Goal: Task Accomplishment & Management: Use online tool/utility

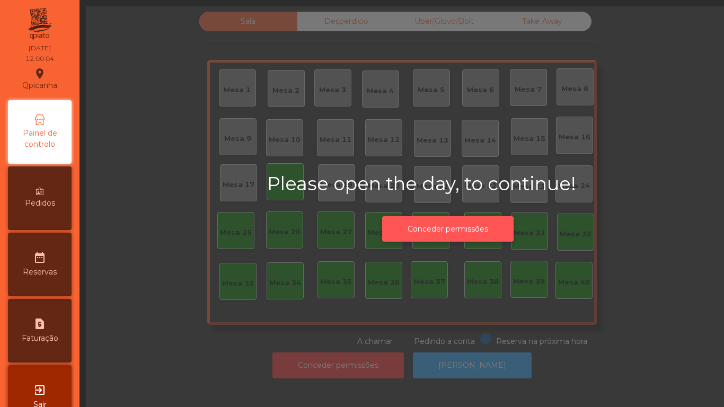
click at [461, 222] on button "Conceder permissões" at bounding box center [447, 229] width 131 height 26
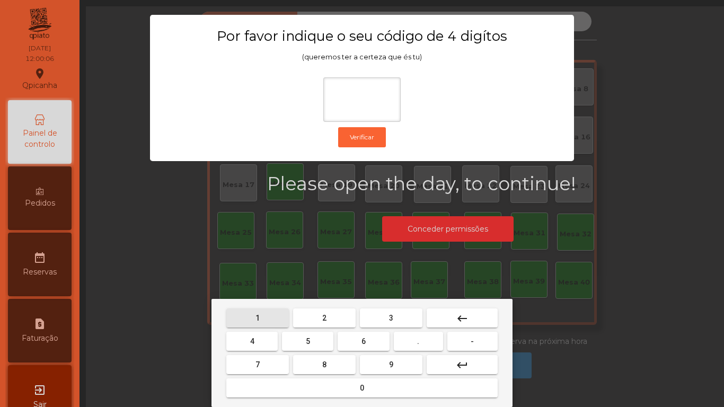
click at [258, 317] on span "1" at bounding box center [258, 318] width 4 height 8
click at [391, 367] on span "9" at bounding box center [391, 365] width 4 height 8
click at [255, 335] on button "4" at bounding box center [251, 341] width 51 height 19
click at [365, 403] on div "1 2 3 keyboard_backspace 4 5 6 . - 7 8 9 keyboard_return 0" at bounding box center [362, 353] width 301 height 108
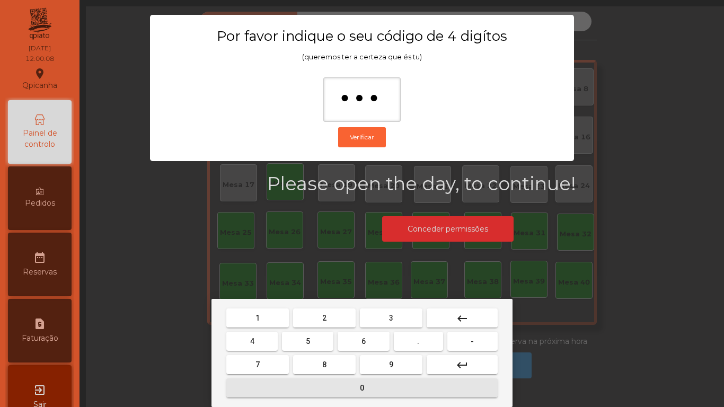
click at [362, 388] on span "0" at bounding box center [362, 388] width 4 height 8
type input "****"
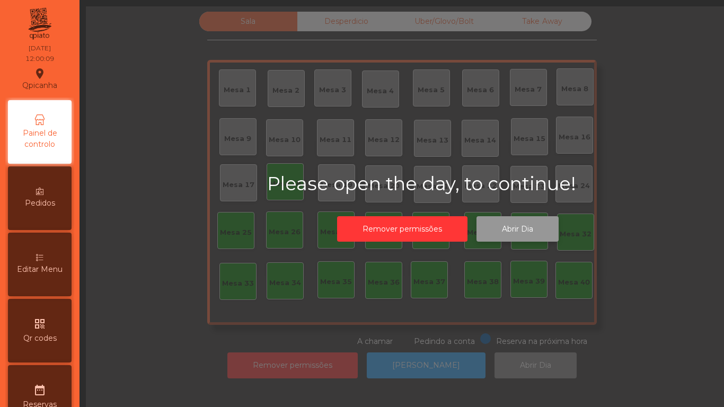
click at [515, 233] on button "Abrir Dia" at bounding box center [518, 229] width 82 height 26
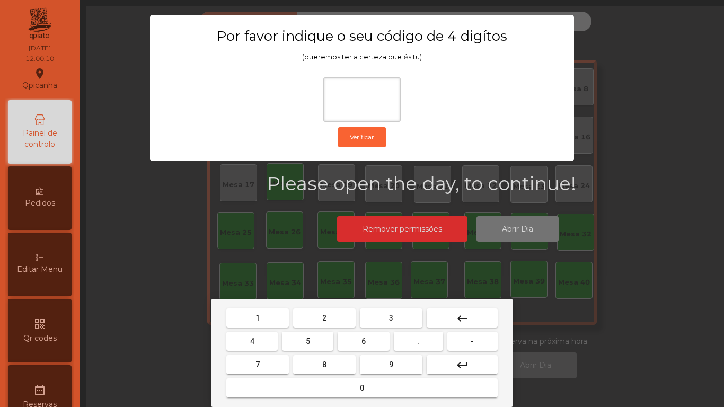
click at [259, 312] on button "1" at bounding box center [257, 318] width 63 height 19
click at [391, 364] on span "9" at bounding box center [391, 365] width 4 height 8
click at [255, 332] on button "4" at bounding box center [251, 341] width 51 height 19
click at [361, 400] on div "1 2 3 keyboard_backspace 4 5 6 . - 7 8 9 keyboard_return 0" at bounding box center [362, 353] width 301 height 108
click at [364, 379] on button "0" at bounding box center [361, 388] width 271 height 19
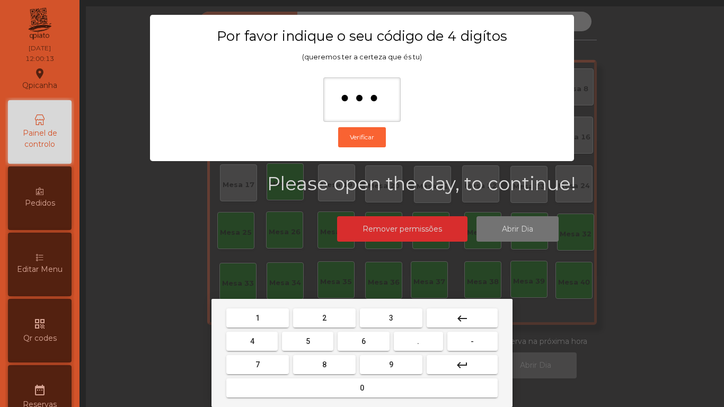
type input "****"
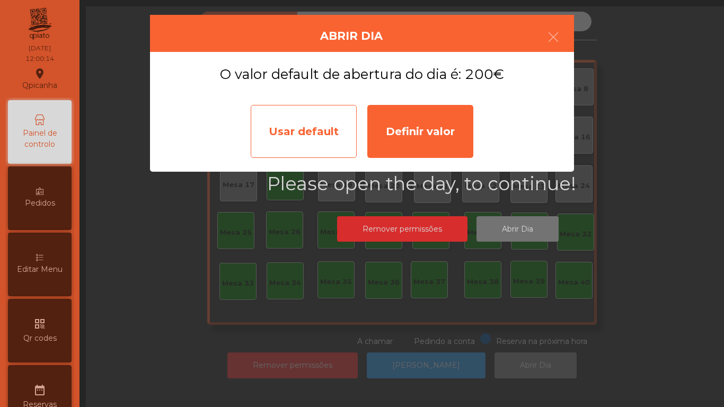
click at [307, 127] on div "Usar default" at bounding box center [304, 131] width 106 height 53
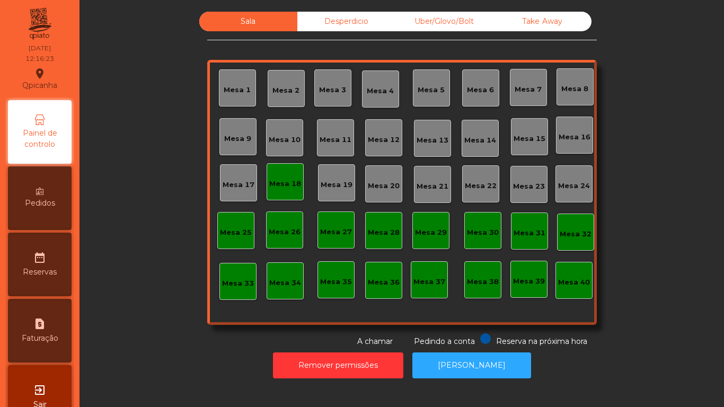
click at [539, 13] on div "Take Away" at bounding box center [543, 22] width 98 height 20
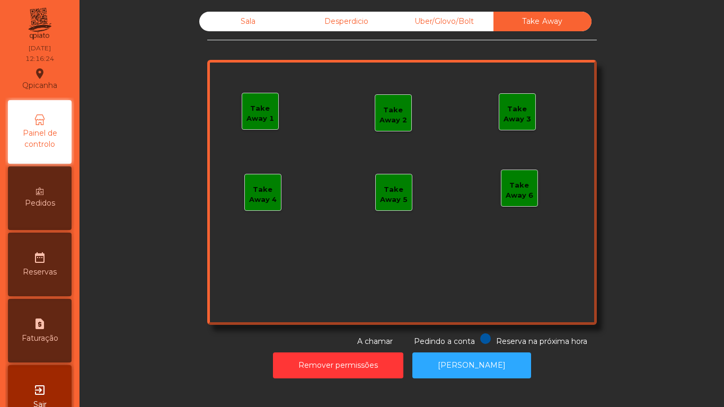
click at [260, 121] on div "Take Away 1" at bounding box center [260, 113] width 36 height 21
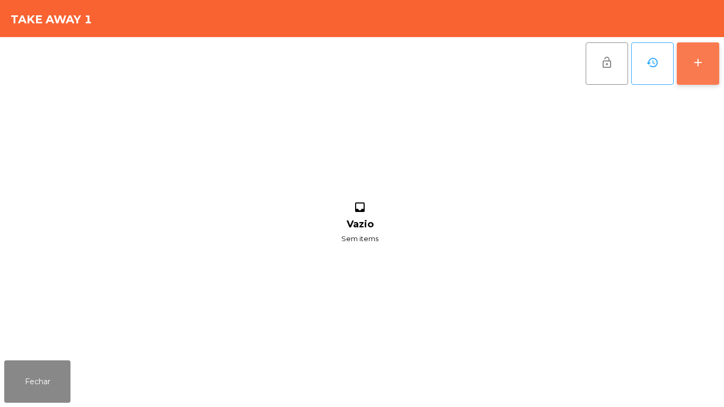
click at [691, 66] on button "add" at bounding box center [698, 63] width 42 height 42
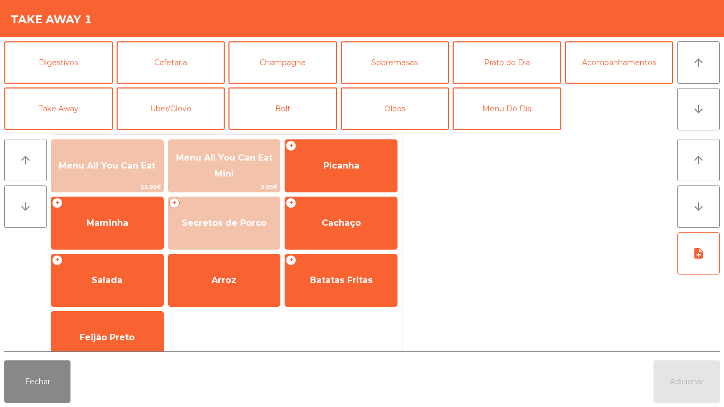
scroll to position [92, 0]
click at [78, 107] on button "Take Away" at bounding box center [58, 109] width 109 height 42
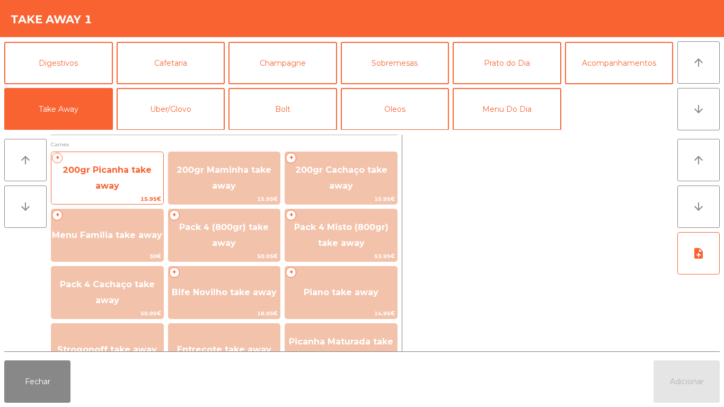
click at [108, 172] on span "200gr Picanha take away" at bounding box center [107, 178] width 89 height 26
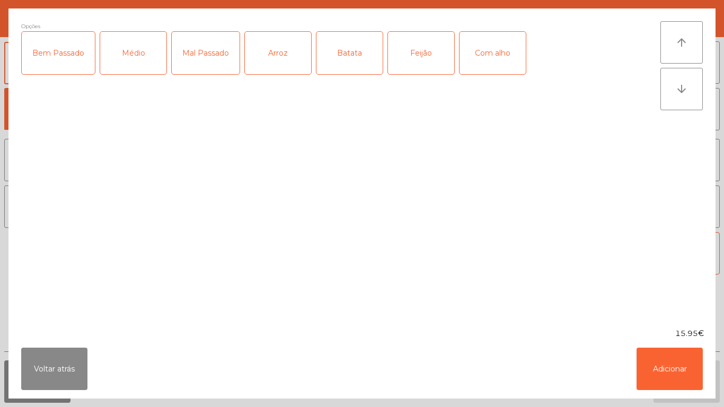
click at [131, 67] on div "Médio" at bounding box center [133, 53] width 66 height 42
click at [197, 62] on div "Mal Passado" at bounding box center [206, 53] width 68 height 42
click at [271, 67] on div "Arroz" at bounding box center [278, 53] width 66 height 42
click at [328, 61] on div "Batata" at bounding box center [350, 53] width 66 height 42
click at [665, 363] on button "Adicionar" at bounding box center [670, 369] width 66 height 42
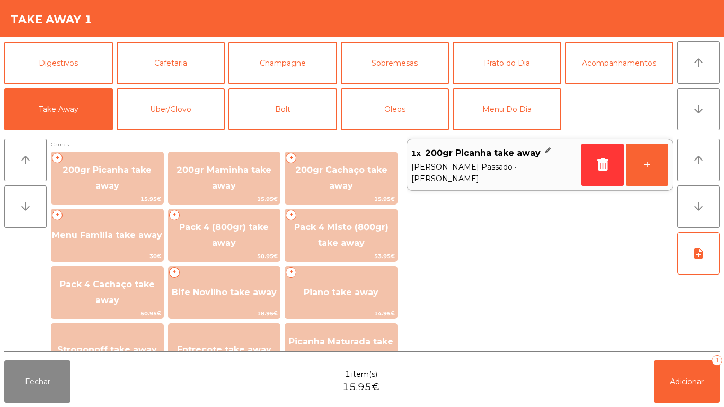
scroll to position [29, 0]
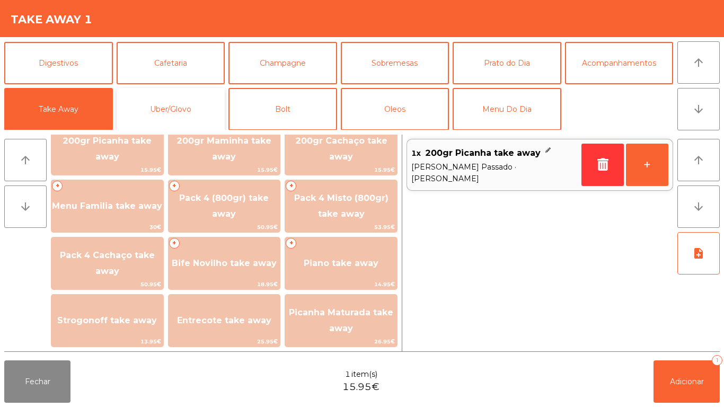
click at [190, 107] on button "Uber/Glovo" at bounding box center [171, 109] width 109 height 42
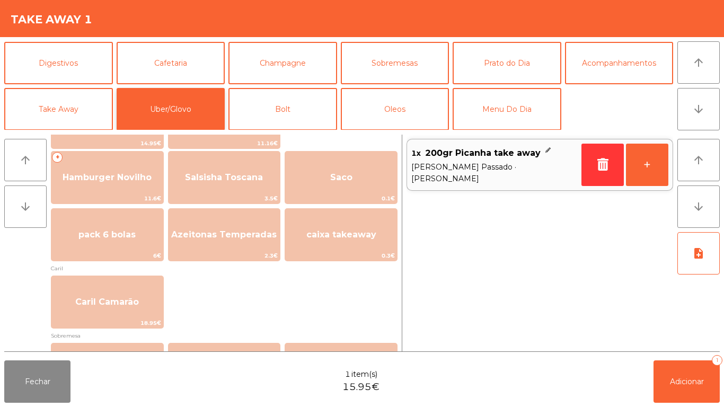
scroll to position [234, 0]
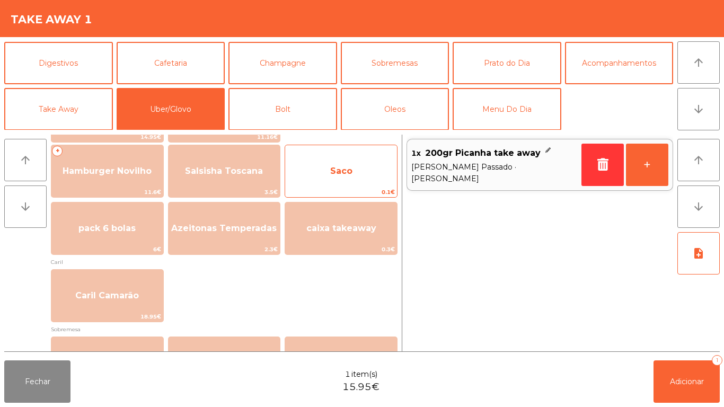
click at [356, 173] on span "Saco" at bounding box center [341, 171] width 112 height 29
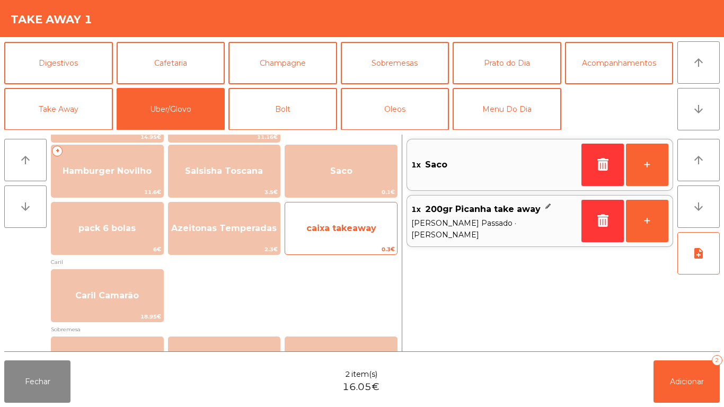
click at [339, 230] on span "caixa takeaway" at bounding box center [341, 228] width 70 height 10
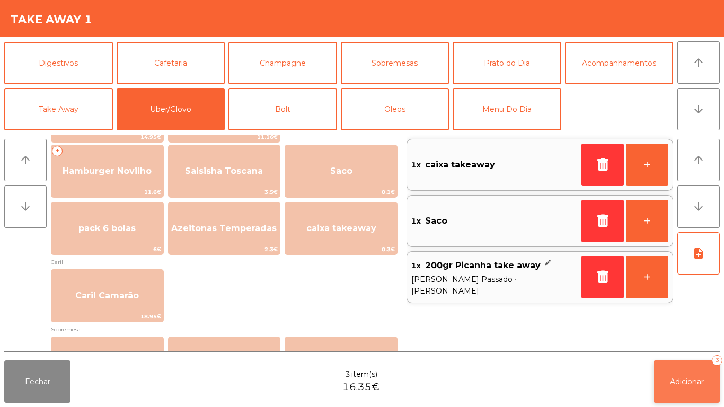
click at [688, 371] on button "Adicionar 3" at bounding box center [687, 382] width 66 height 42
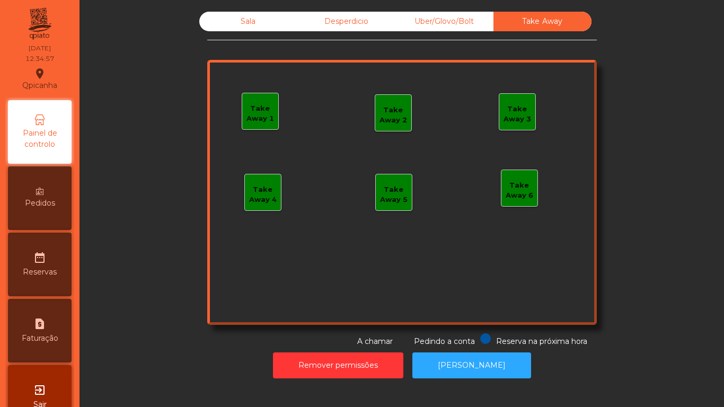
click at [226, 31] on div "Sala" at bounding box center [248, 22] width 98 height 20
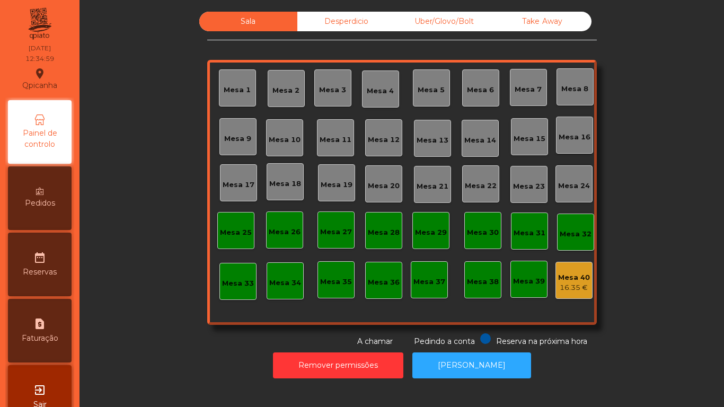
click at [338, 193] on div "Mesa 19" at bounding box center [336, 182] width 37 height 37
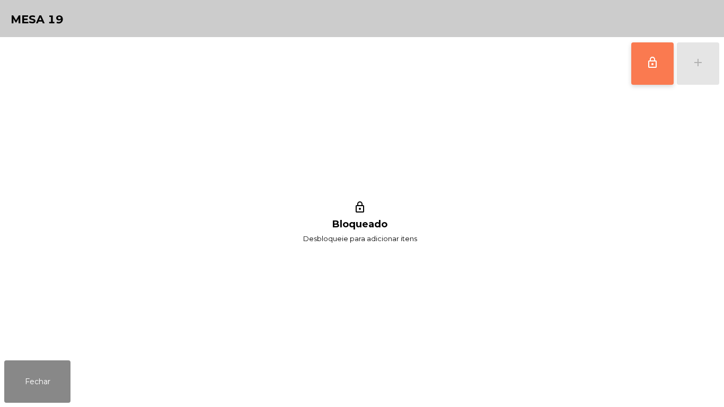
click at [636, 71] on button "lock_outline" at bounding box center [652, 63] width 42 height 42
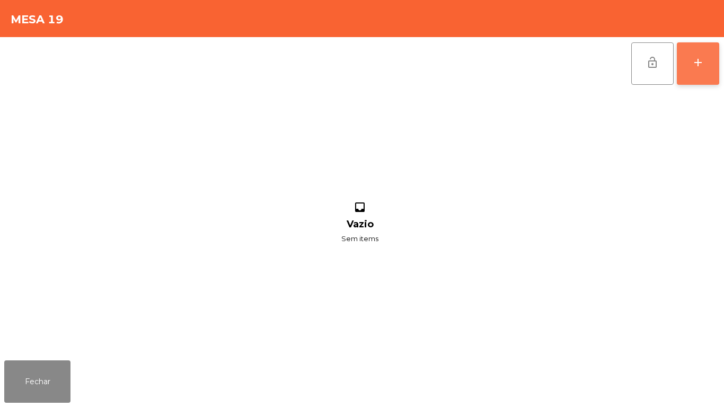
click at [689, 60] on button "add" at bounding box center [698, 63] width 42 height 42
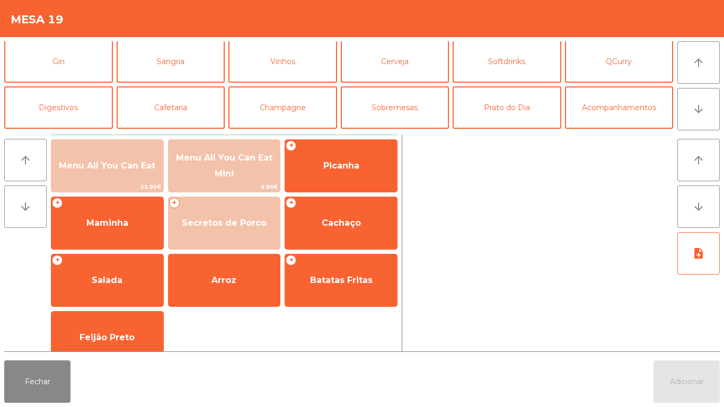
scroll to position [63, 0]
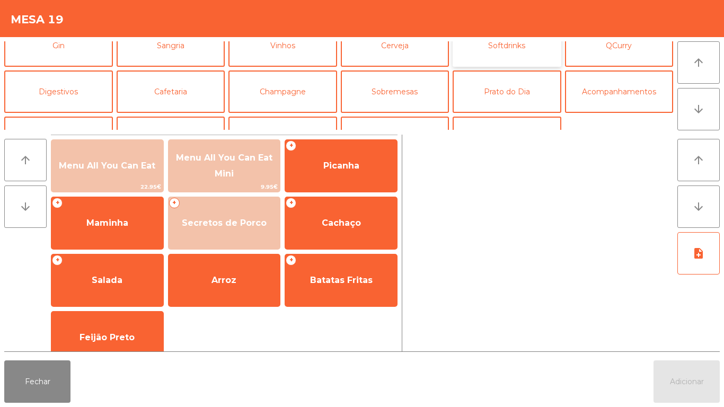
click at [502, 54] on button "Softdrinks" at bounding box center [507, 45] width 109 height 42
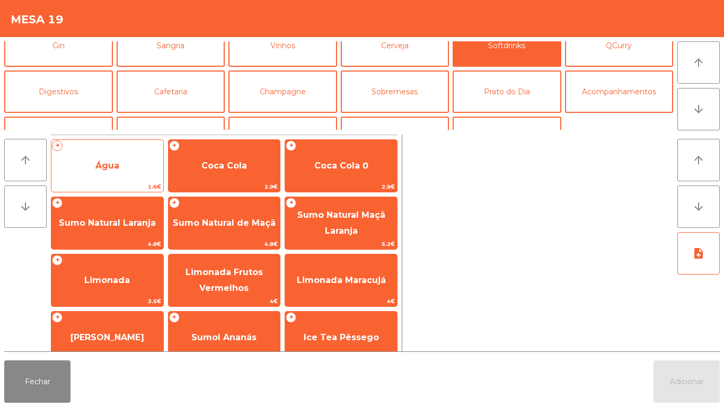
click at [131, 170] on span "Água" at bounding box center [107, 166] width 112 height 29
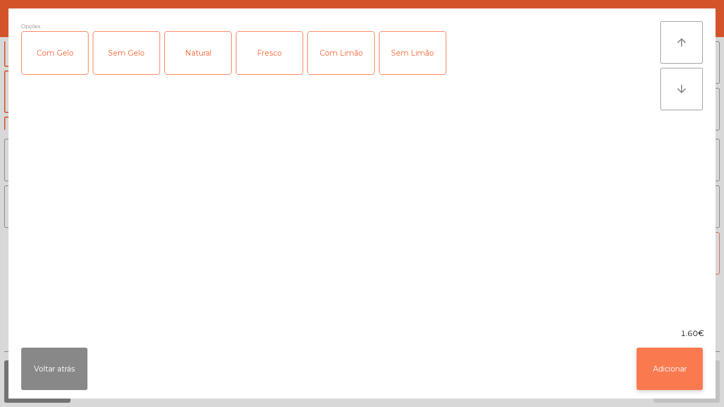
click at [677, 370] on button "Adicionar" at bounding box center [670, 369] width 66 height 42
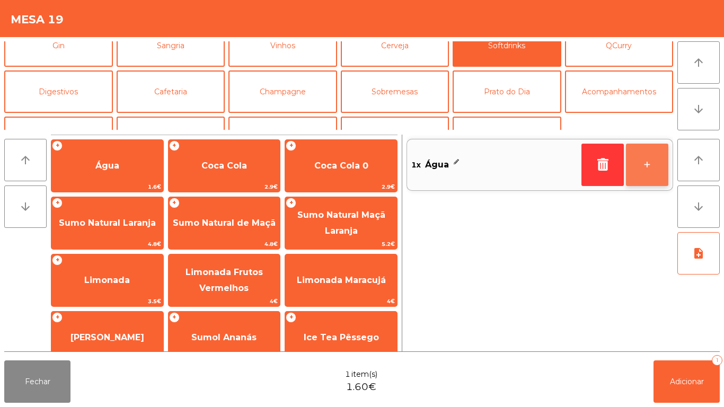
click at [643, 163] on button "+" at bounding box center [647, 165] width 42 height 42
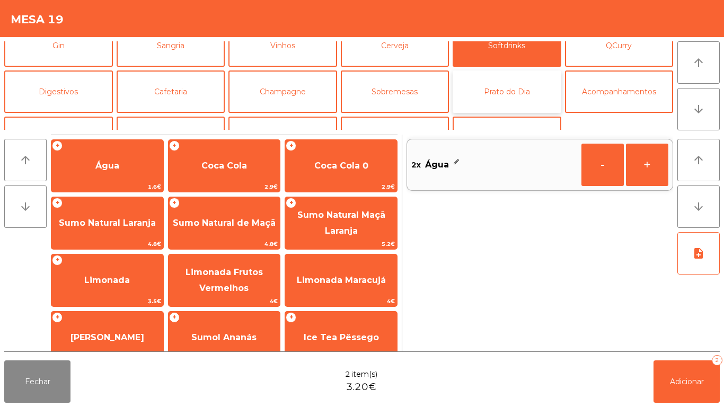
click at [498, 97] on button "Prato do Dia" at bounding box center [507, 92] width 109 height 42
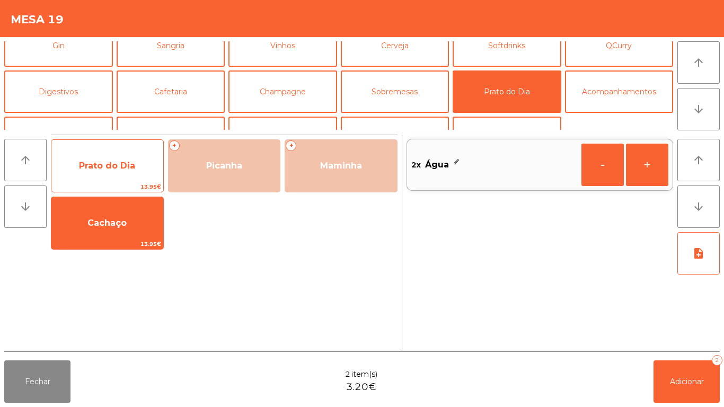
click at [113, 169] on span "Prato do Dia" at bounding box center [107, 166] width 56 height 10
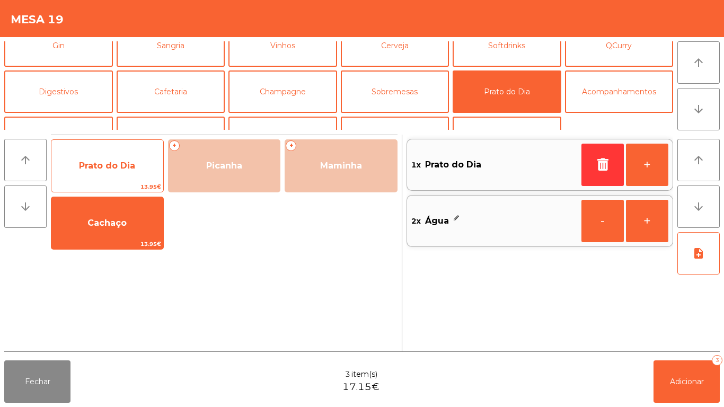
click at [104, 159] on span "Prato do Dia" at bounding box center [107, 166] width 112 height 29
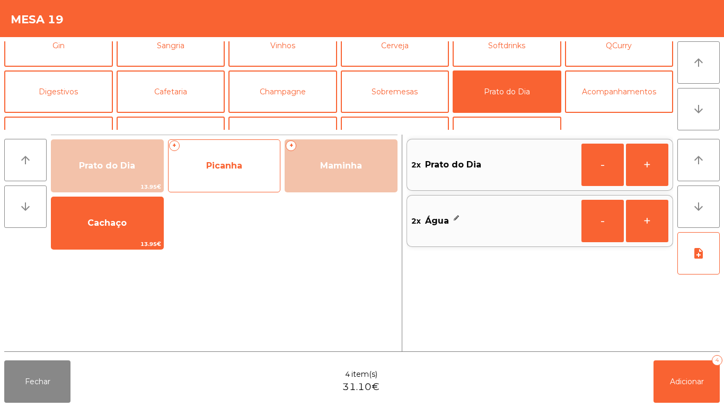
click at [216, 166] on span "Picanha" at bounding box center [224, 166] width 36 height 10
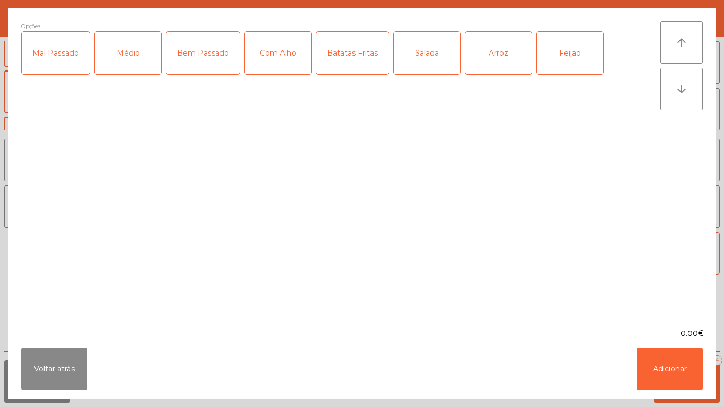
click at [129, 66] on div "Médio" at bounding box center [128, 53] width 66 height 42
click at [283, 59] on div "Com Alho" at bounding box center [278, 53] width 66 height 42
click at [351, 66] on div "Batatas Fritas" at bounding box center [353, 53] width 72 height 42
click at [489, 62] on div "Arroz" at bounding box center [499, 53] width 66 height 42
click at [566, 42] on div "Feijao" at bounding box center [570, 53] width 66 height 42
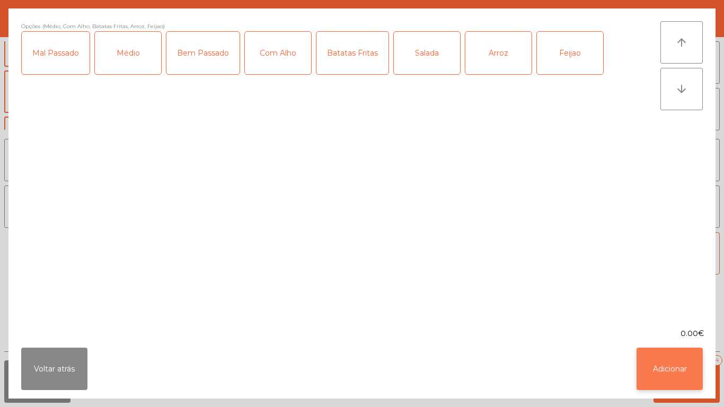
click at [654, 362] on button "Adicionar" at bounding box center [670, 369] width 66 height 42
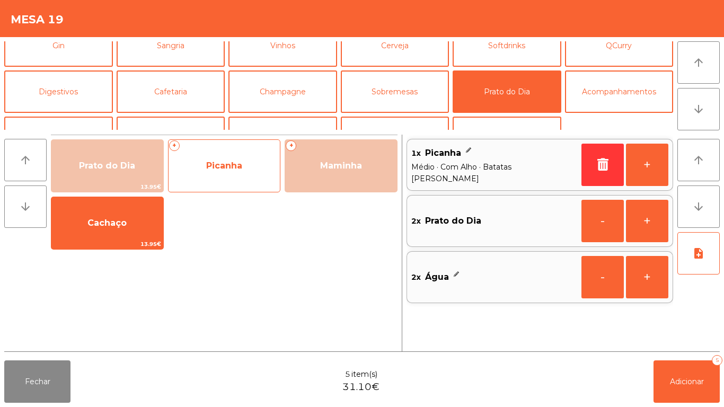
click at [244, 184] on div "+ Picanha" at bounding box center [224, 165] width 113 height 53
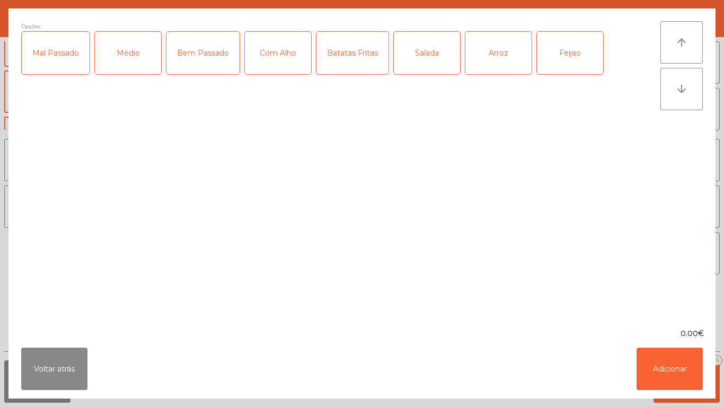
click at [139, 66] on div "Médio" at bounding box center [128, 53] width 66 height 42
click at [277, 62] on div "Com Alho" at bounding box center [278, 53] width 66 height 42
click at [355, 66] on div "Batatas Fritas" at bounding box center [353, 53] width 72 height 42
click at [427, 67] on div "Salada" at bounding box center [427, 53] width 66 height 42
click at [567, 59] on div "Feijao" at bounding box center [570, 53] width 66 height 42
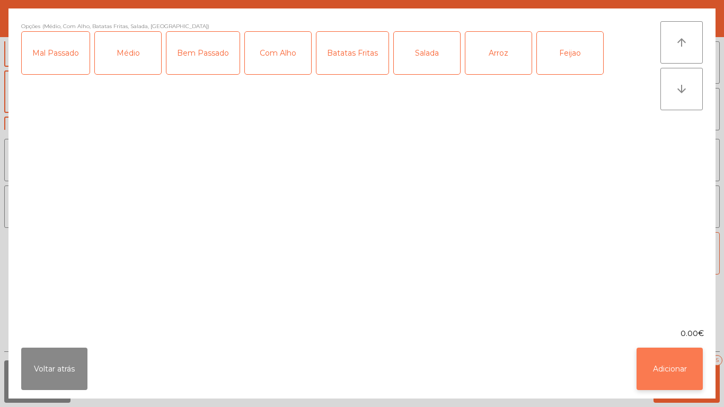
click at [660, 376] on button "Adicionar" at bounding box center [670, 369] width 66 height 42
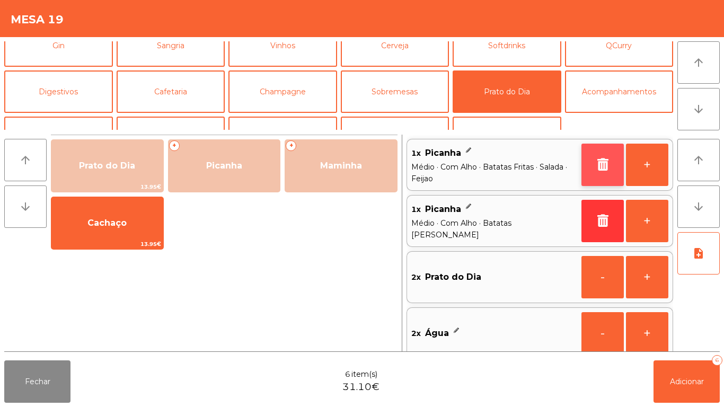
click at [590, 166] on button "button" at bounding box center [603, 165] width 42 height 42
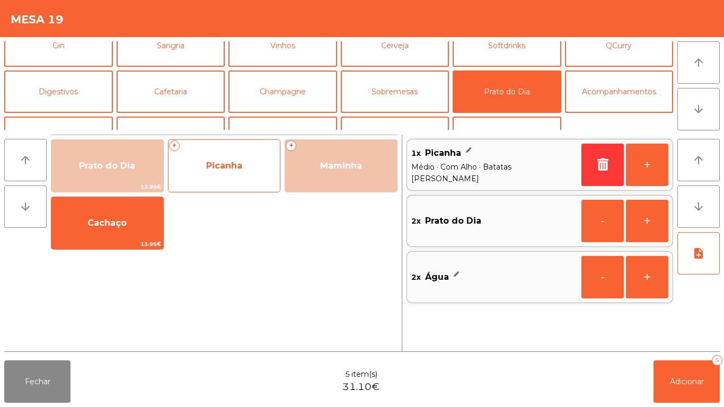
click at [225, 173] on span "Picanha" at bounding box center [225, 166] width 112 height 29
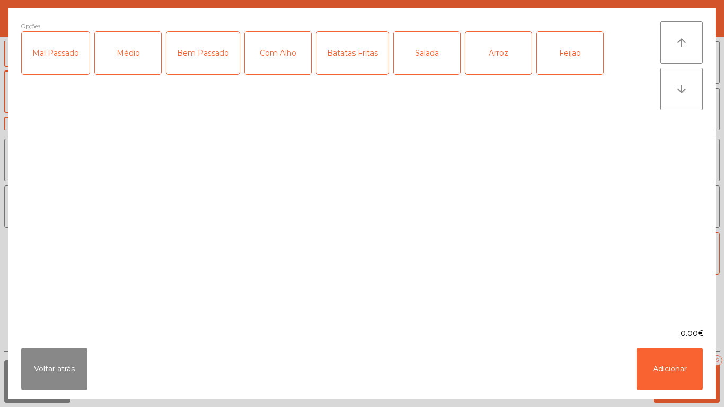
click at [122, 58] on div "Médio" at bounding box center [128, 53] width 66 height 42
click at [269, 68] on div "Com Alho" at bounding box center [278, 53] width 66 height 42
click at [426, 71] on div "Salada" at bounding box center [427, 53] width 66 height 42
click at [497, 62] on div "Arroz" at bounding box center [499, 53] width 66 height 42
click at [565, 64] on div "Feijao" at bounding box center [570, 53] width 66 height 42
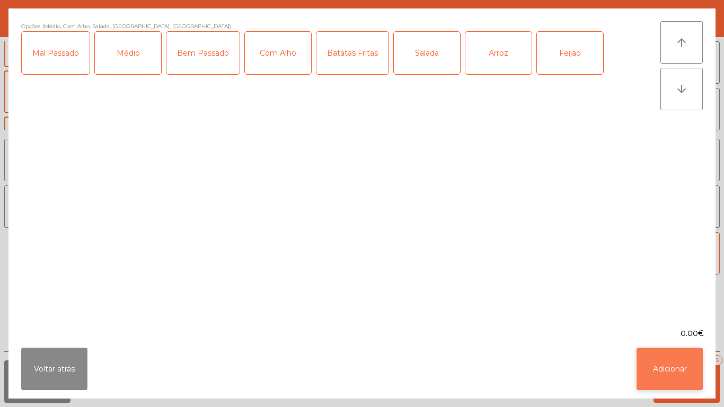
click at [656, 364] on button "Adicionar" at bounding box center [670, 369] width 66 height 42
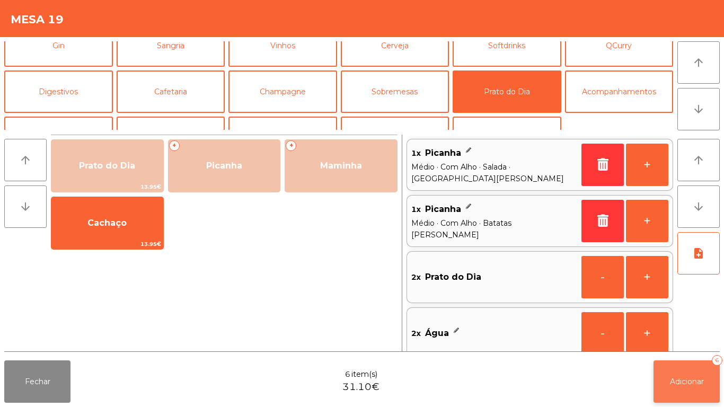
click at [691, 373] on button "Adicionar 6" at bounding box center [687, 382] width 66 height 42
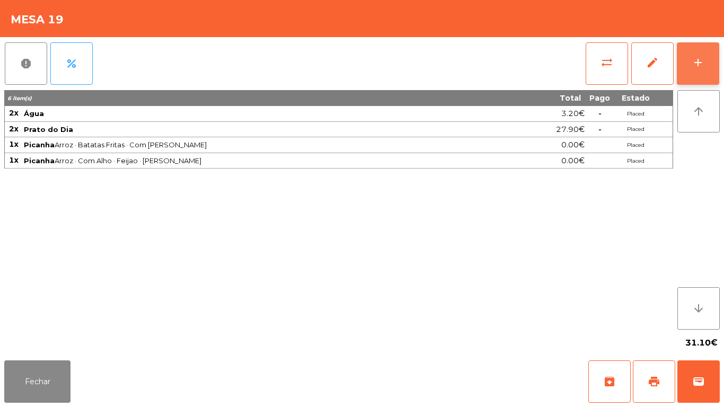
click at [687, 55] on button "add" at bounding box center [698, 63] width 42 height 42
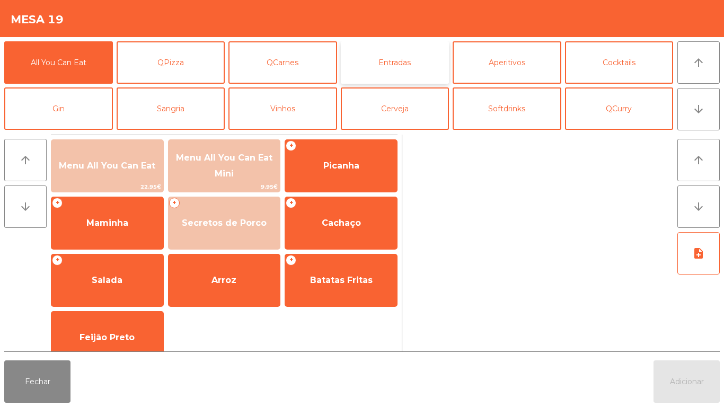
click at [384, 71] on button "Entradas" at bounding box center [395, 62] width 109 height 42
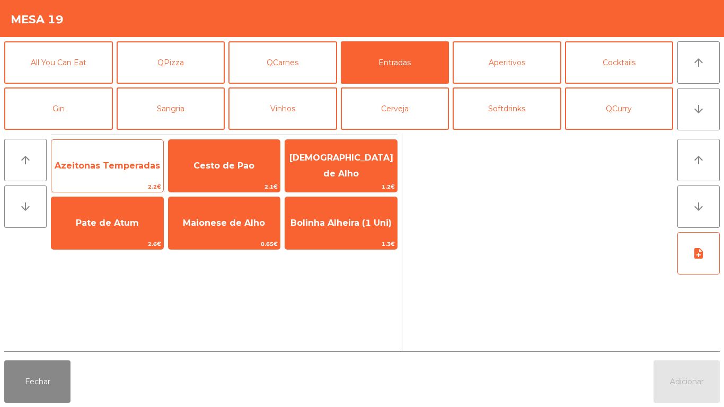
click at [131, 166] on span "Azeitonas Temperadas" at bounding box center [108, 166] width 106 height 10
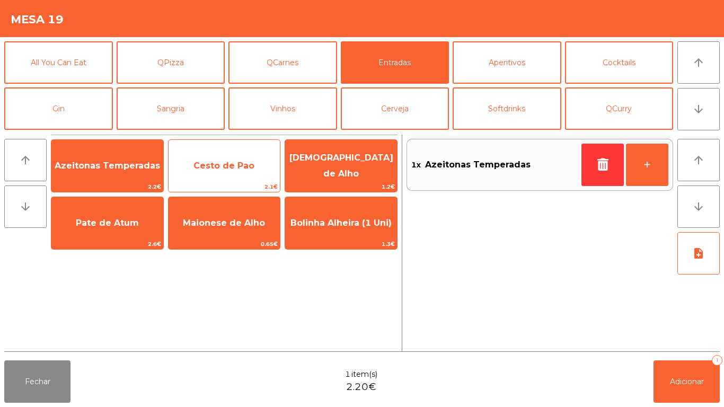
click at [218, 176] on span "Cesto de Pao" at bounding box center [225, 166] width 112 height 29
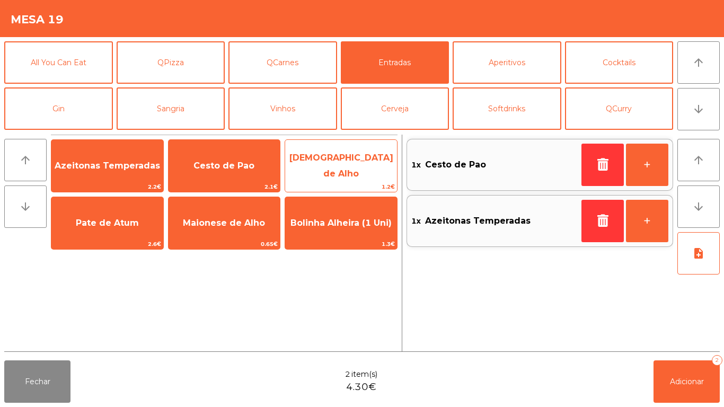
click at [345, 170] on span "[DEMOGRAPHIC_DATA] de Alho" at bounding box center [342, 166] width 104 height 26
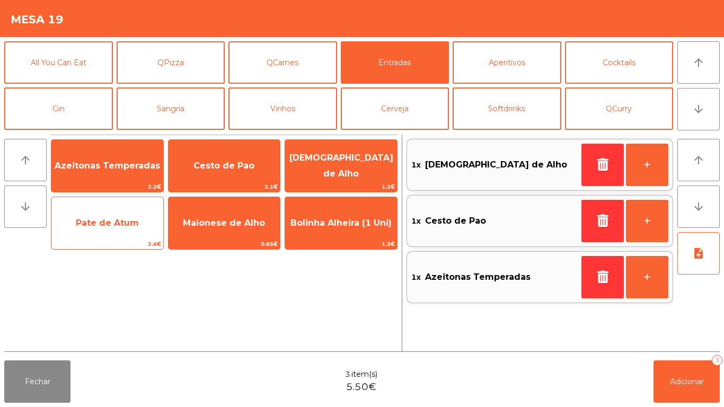
click at [109, 225] on span "Pate de Atum" at bounding box center [107, 223] width 63 height 10
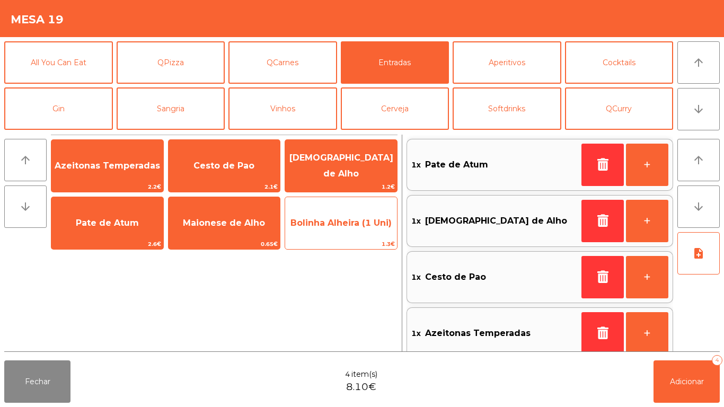
click at [338, 226] on span "Bolinha Alheira (1 Uni)" at bounding box center [341, 223] width 101 height 10
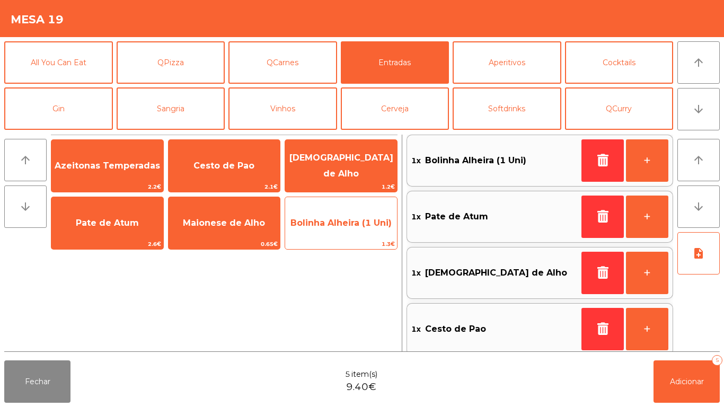
click at [350, 224] on span "Bolinha Alheira (1 Uni)" at bounding box center [341, 223] width 101 height 10
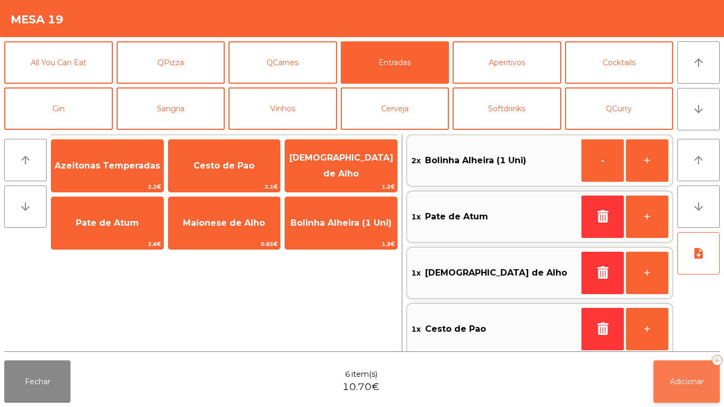
click at [690, 381] on span "Adicionar" at bounding box center [687, 382] width 34 height 10
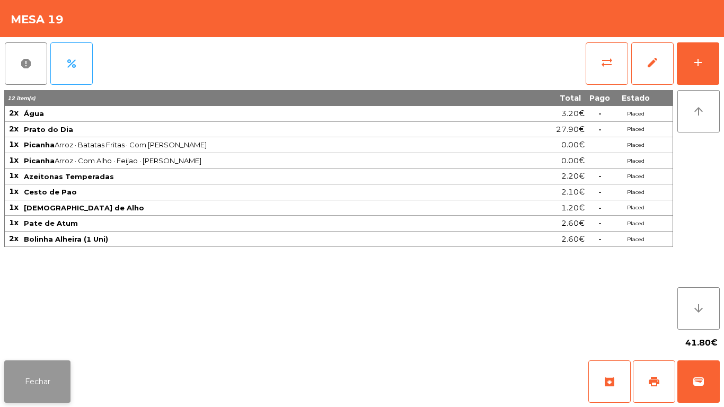
click at [47, 401] on button "Fechar" at bounding box center [37, 382] width 66 height 42
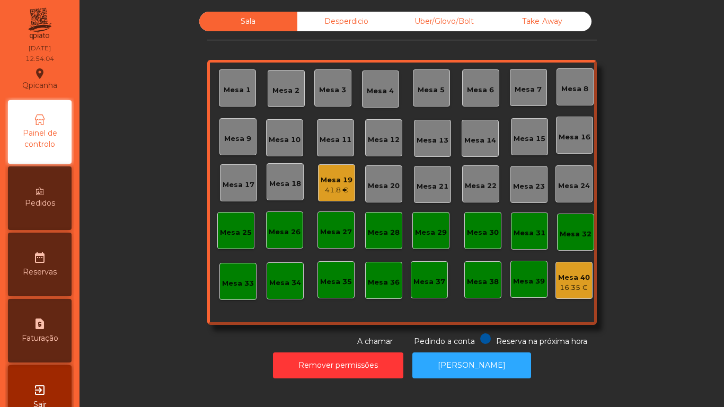
click at [288, 95] on div "Mesa 2" at bounding box center [286, 90] width 27 height 11
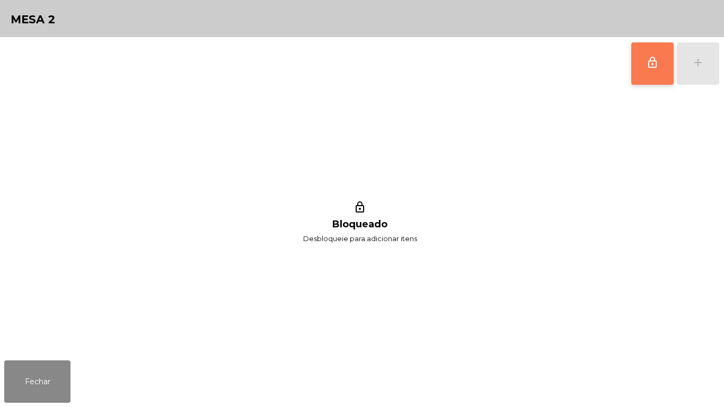
click at [644, 76] on button "lock_outline" at bounding box center [652, 63] width 42 height 42
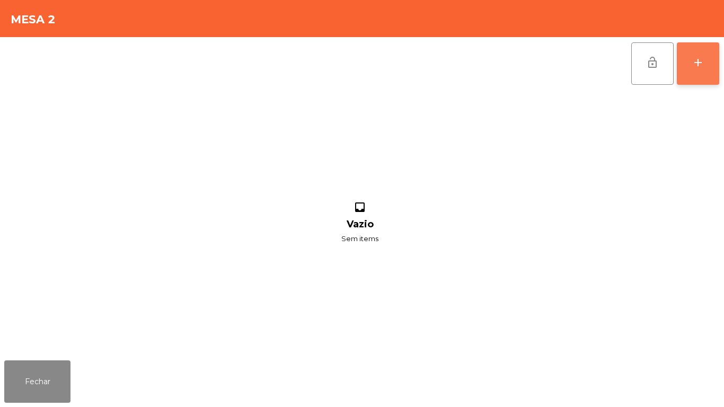
click at [694, 66] on div "add" at bounding box center [698, 62] width 13 height 13
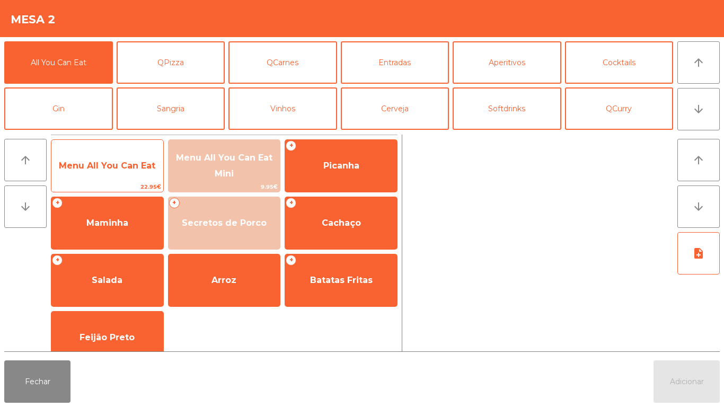
click at [98, 161] on span "Menu All You Can Eat" at bounding box center [107, 166] width 97 height 10
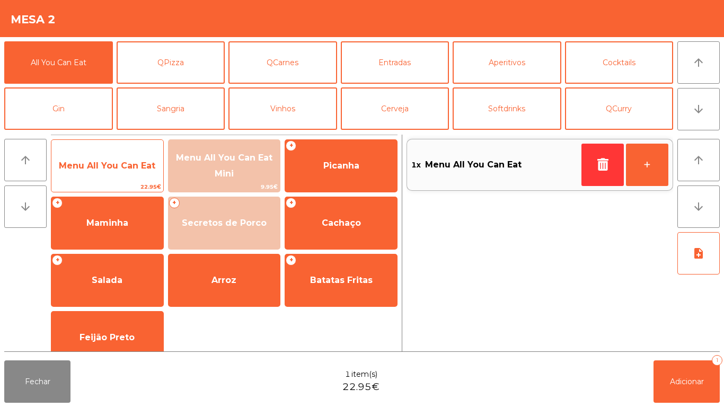
click at [94, 170] on span "Menu All You Can Eat" at bounding box center [107, 166] width 97 height 10
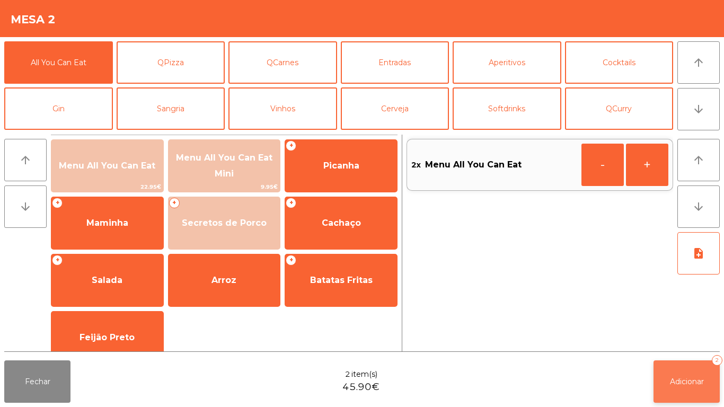
click at [678, 373] on button "Adicionar 2" at bounding box center [687, 382] width 66 height 42
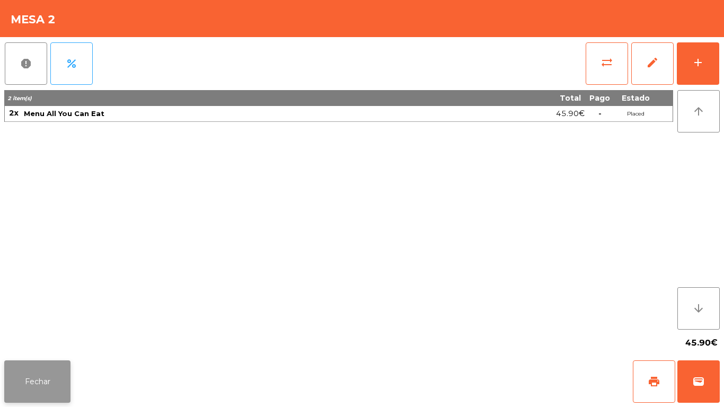
click at [50, 374] on button "Fechar" at bounding box center [37, 382] width 66 height 42
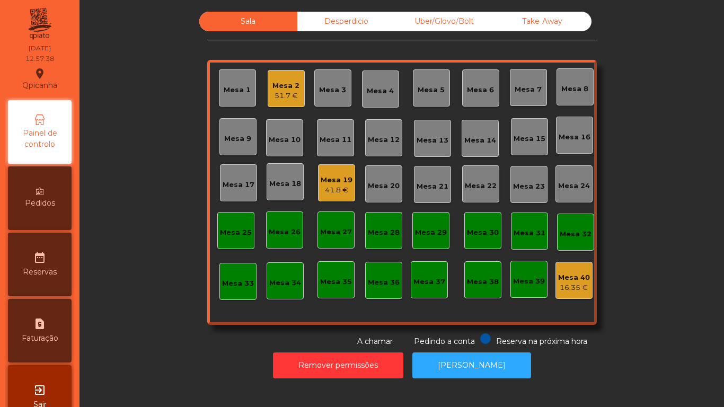
click at [326, 174] on div "Mesa 19 41.8 €" at bounding box center [337, 183] width 32 height 25
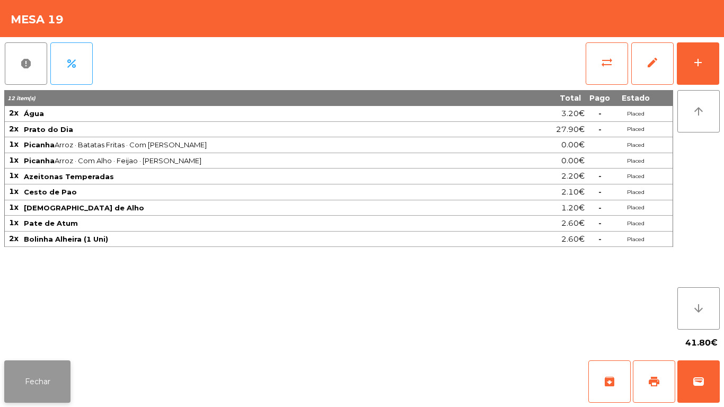
click at [46, 380] on button "Fechar" at bounding box center [37, 382] width 66 height 42
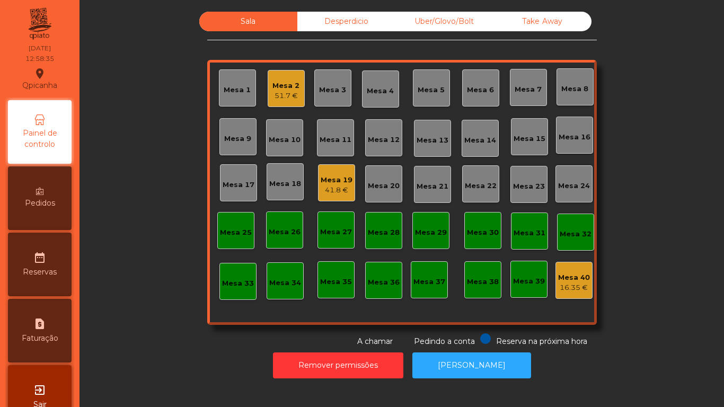
click at [340, 148] on div "Mesa 11" at bounding box center [335, 137] width 37 height 37
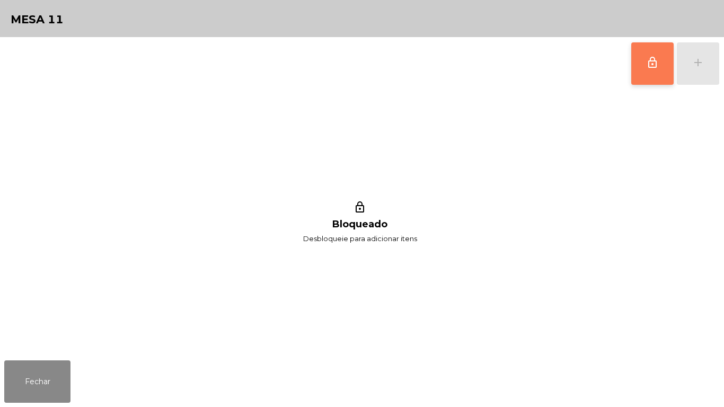
click at [644, 80] on button "lock_outline" at bounding box center [652, 63] width 42 height 42
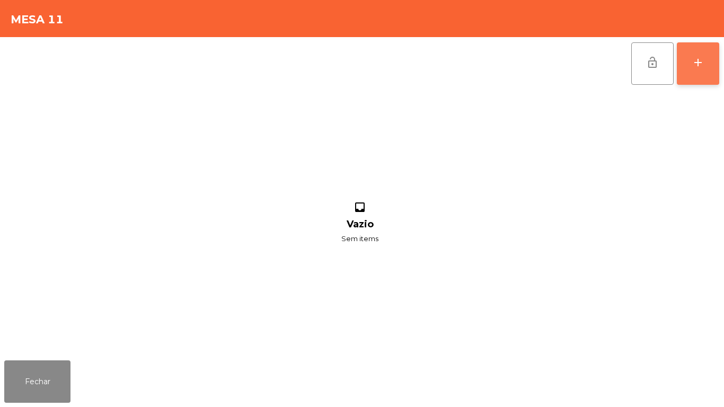
click at [698, 73] on button "add" at bounding box center [698, 63] width 42 height 42
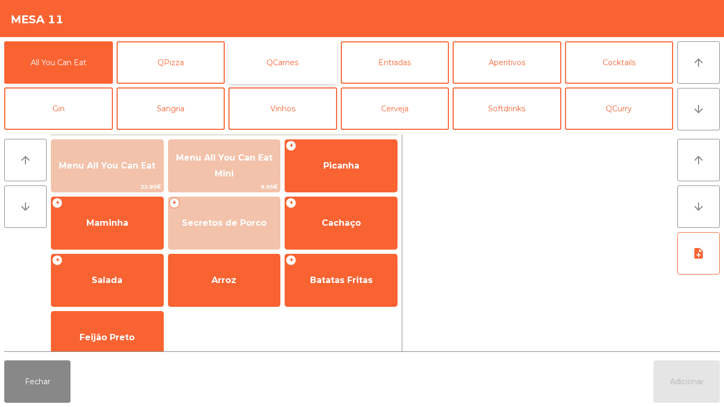
click at [282, 66] on button "QCarnes" at bounding box center [283, 62] width 109 height 42
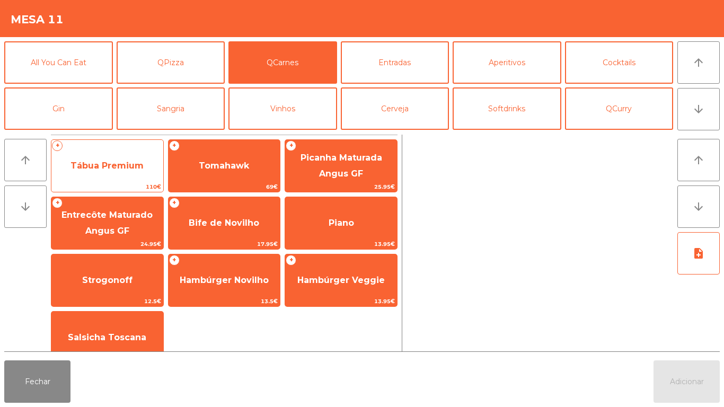
click at [131, 166] on span "Tábua Premium" at bounding box center [107, 166] width 73 height 10
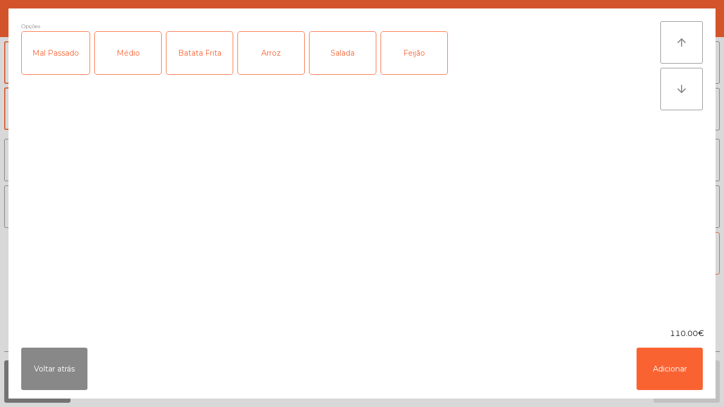
click at [64, 56] on div "Mal Passado" at bounding box center [56, 53] width 68 height 42
click at [661, 362] on button "Adicionar" at bounding box center [670, 369] width 66 height 42
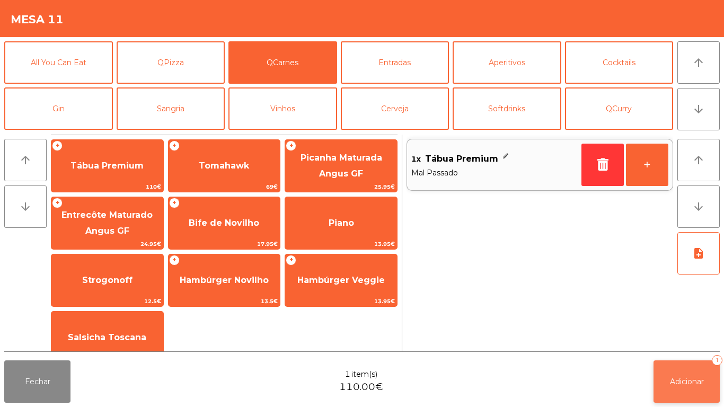
click at [688, 372] on button "Adicionar 1" at bounding box center [687, 382] width 66 height 42
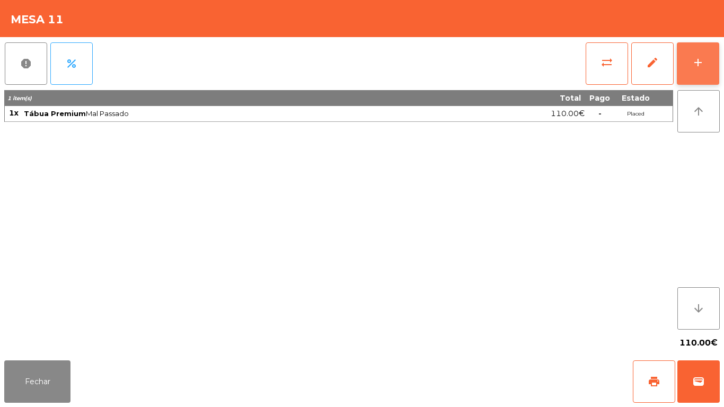
click at [688, 74] on button "add" at bounding box center [698, 63] width 42 height 42
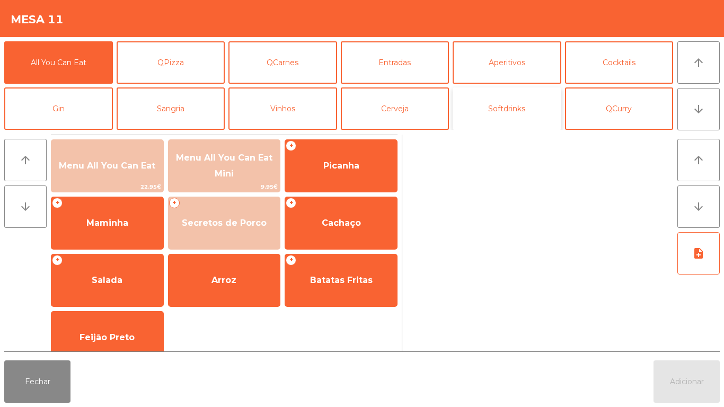
click at [506, 112] on button "Softdrinks" at bounding box center [507, 108] width 109 height 42
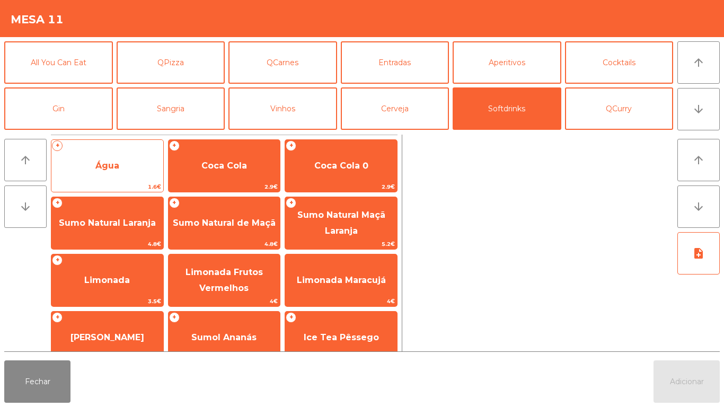
click at [115, 168] on span "Água" at bounding box center [107, 166] width 24 height 10
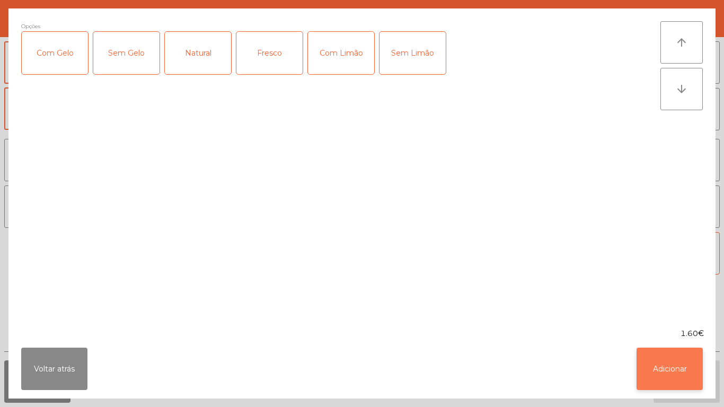
click at [668, 370] on button "Adicionar" at bounding box center [670, 369] width 66 height 42
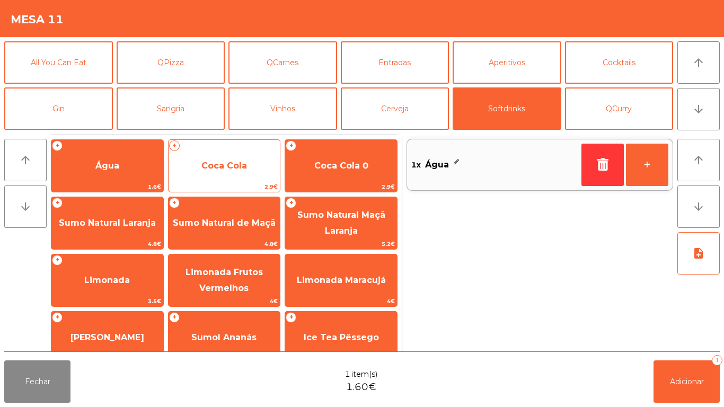
click at [245, 170] on span "Coca Cola" at bounding box center [224, 166] width 46 height 10
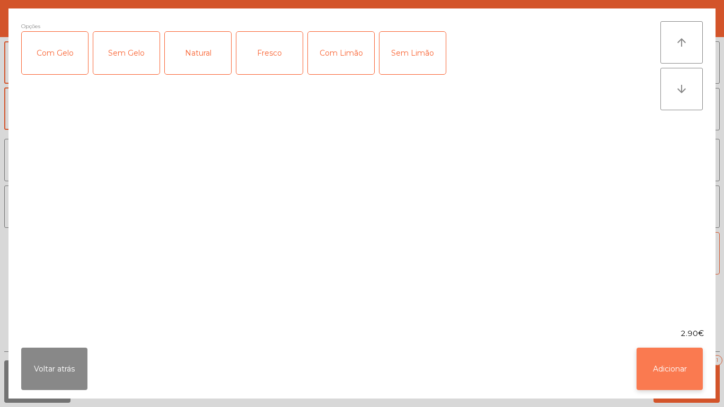
click at [659, 376] on button "Adicionar" at bounding box center [670, 369] width 66 height 42
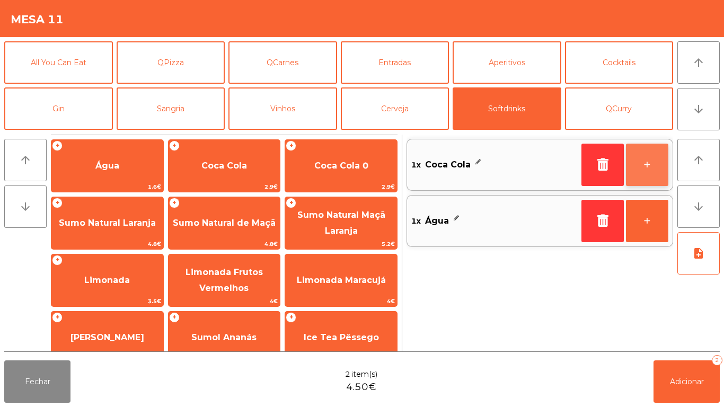
click at [641, 171] on button "+" at bounding box center [647, 165] width 42 height 42
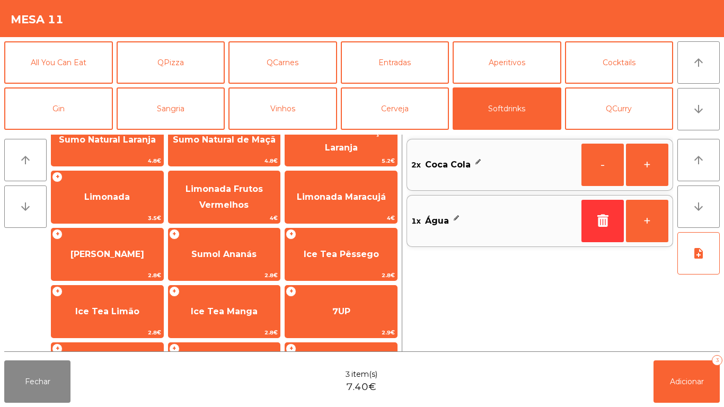
scroll to position [94, 0]
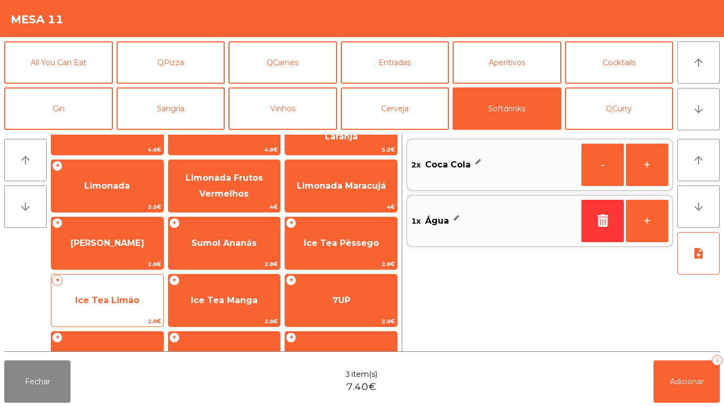
click at [107, 295] on span "Ice Tea Limão" at bounding box center [107, 300] width 64 height 10
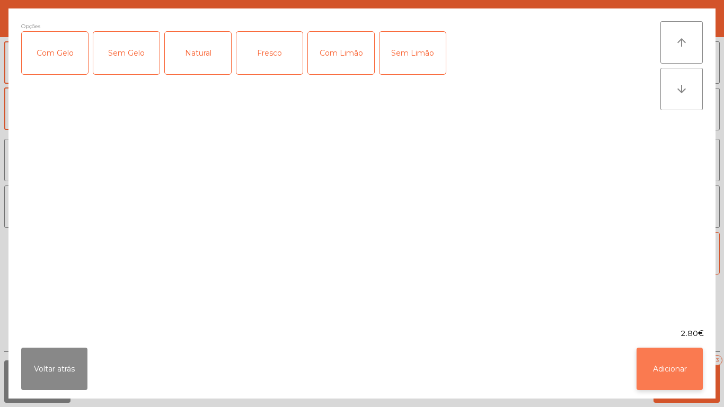
click at [665, 363] on button "Adicionar" at bounding box center [670, 369] width 66 height 42
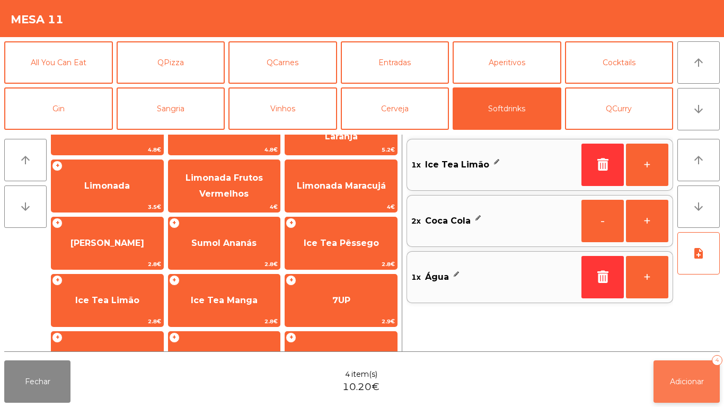
click at [691, 372] on button "Adicionar 4" at bounding box center [687, 382] width 66 height 42
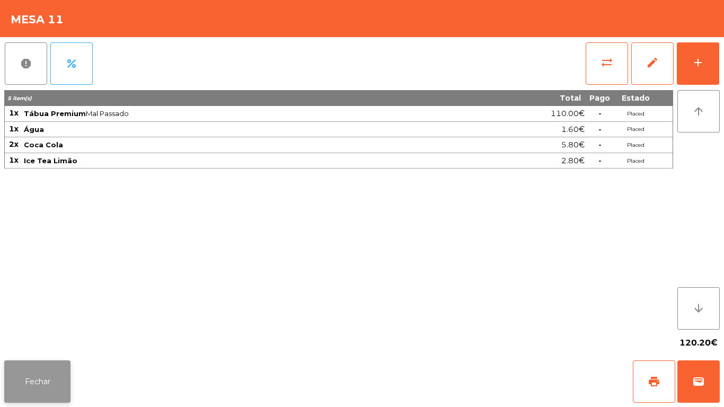
click at [45, 373] on button "Fechar" at bounding box center [37, 382] width 66 height 42
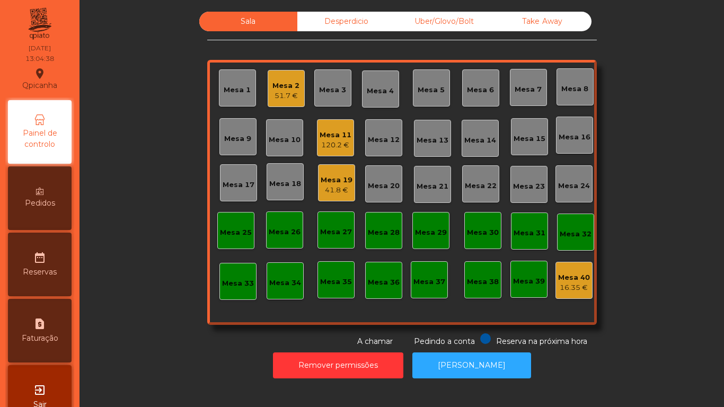
click at [282, 95] on div "51.7 €" at bounding box center [286, 96] width 27 height 11
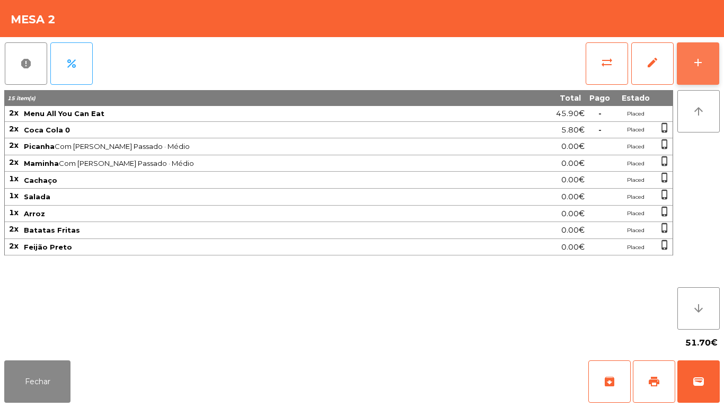
click at [697, 63] on div "add" at bounding box center [698, 62] width 13 height 13
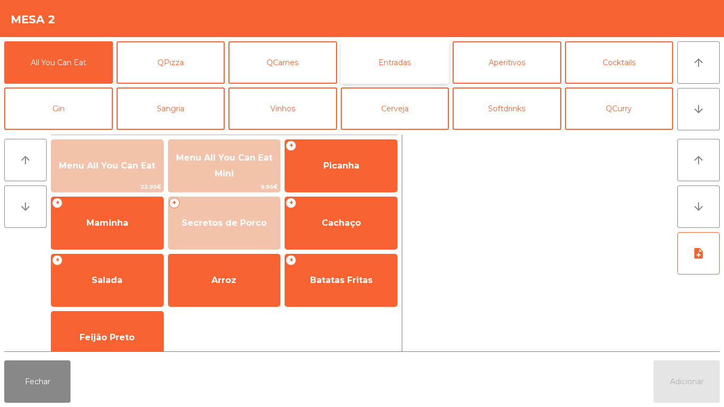
click at [385, 71] on button "Entradas" at bounding box center [395, 62] width 109 height 42
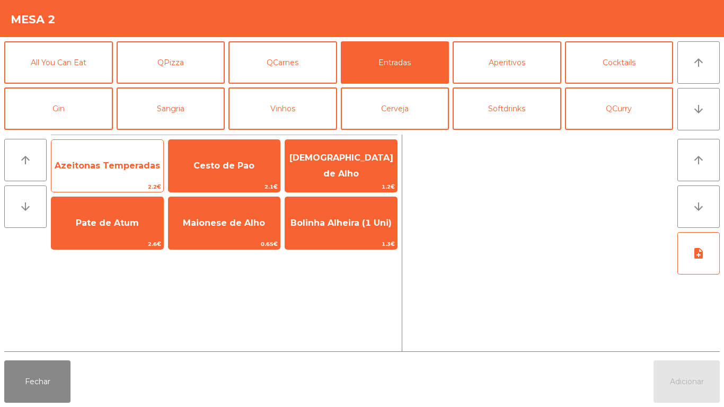
click at [127, 169] on span "Azeitonas Temperadas" at bounding box center [108, 166] width 106 height 10
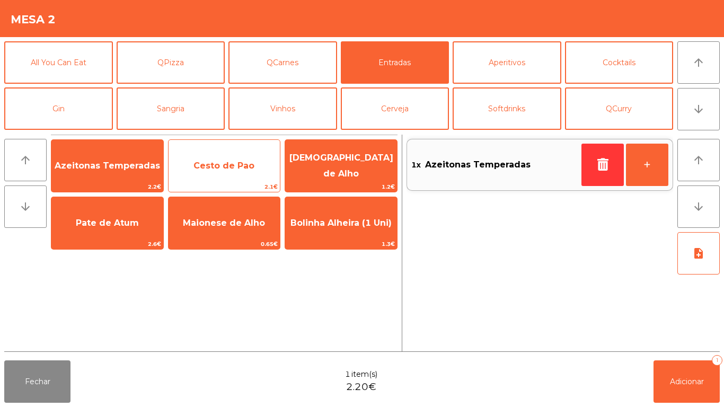
click at [220, 163] on span "Cesto de Pao" at bounding box center [224, 166] width 61 height 10
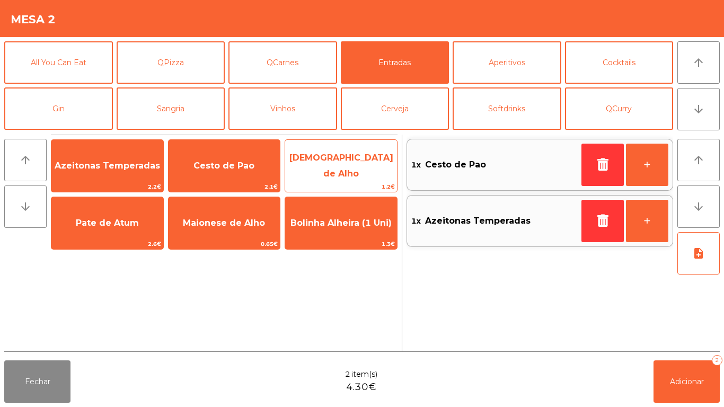
click at [343, 171] on span "[DEMOGRAPHIC_DATA] de Alho" at bounding box center [341, 166] width 112 height 45
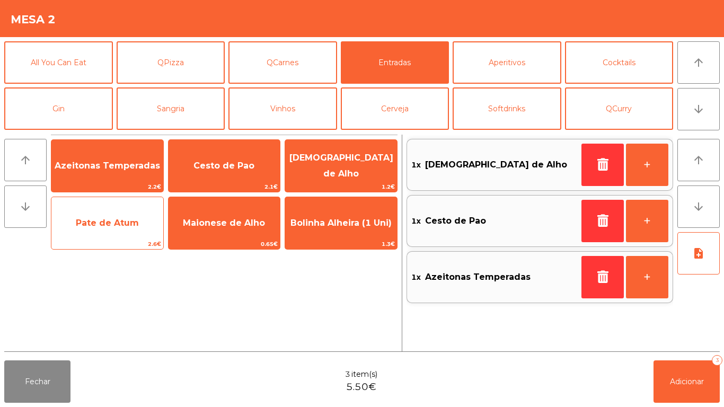
click at [135, 225] on span "Pate de Atum" at bounding box center [107, 223] width 63 height 10
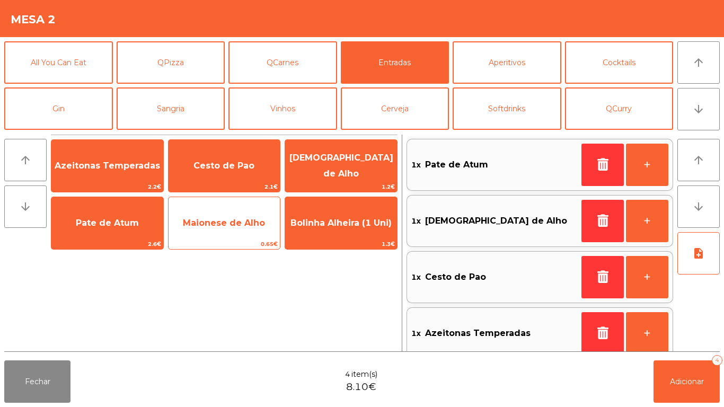
click at [236, 220] on span "Maionese de Alho" at bounding box center [224, 223] width 82 height 10
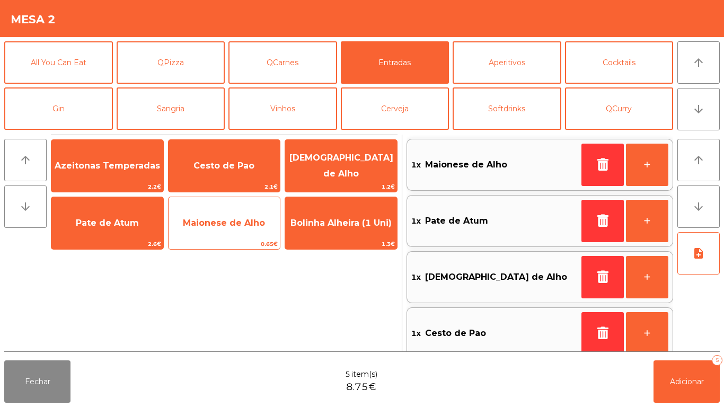
scroll to position [4, 0]
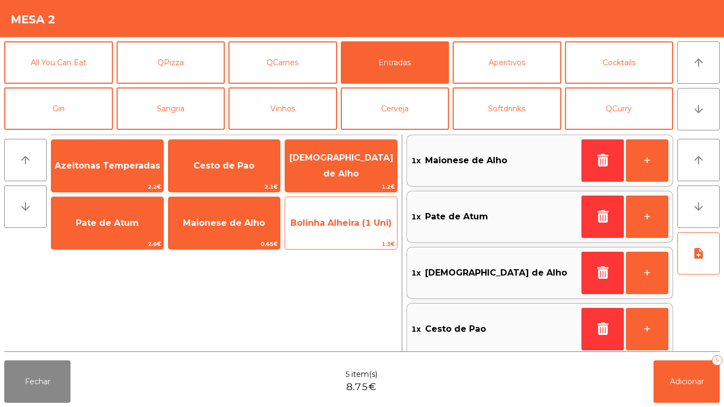
click at [346, 230] on span "Bolinha Alheira (1 Uni)" at bounding box center [341, 223] width 112 height 29
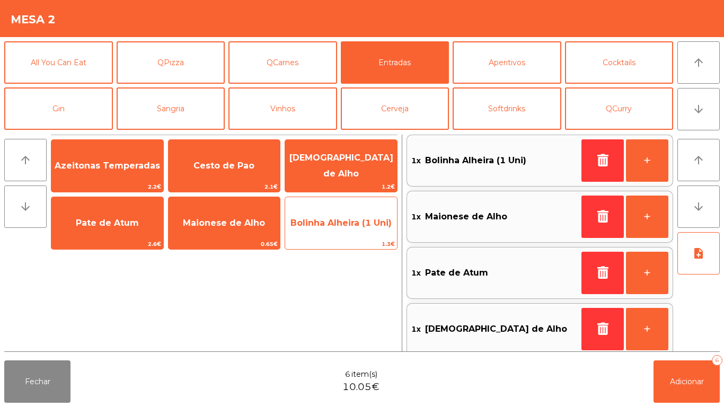
click at [347, 235] on span "Bolinha Alheira (1 Uni)" at bounding box center [341, 223] width 112 height 29
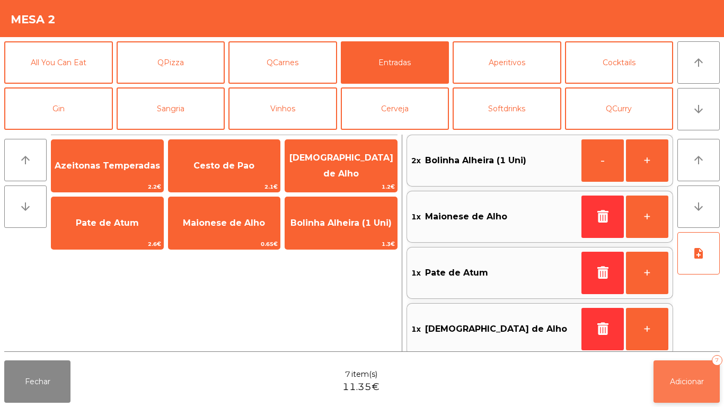
click at [689, 381] on span "Adicionar" at bounding box center [687, 382] width 34 height 10
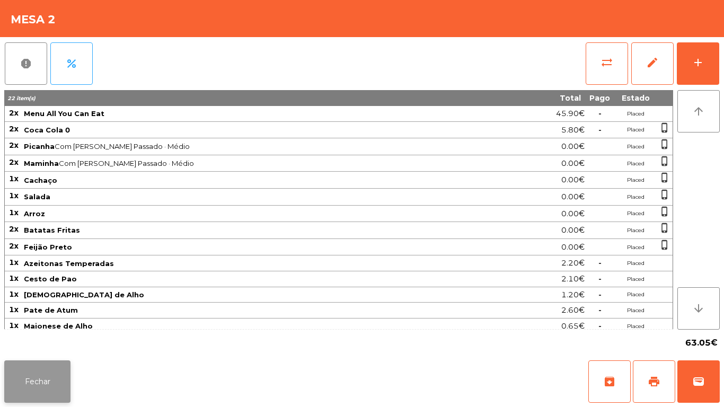
click at [36, 386] on button "Fechar" at bounding box center [37, 382] width 66 height 42
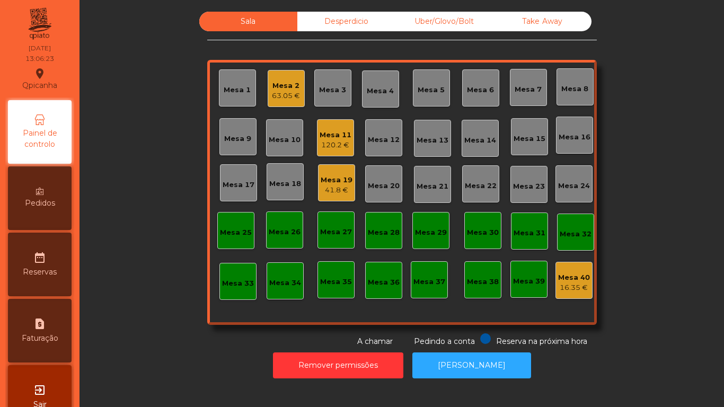
click at [327, 89] on div "Mesa 3" at bounding box center [332, 90] width 27 height 11
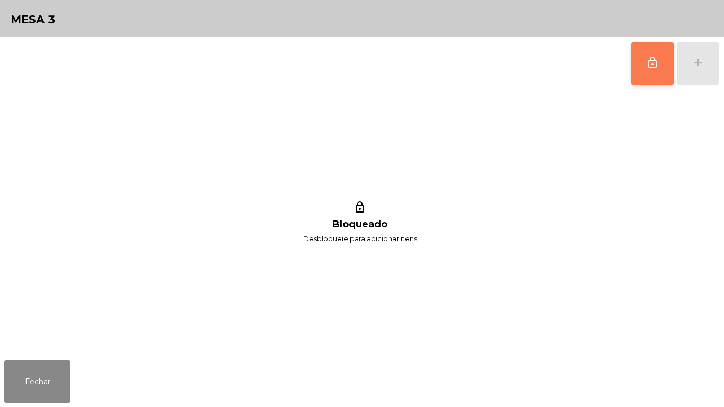
click at [653, 74] on button "lock_outline" at bounding box center [652, 63] width 42 height 42
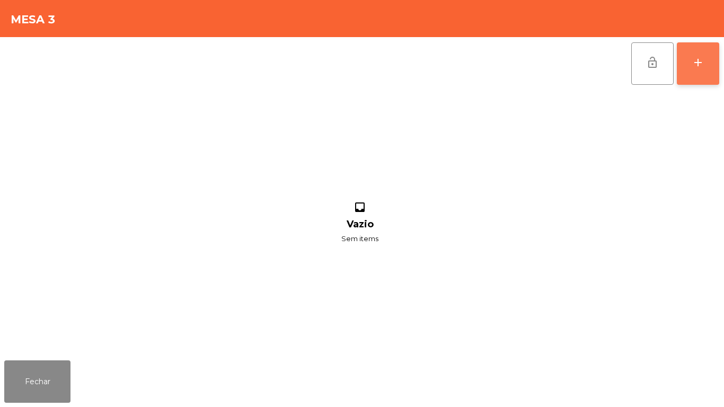
click at [700, 73] on button "add" at bounding box center [698, 63] width 42 height 42
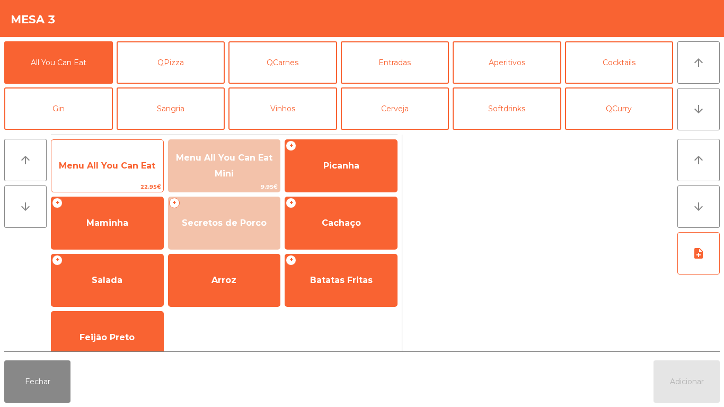
click at [95, 164] on span "Menu All You Can Eat" at bounding box center [107, 166] width 97 height 10
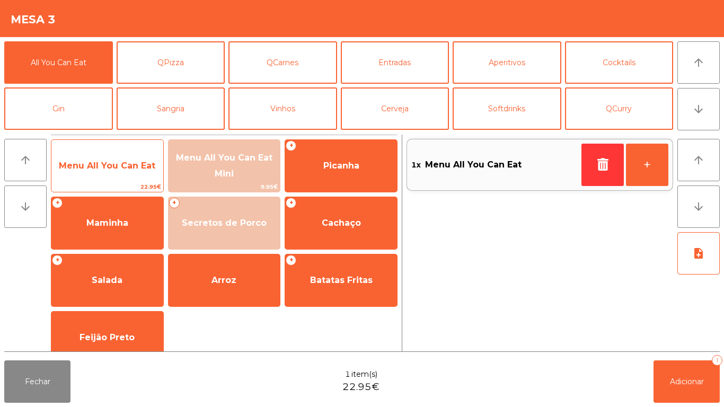
click at [99, 173] on span "Menu All You Can Eat" at bounding box center [107, 166] width 112 height 29
click at [107, 170] on span "Menu All You Can Eat" at bounding box center [107, 166] width 97 height 10
click at [107, 169] on span "Menu All You Can Eat" at bounding box center [107, 166] width 97 height 10
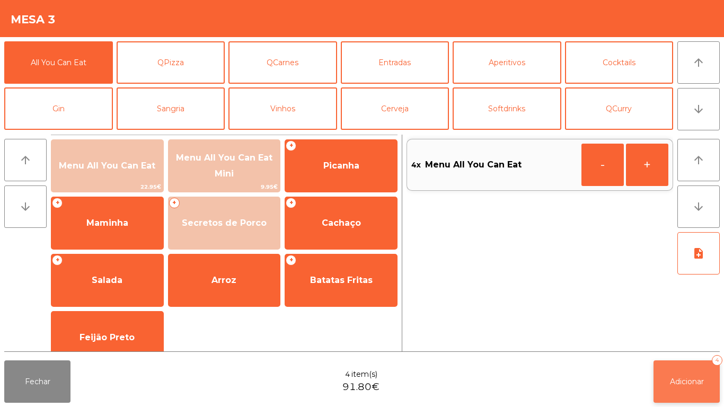
click at [677, 381] on span "Adicionar" at bounding box center [687, 382] width 34 height 10
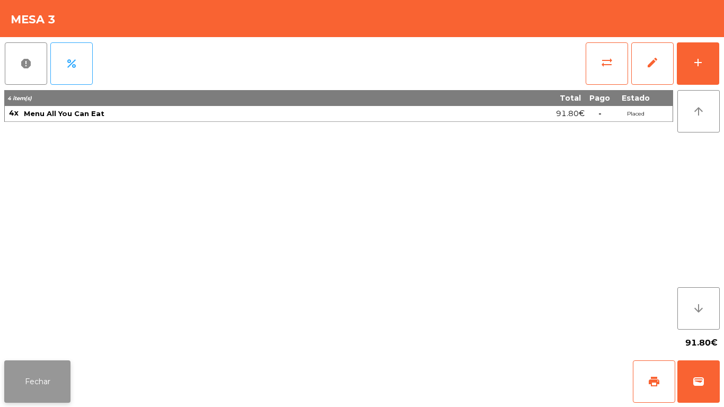
click at [51, 376] on button "Fechar" at bounding box center [37, 382] width 66 height 42
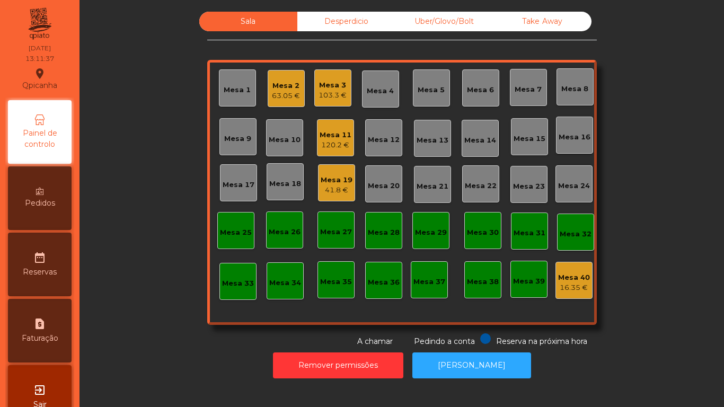
click at [522, 99] on div "Mesa 7" at bounding box center [528, 87] width 37 height 37
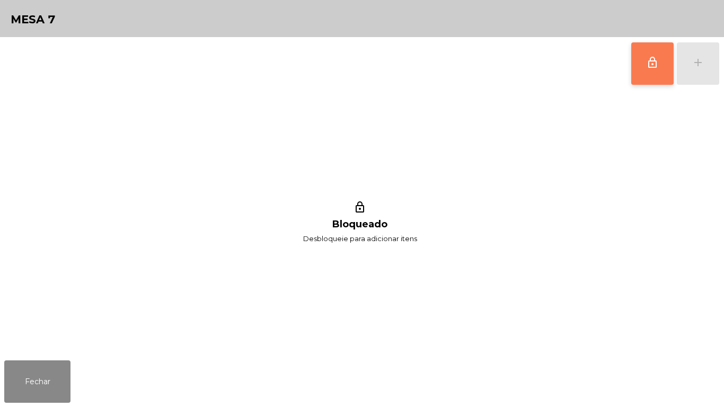
click at [634, 73] on button "lock_outline" at bounding box center [652, 63] width 42 height 42
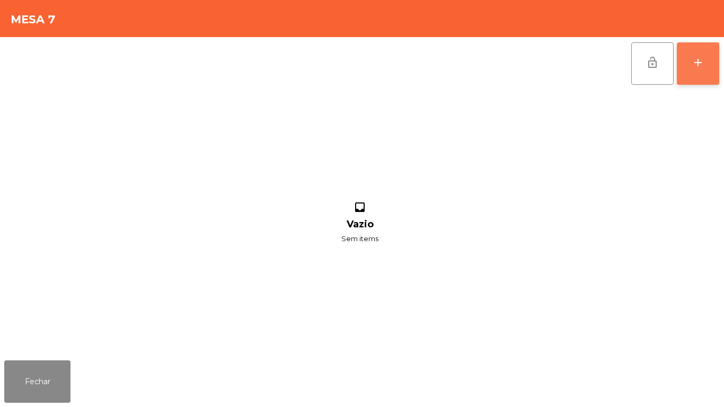
click at [694, 76] on button "add" at bounding box center [698, 63] width 42 height 42
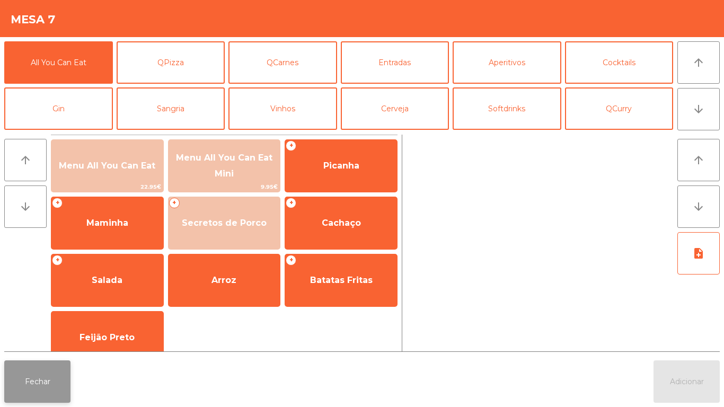
click at [41, 400] on button "Fechar" at bounding box center [37, 382] width 66 height 42
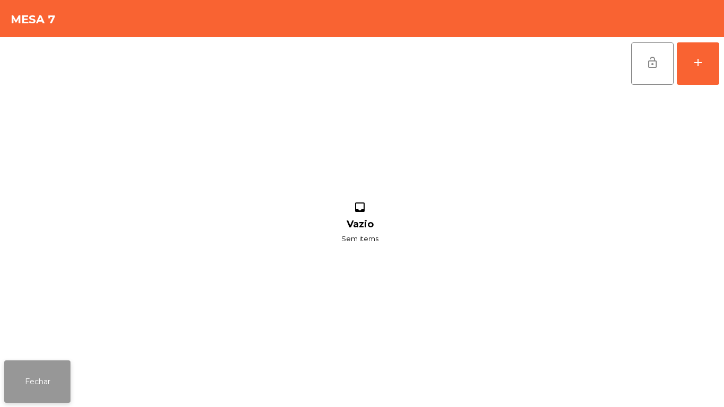
click at [53, 384] on button "Fechar" at bounding box center [37, 382] width 66 height 42
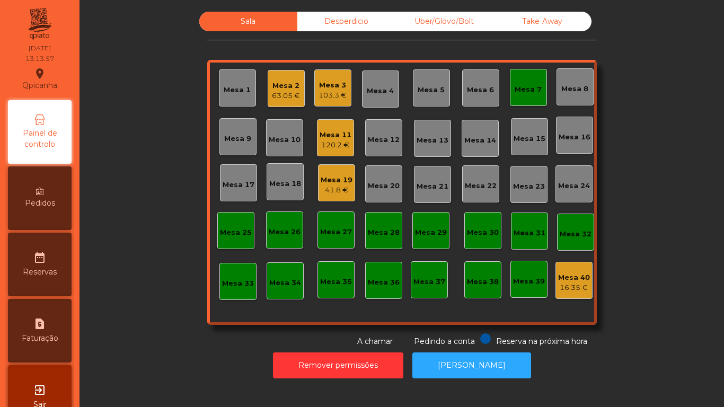
click at [520, 94] on div "Mesa 7" at bounding box center [528, 89] width 27 height 11
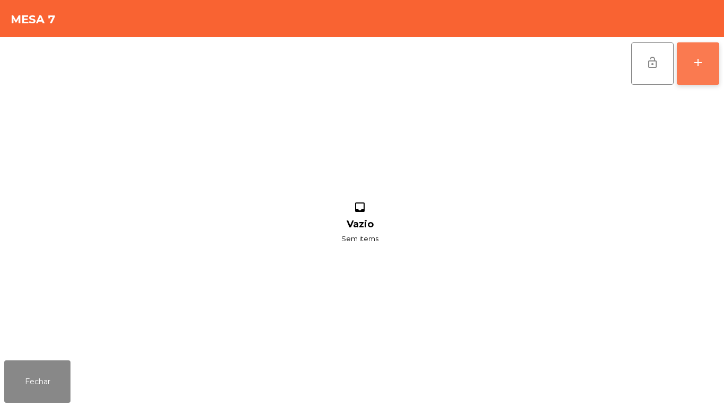
click at [692, 68] on div "add" at bounding box center [698, 62] width 13 height 13
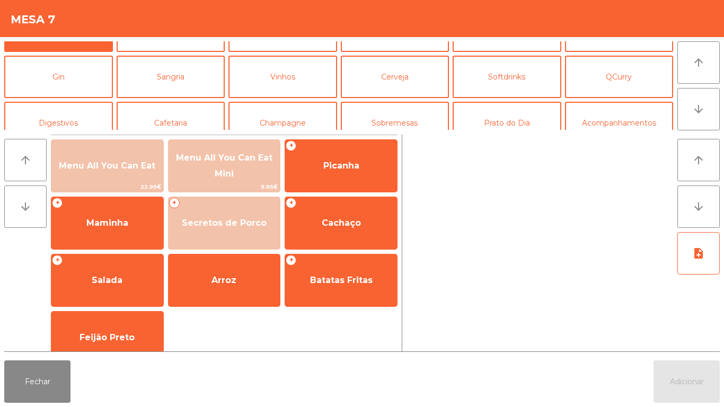
scroll to position [37, 0]
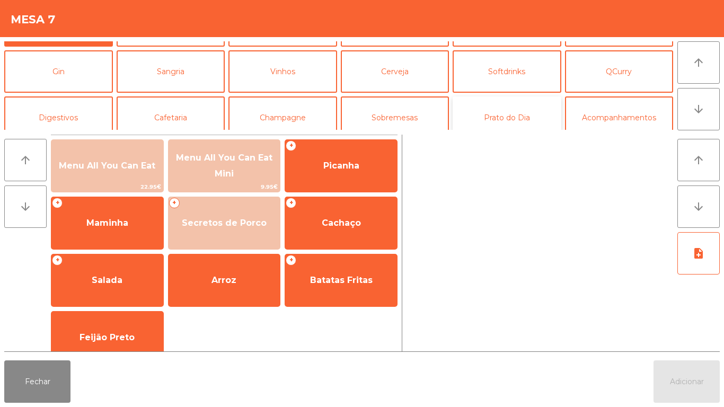
click at [505, 115] on button "Prato do Dia" at bounding box center [507, 118] width 109 height 42
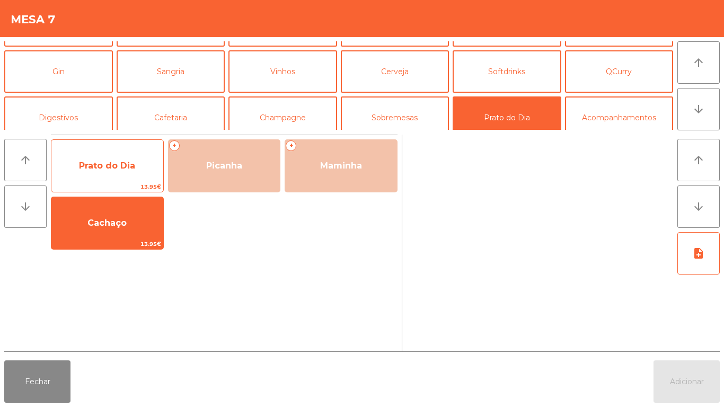
click at [119, 177] on span "Prato do Dia" at bounding box center [107, 166] width 112 height 29
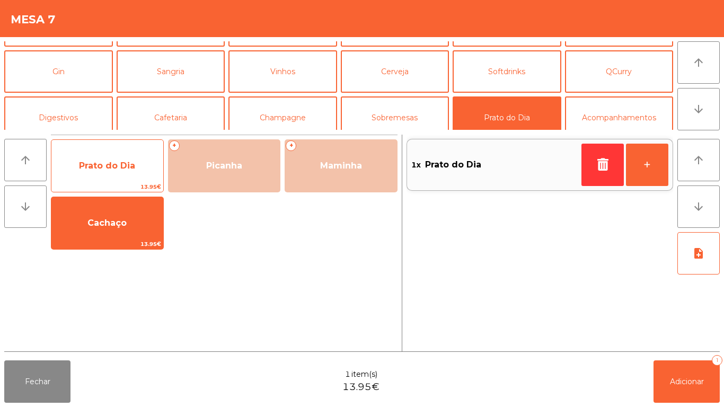
click at [119, 174] on span "Prato do Dia" at bounding box center [107, 166] width 112 height 29
click at [110, 171] on span "Prato do Dia" at bounding box center [107, 166] width 112 height 29
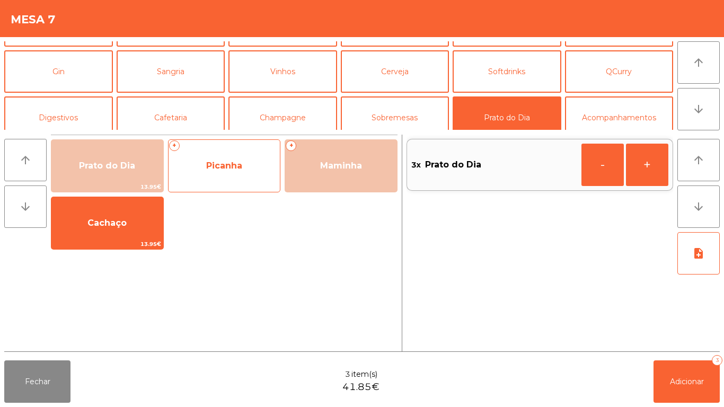
click at [238, 168] on span "Picanha" at bounding box center [224, 166] width 36 height 10
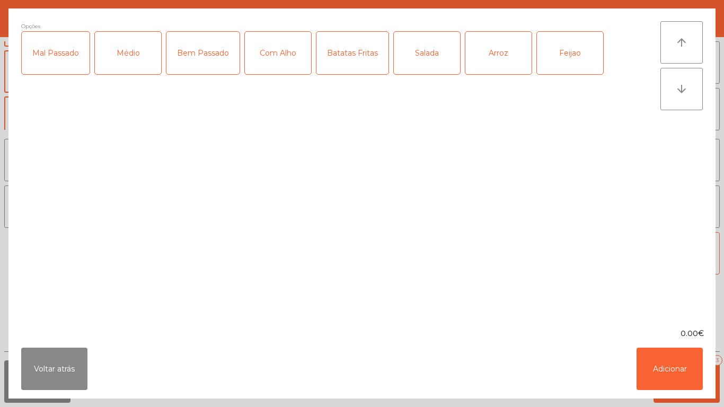
click at [65, 65] on div "Mal Passado" at bounding box center [56, 53] width 68 height 42
click at [134, 58] on div "Médio" at bounding box center [128, 53] width 66 height 42
click at [270, 57] on div "Com Alho" at bounding box center [278, 53] width 66 height 42
click at [355, 57] on div "Batatas Fritas" at bounding box center [353, 53] width 72 height 42
click at [490, 62] on div "Arroz" at bounding box center [499, 53] width 66 height 42
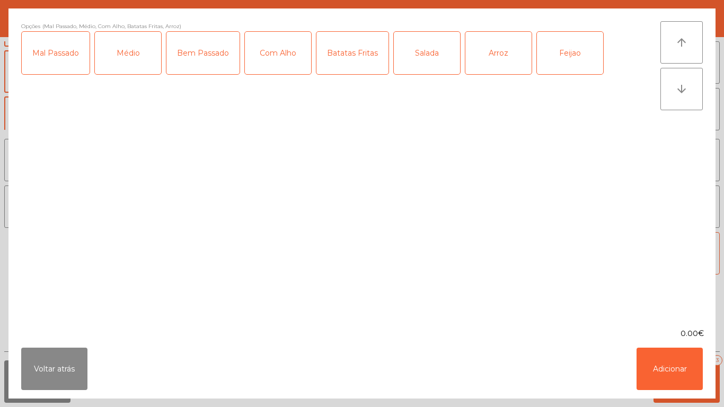
click at [560, 62] on div "Feijao" at bounding box center [570, 53] width 66 height 42
click at [672, 365] on button "Adicionar" at bounding box center [670, 369] width 66 height 42
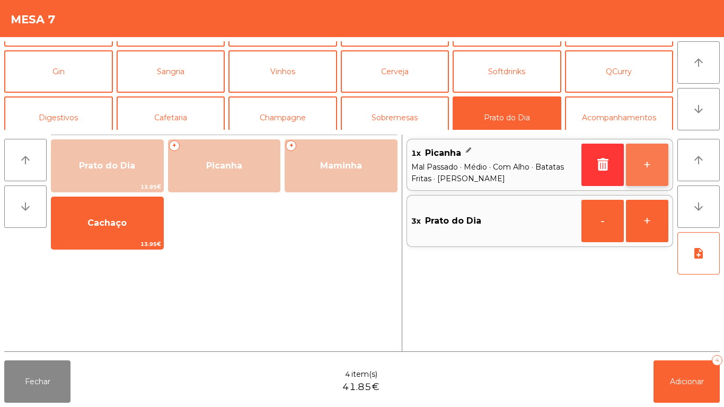
click at [644, 157] on button "+" at bounding box center [647, 165] width 42 height 42
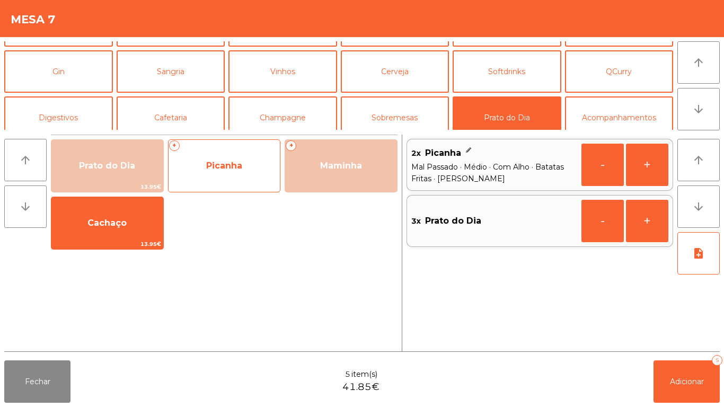
click at [221, 174] on span "Picanha" at bounding box center [225, 166] width 112 height 29
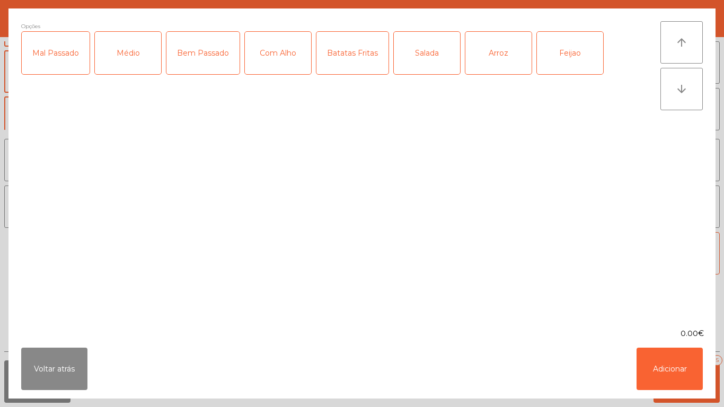
click at [127, 71] on div "Médio" at bounding box center [128, 53] width 66 height 42
click at [276, 67] on div "Com Alho" at bounding box center [278, 53] width 66 height 42
click at [344, 69] on div "Batatas Fritas" at bounding box center [353, 53] width 72 height 42
click at [485, 55] on div "Arroz" at bounding box center [499, 53] width 66 height 42
click at [559, 60] on div "Feijao" at bounding box center [570, 53] width 66 height 42
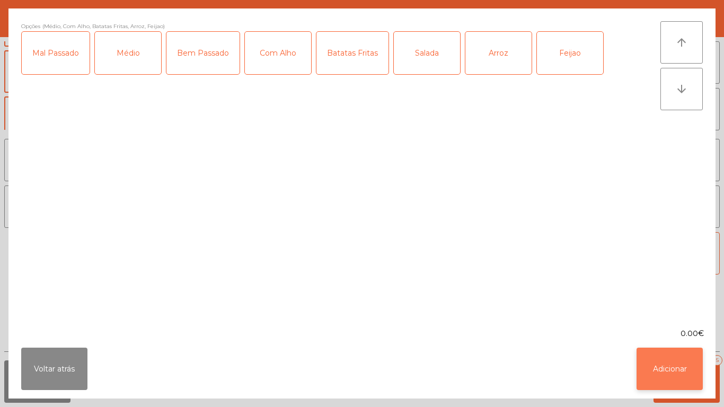
click at [678, 363] on button "Adicionar" at bounding box center [670, 369] width 66 height 42
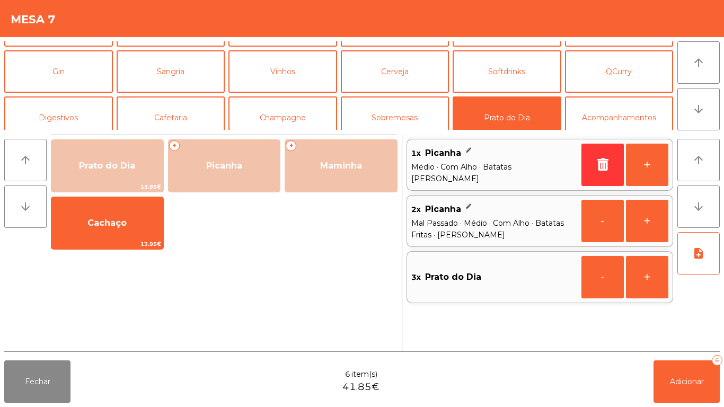
scroll to position [0, 0]
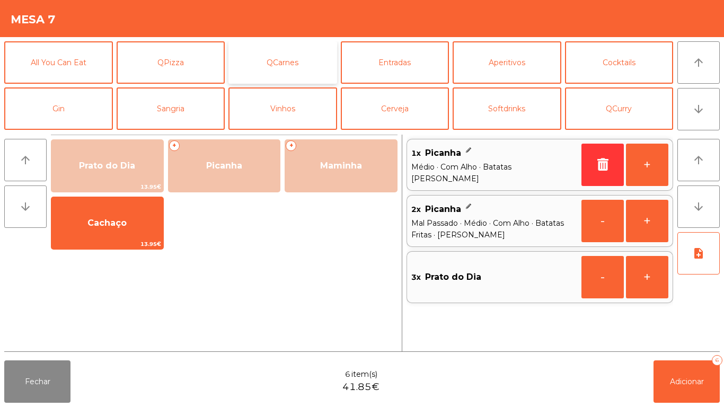
click at [297, 65] on button "QCarnes" at bounding box center [283, 62] width 109 height 42
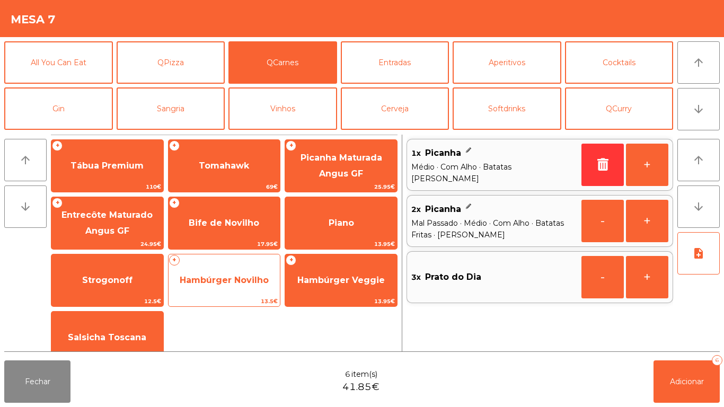
click at [226, 280] on span "Hambúrger Novilho" at bounding box center [224, 280] width 89 height 10
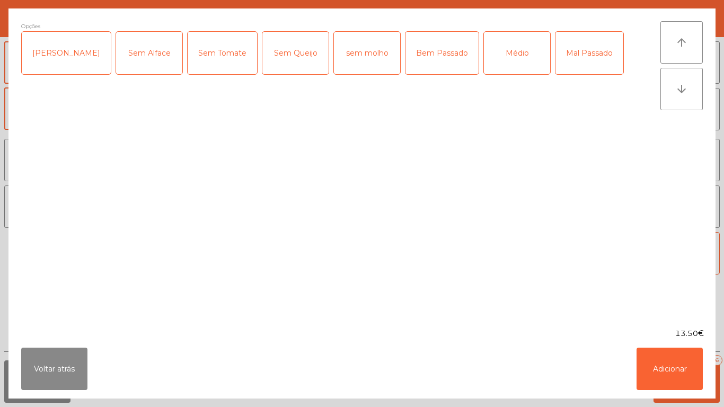
click at [412, 63] on div "Bem Passado" at bounding box center [442, 53] width 73 height 42
click at [673, 376] on button "Adicionar" at bounding box center [670, 369] width 66 height 42
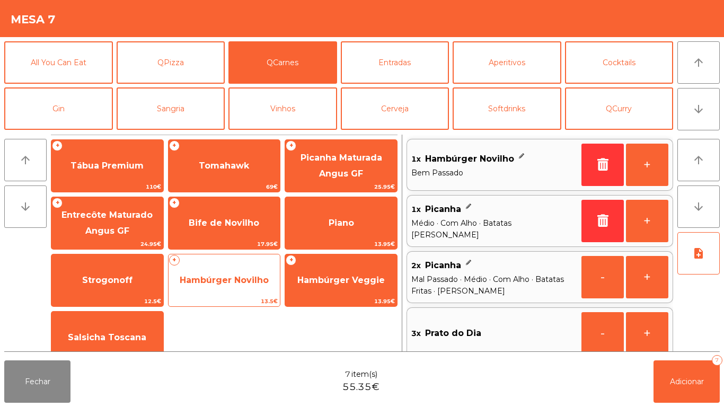
click at [249, 286] on span "Hambúrger Novilho" at bounding box center [225, 280] width 112 height 29
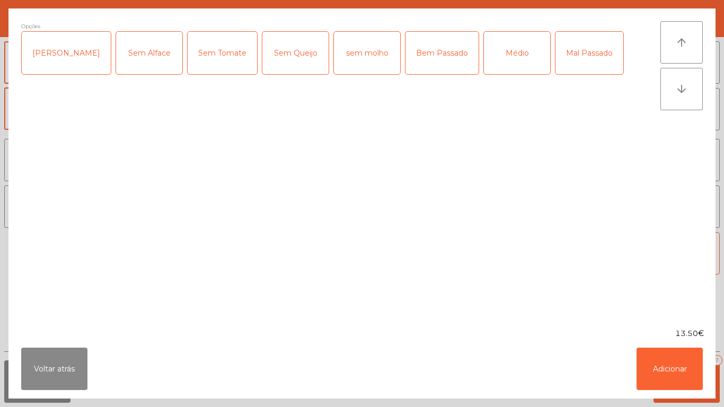
click at [489, 70] on div "Médio" at bounding box center [517, 53] width 66 height 42
click at [558, 55] on div "Mal Passado" at bounding box center [590, 53] width 68 height 42
click at [670, 380] on button "Adicionar" at bounding box center [670, 369] width 66 height 42
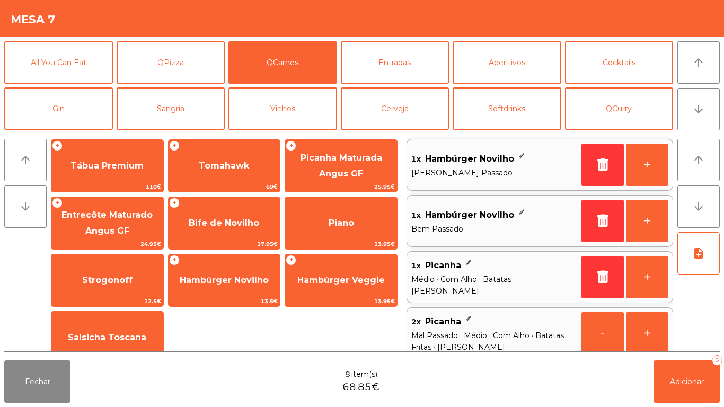
scroll to position [4, 0]
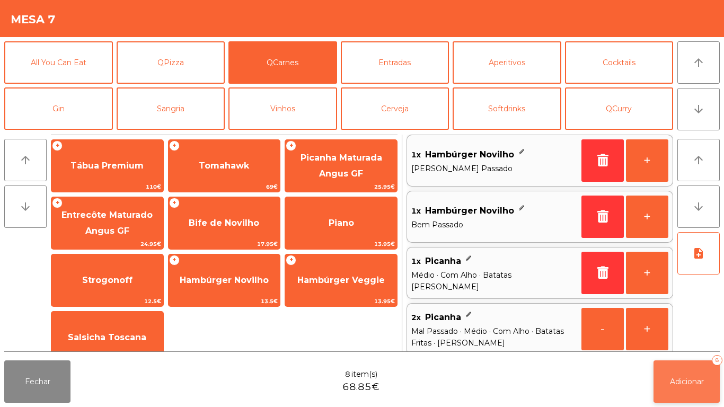
click at [687, 374] on button "Adicionar 8" at bounding box center [687, 382] width 66 height 42
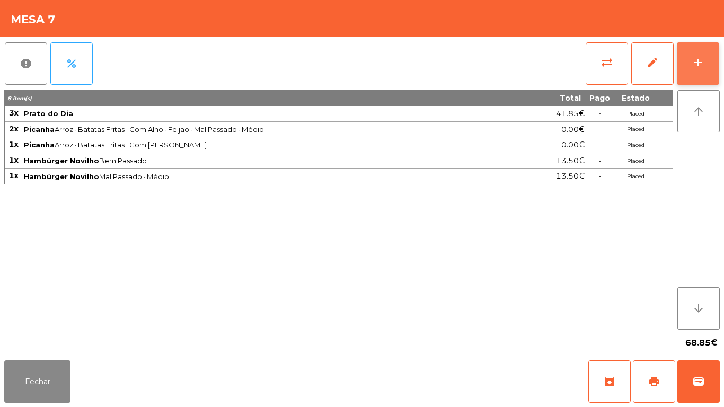
click at [697, 66] on div "add" at bounding box center [698, 62] width 13 height 13
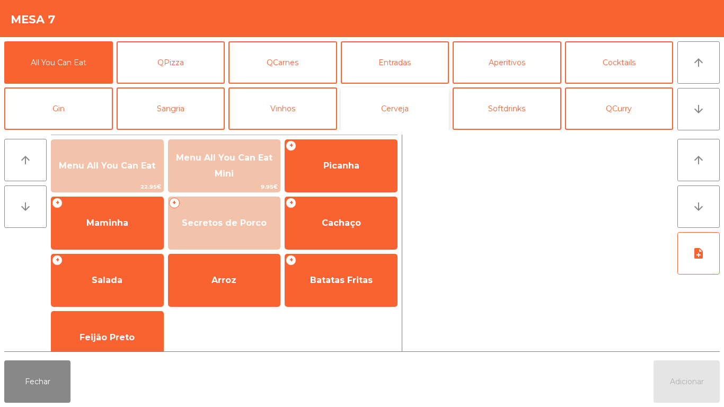
click at [396, 111] on button "Cerveja" at bounding box center [395, 108] width 109 height 42
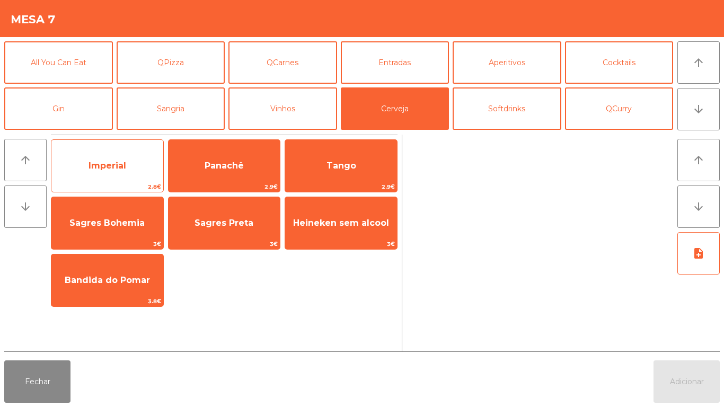
click at [118, 169] on span "Imperial" at bounding box center [108, 166] width 38 height 10
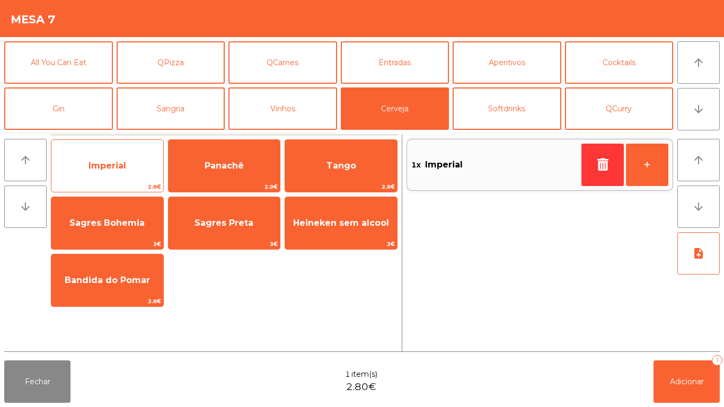
click at [105, 162] on span "Imperial" at bounding box center [108, 166] width 38 height 10
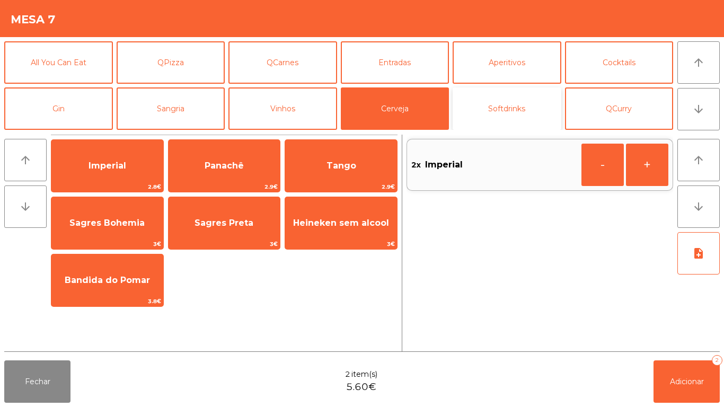
click at [498, 110] on button "Softdrinks" at bounding box center [507, 108] width 109 height 42
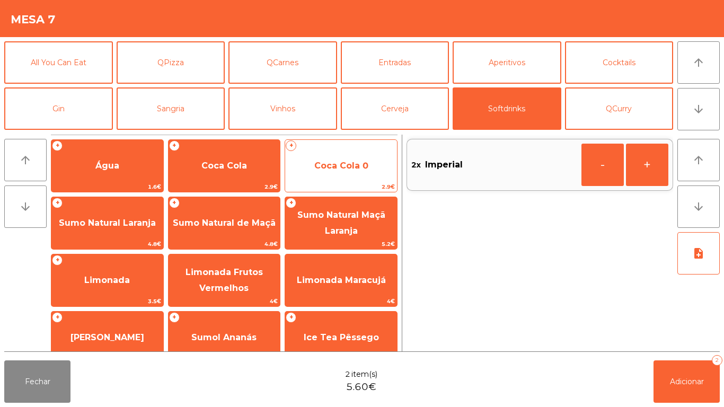
click at [344, 167] on span "Coca Cola 0" at bounding box center [341, 166] width 54 height 10
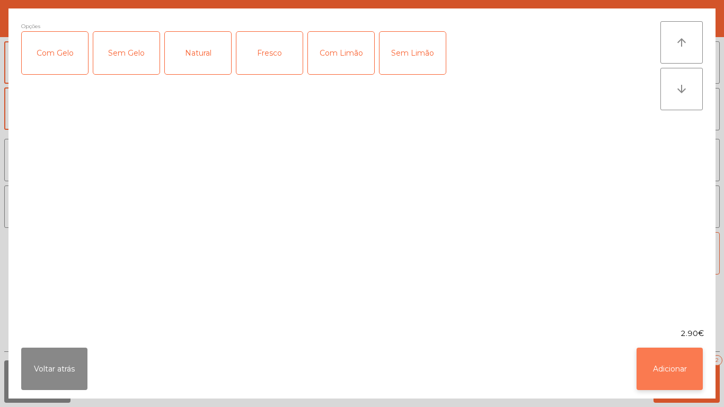
click at [661, 358] on button "Adicionar" at bounding box center [670, 369] width 66 height 42
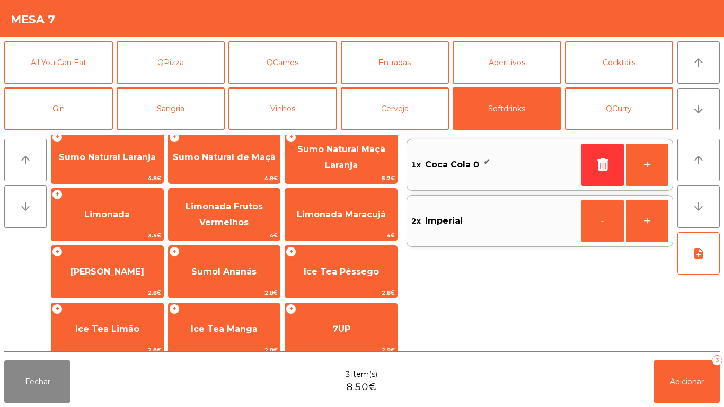
scroll to position [78, 0]
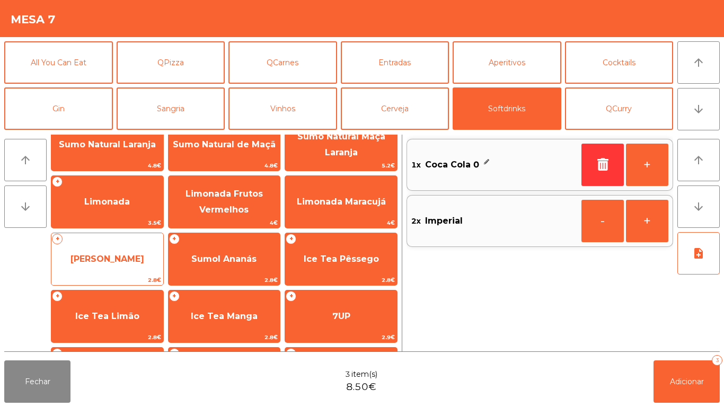
click at [120, 266] on span "[PERSON_NAME]" at bounding box center [107, 259] width 112 height 29
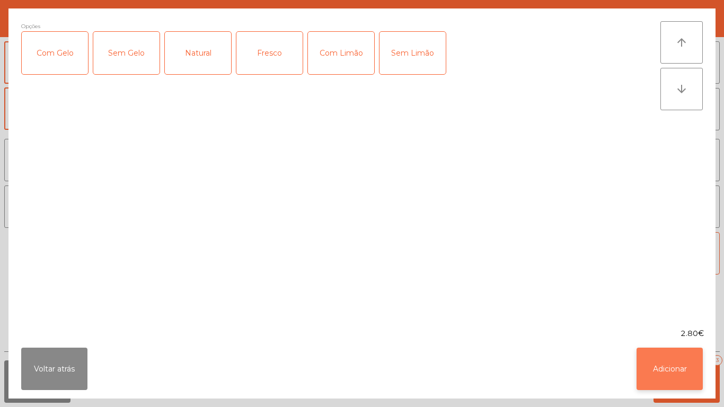
click at [661, 367] on button "Adicionar" at bounding box center [670, 369] width 66 height 42
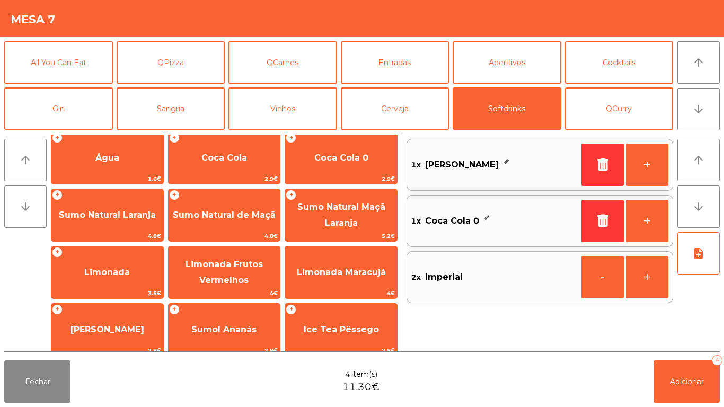
scroll to position [0, 0]
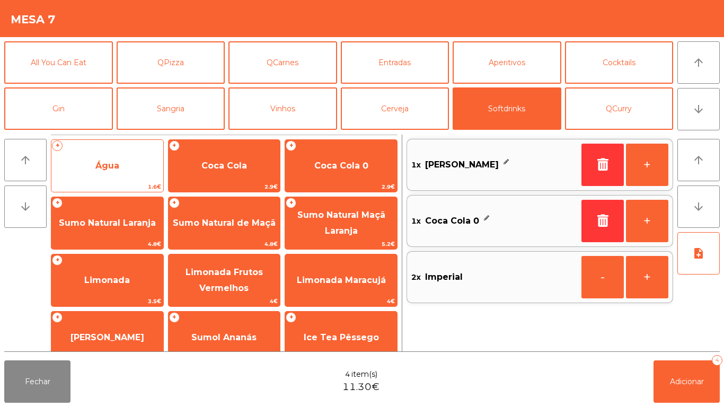
click at [118, 166] on span "Água" at bounding box center [107, 166] width 24 height 10
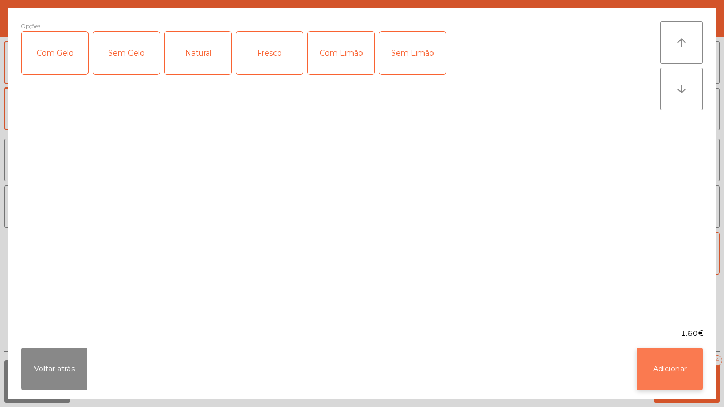
click at [661, 365] on button "Adicionar" at bounding box center [670, 369] width 66 height 42
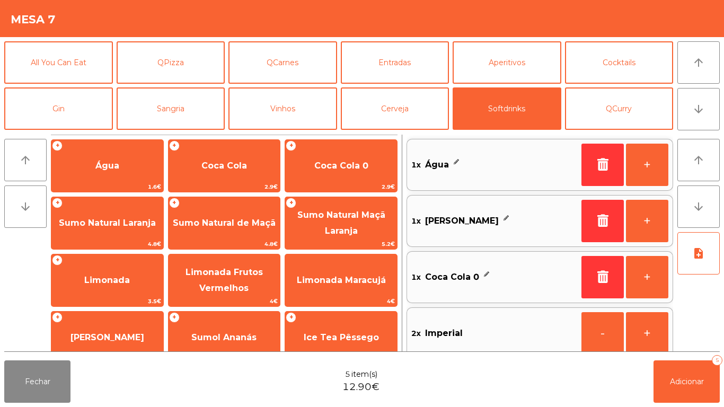
scroll to position [12, 0]
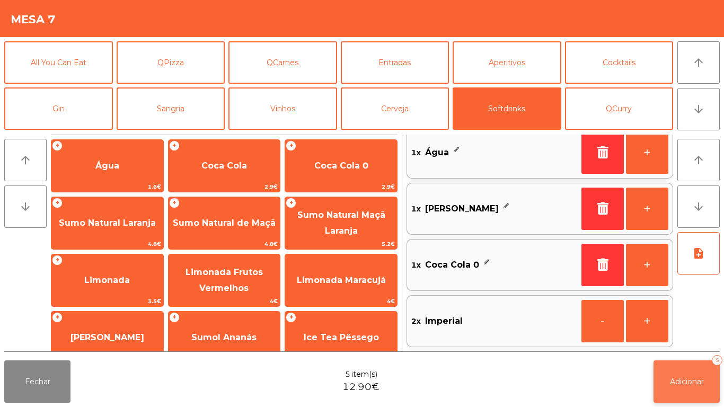
click at [682, 374] on button "Adicionar 5" at bounding box center [687, 382] width 66 height 42
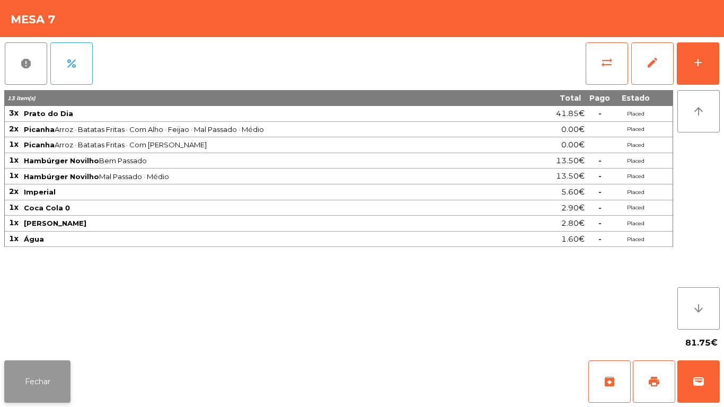
click at [52, 376] on button "Fechar" at bounding box center [37, 382] width 66 height 42
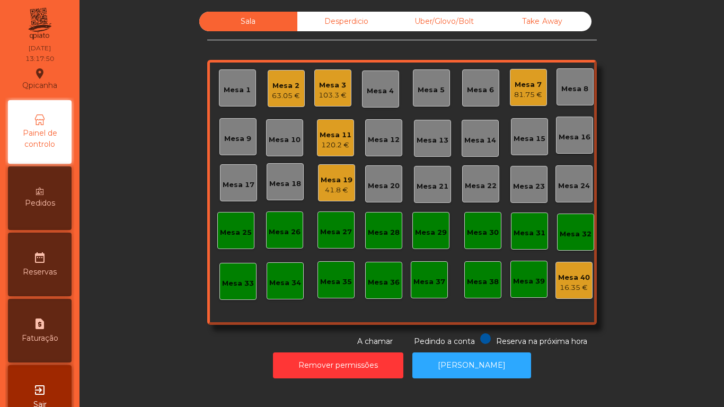
click at [328, 146] on div "120.2 €" at bounding box center [336, 145] width 32 height 11
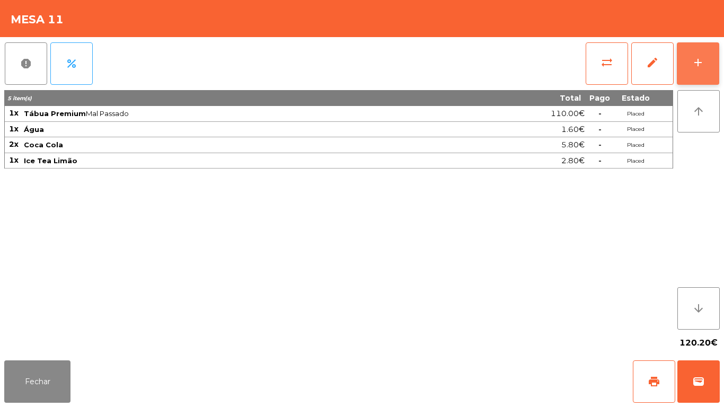
click at [694, 72] on button "add" at bounding box center [698, 63] width 42 height 42
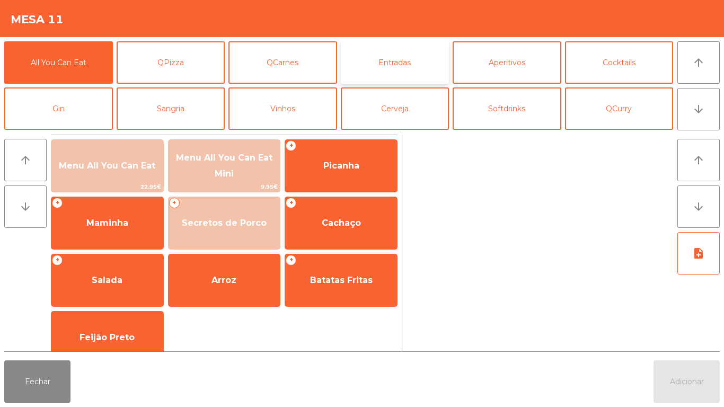
click at [404, 71] on button "Entradas" at bounding box center [395, 62] width 109 height 42
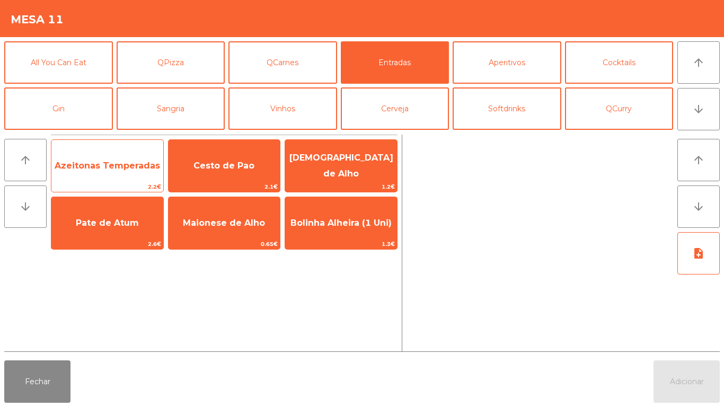
click at [108, 171] on span "Azeitonas Temperadas" at bounding box center [107, 166] width 112 height 29
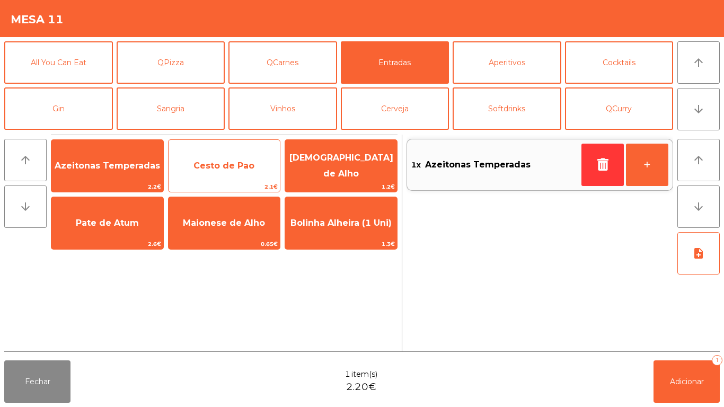
click at [224, 171] on span "Cesto de Pao" at bounding box center [225, 166] width 112 height 29
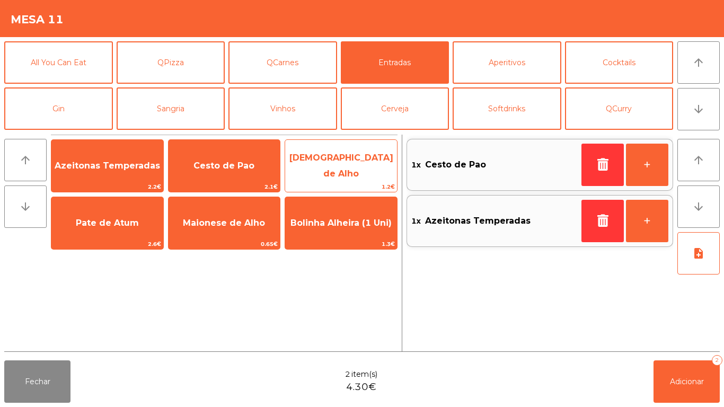
click at [341, 174] on span "[DEMOGRAPHIC_DATA] de Alho" at bounding box center [341, 166] width 112 height 45
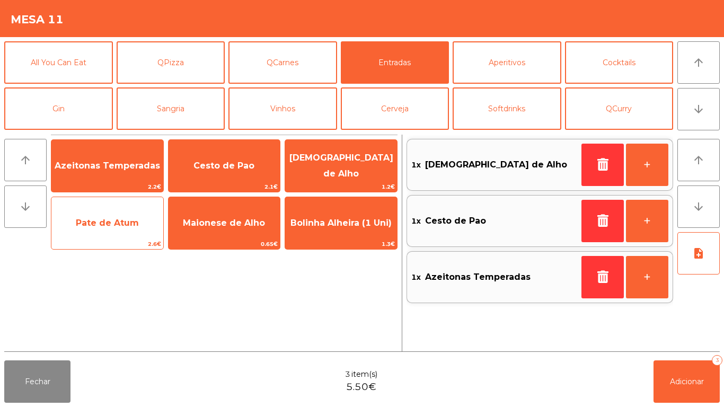
click at [105, 228] on span "Pate de Atum" at bounding box center [107, 223] width 112 height 29
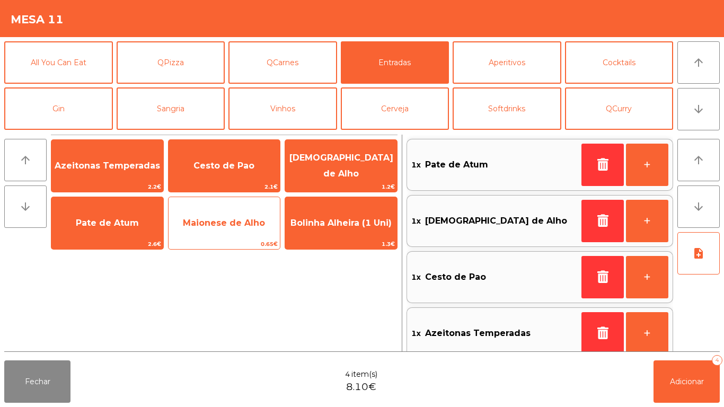
click at [219, 221] on span "Maionese de Alho" at bounding box center [224, 223] width 82 height 10
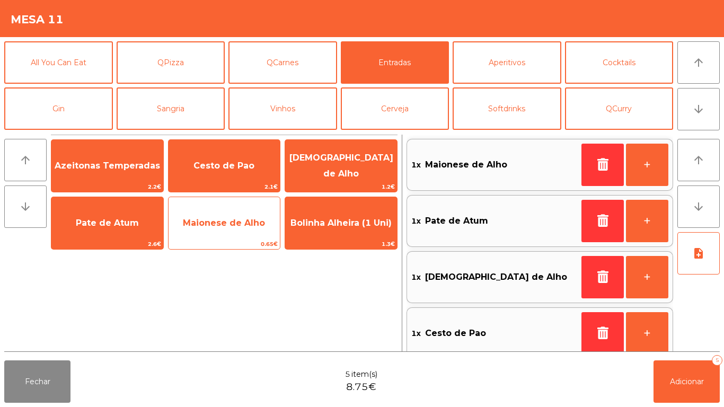
scroll to position [4, 0]
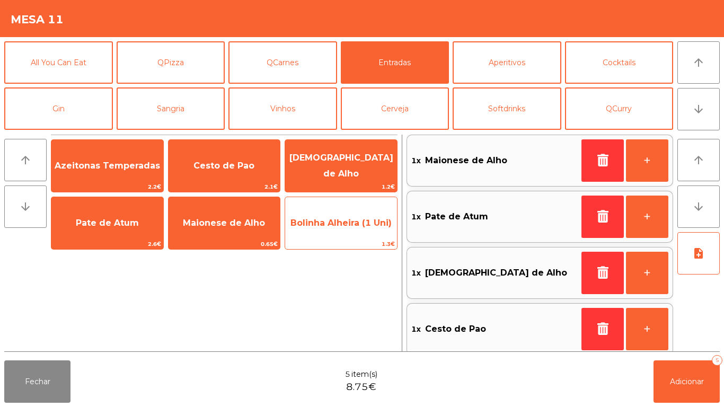
click at [325, 228] on span "Bolinha Alheira (1 Uni)" at bounding box center [341, 223] width 112 height 29
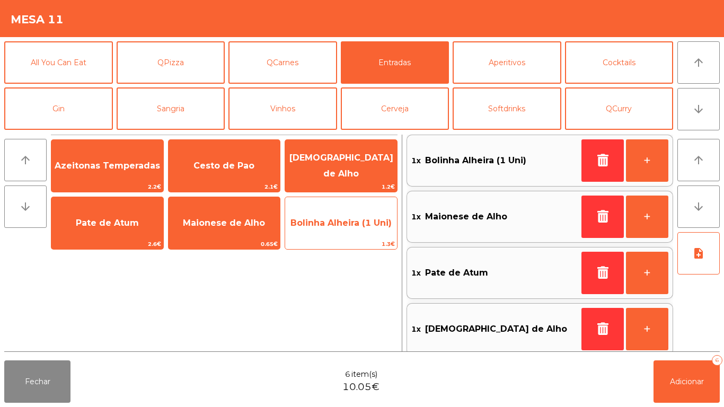
click at [339, 227] on span "Bolinha Alheira (1 Uni)" at bounding box center [341, 223] width 101 height 10
click at [336, 231] on span "Bolinha Alheira (1 Uni)" at bounding box center [341, 223] width 112 height 29
click at [336, 227] on span "Bolinha Alheira (1 Uni)" at bounding box center [341, 223] width 101 height 10
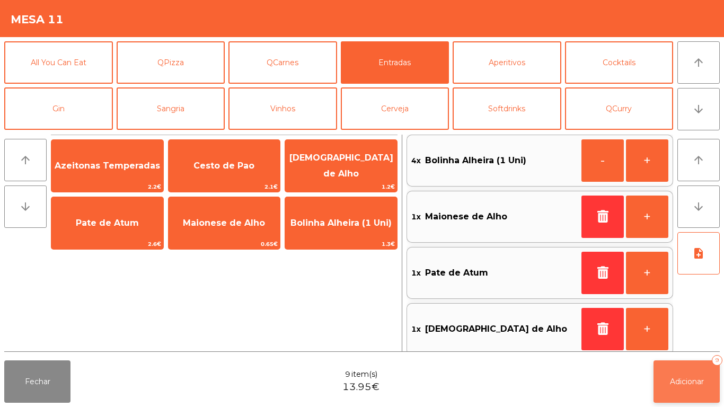
click at [679, 389] on button "Adicionar 9" at bounding box center [687, 382] width 66 height 42
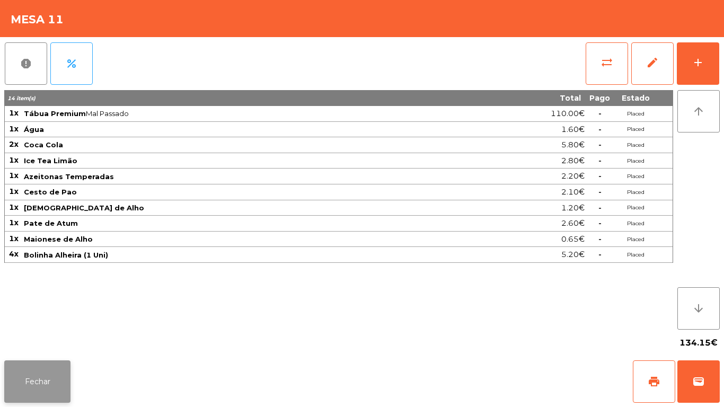
click at [35, 376] on button "Fechar" at bounding box center [37, 382] width 66 height 42
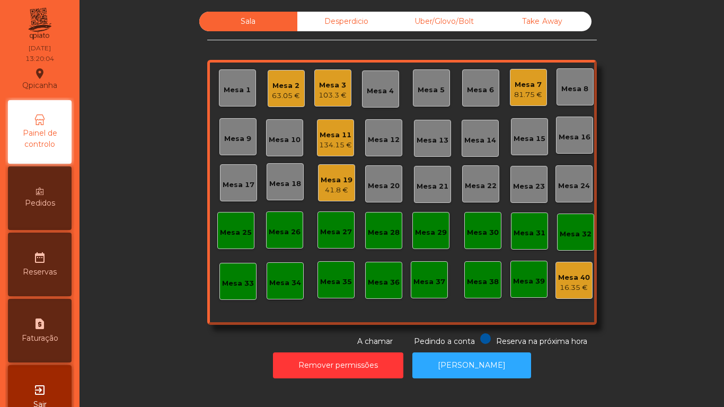
click at [338, 187] on div "41.8 €" at bounding box center [337, 190] width 32 height 11
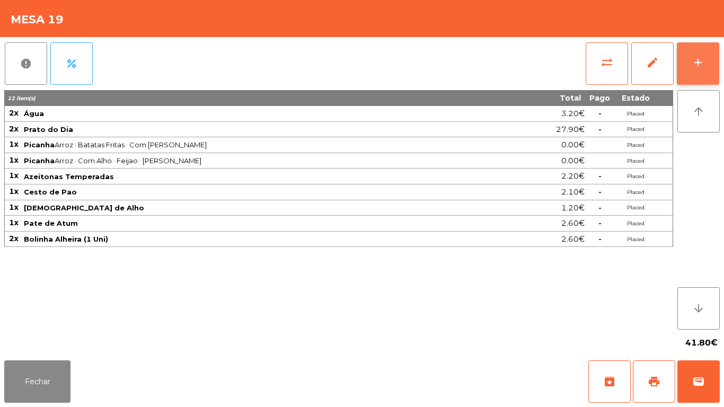
click at [697, 68] on div "add" at bounding box center [698, 62] width 13 height 13
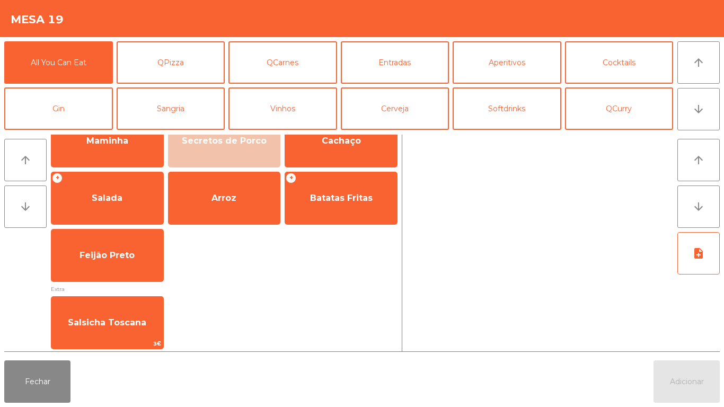
scroll to position [84, 0]
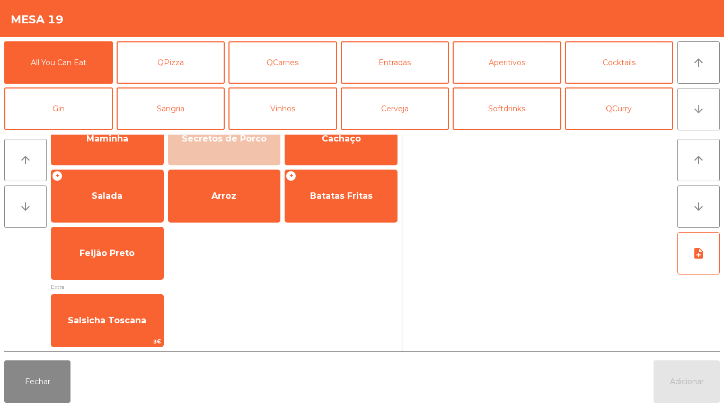
click at [690, 118] on button "arrow_downward" at bounding box center [699, 109] width 42 height 42
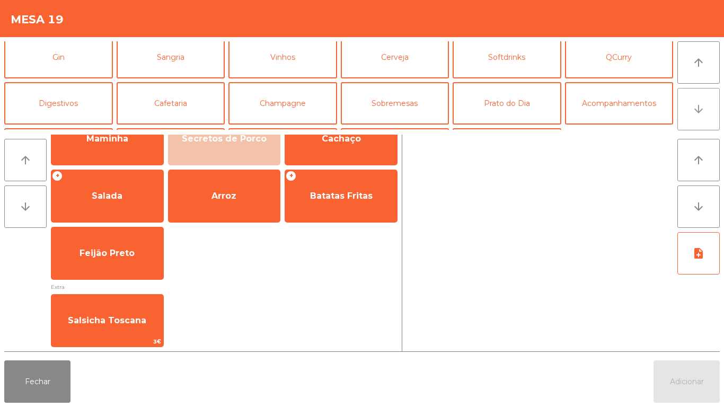
scroll to position [92, 0]
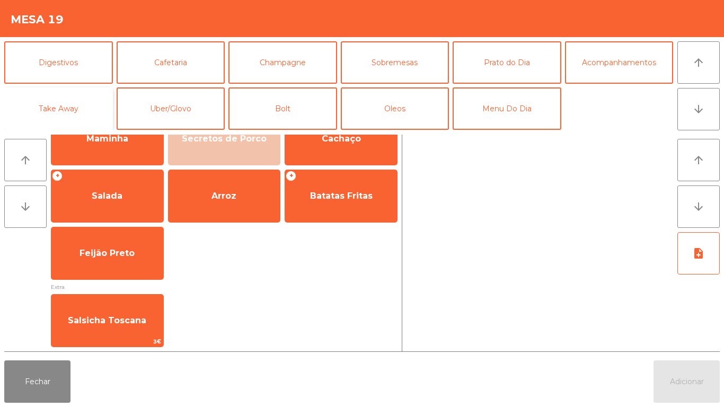
click at [74, 112] on button "Take Away" at bounding box center [58, 108] width 109 height 42
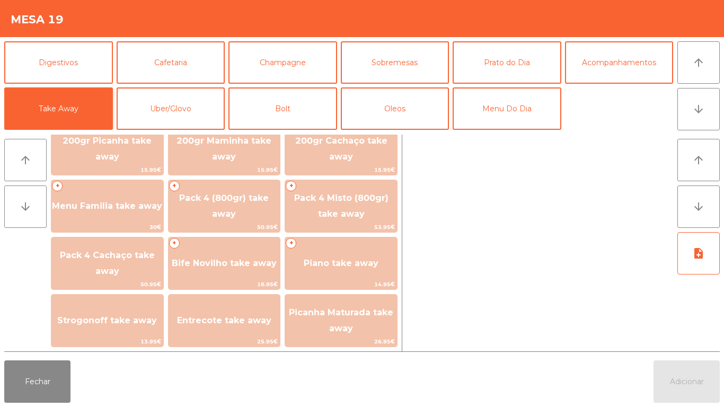
scroll to position [29, 0]
click at [687, 215] on button "arrow_downward" at bounding box center [699, 207] width 42 height 42
click at [692, 255] on icon "note_add" at bounding box center [698, 253] width 13 height 13
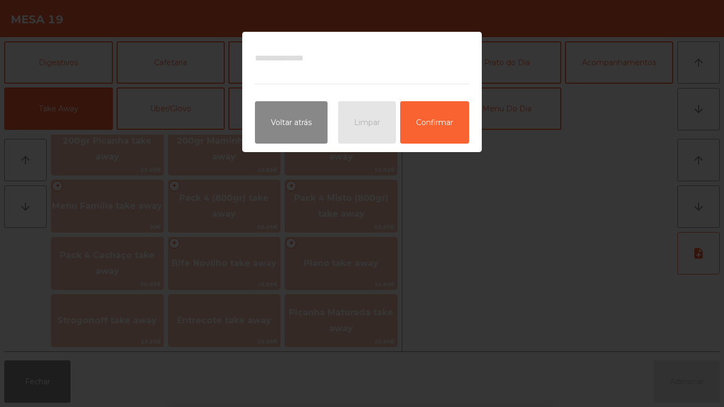
click at [593, 213] on ngb-modal-window "Voltar atrás Limpar Confirmar" at bounding box center [362, 203] width 724 height 407
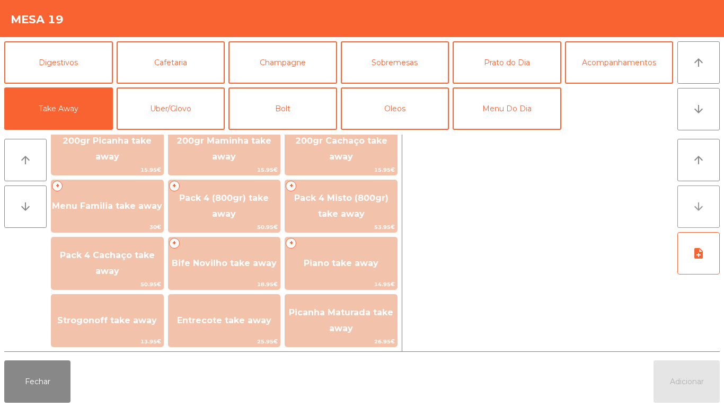
click at [692, 210] on button "arrow_downward" at bounding box center [699, 207] width 42 height 42
click at [691, 223] on button "arrow_downward" at bounding box center [699, 207] width 42 height 42
click at [529, 232] on div at bounding box center [540, 243] width 267 height 217
click at [291, 116] on button "Bolt" at bounding box center [283, 108] width 109 height 42
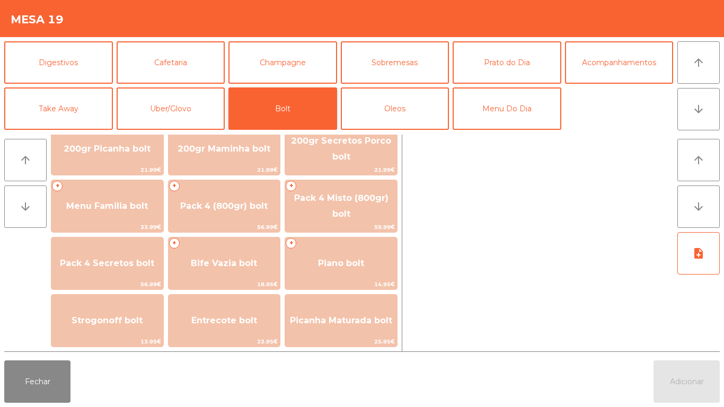
scroll to position [84, 0]
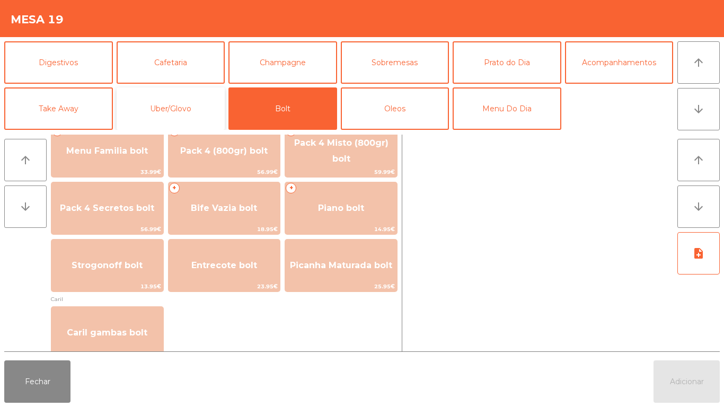
click at [174, 114] on button "Uber/Glovo" at bounding box center [171, 108] width 109 height 42
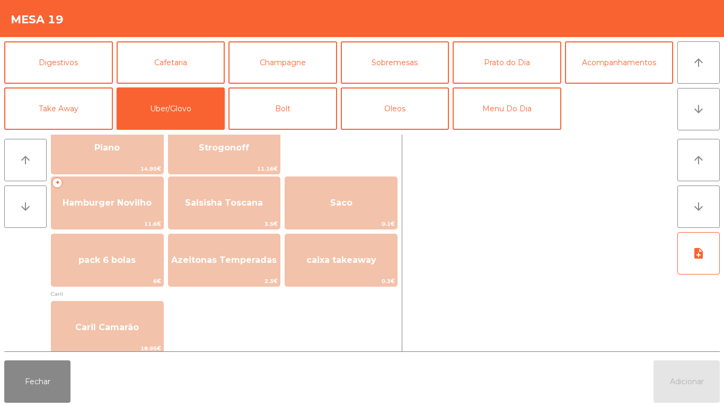
scroll to position [205, 0]
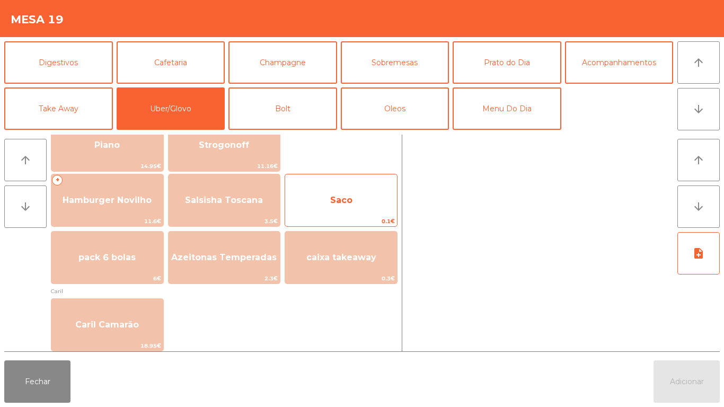
click at [350, 214] on span "Saco" at bounding box center [341, 200] width 112 height 29
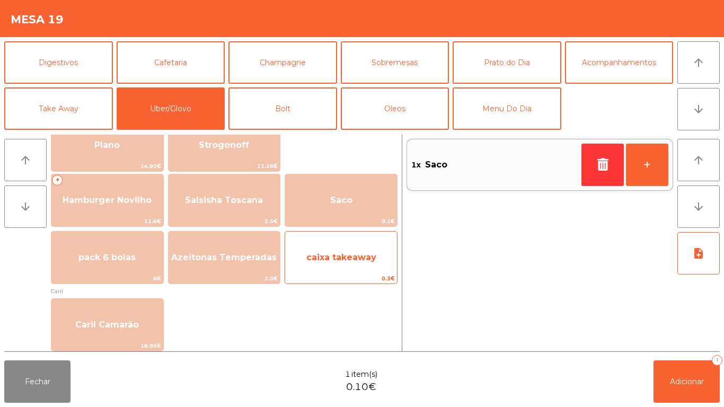
click at [344, 271] on span "caixa takeaway" at bounding box center [341, 257] width 112 height 29
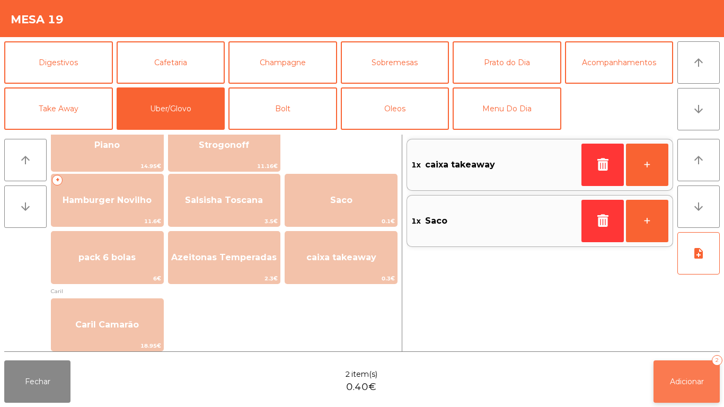
click at [670, 383] on span "Adicionar" at bounding box center [687, 382] width 34 height 10
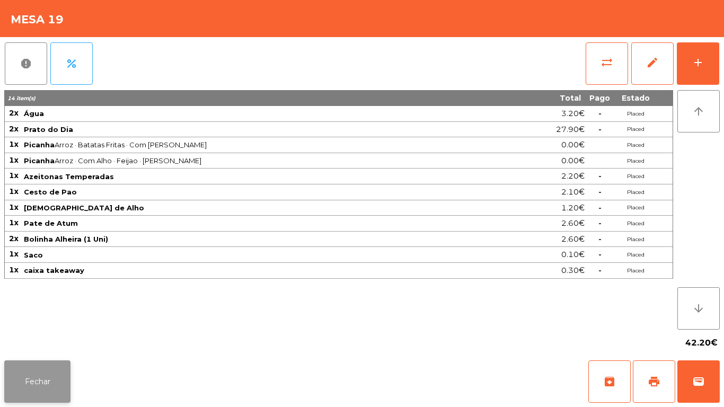
click at [47, 380] on button "Fechar" at bounding box center [37, 382] width 66 height 42
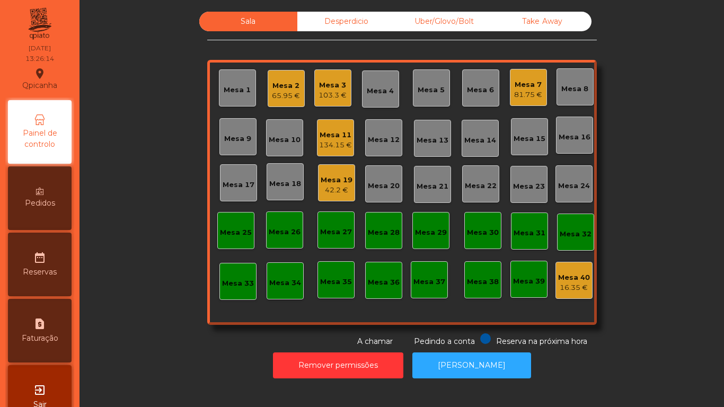
click at [333, 182] on div "Mesa 19" at bounding box center [337, 180] width 32 height 11
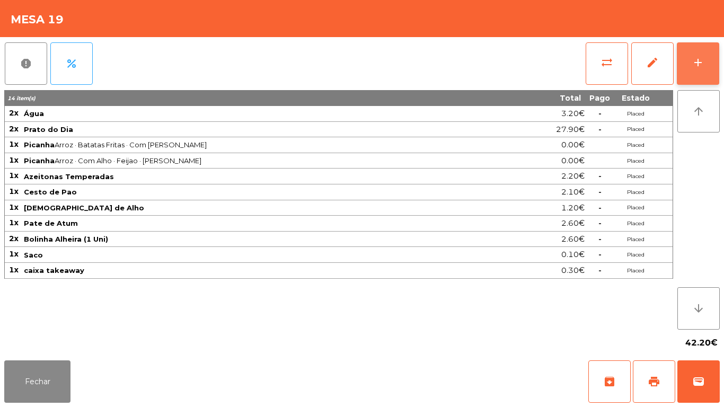
click at [694, 69] on button "add" at bounding box center [698, 63] width 42 height 42
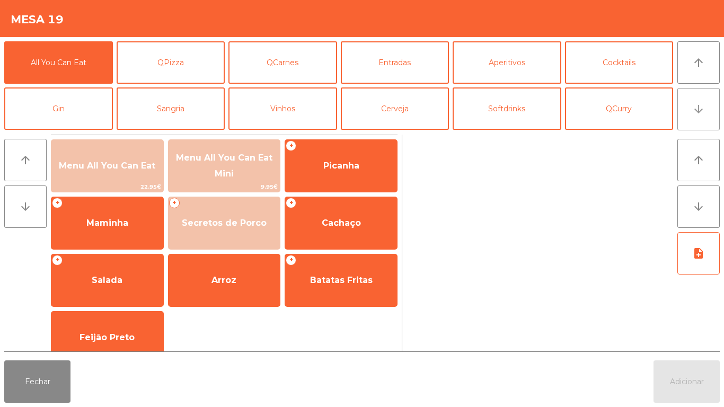
click at [686, 120] on button "arrow_downward" at bounding box center [699, 109] width 42 height 42
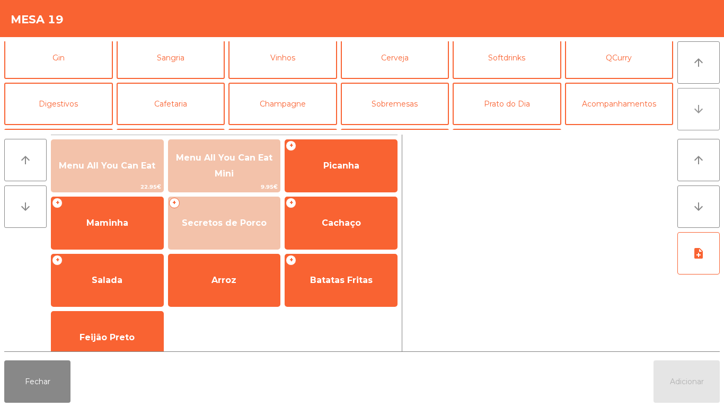
scroll to position [92, 0]
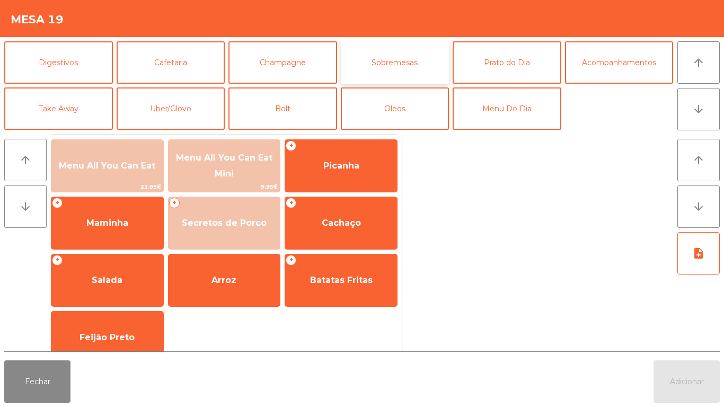
click at [393, 66] on button "Sobremesas" at bounding box center [395, 62] width 109 height 42
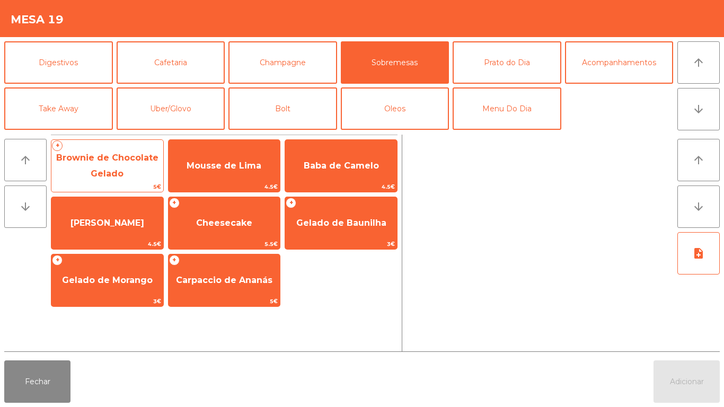
click at [111, 162] on span "Brownie de Chocolate Gelado" at bounding box center [107, 166] width 102 height 26
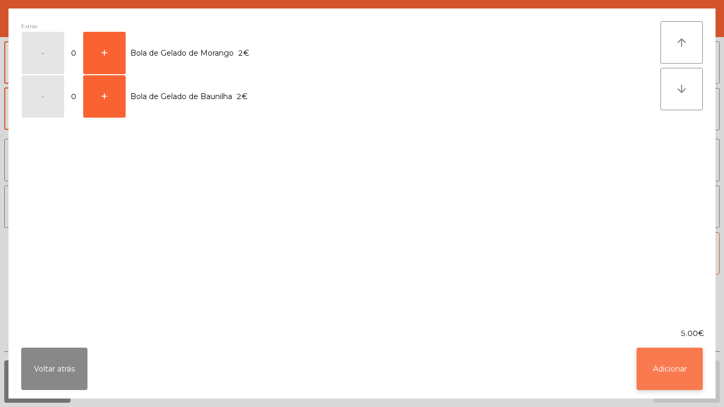
click at [666, 363] on button "Adicionar" at bounding box center [670, 369] width 66 height 42
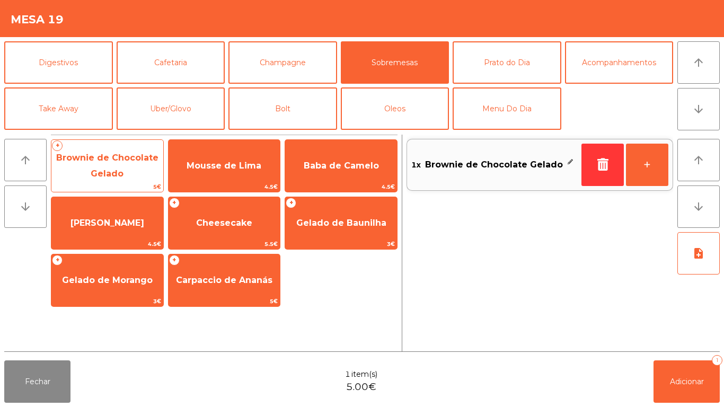
click at [118, 169] on span "Brownie de Chocolate Gelado" at bounding box center [107, 166] width 102 height 26
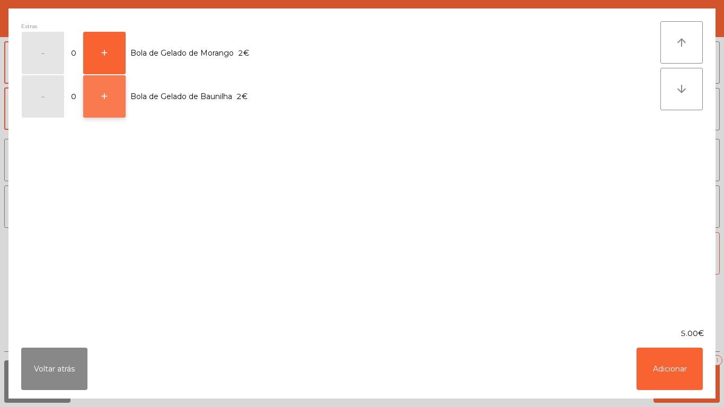
click at [115, 105] on button "+" at bounding box center [104, 96] width 42 height 42
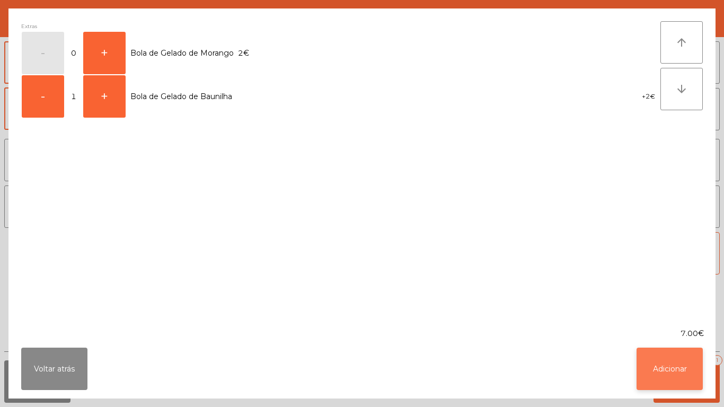
click at [668, 362] on button "Adicionar" at bounding box center [670, 369] width 66 height 42
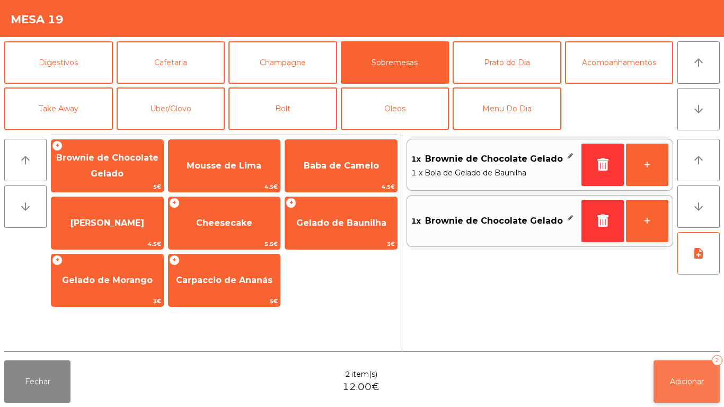
click at [687, 368] on button "Adicionar 2" at bounding box center [687, 382] width 66 height 42
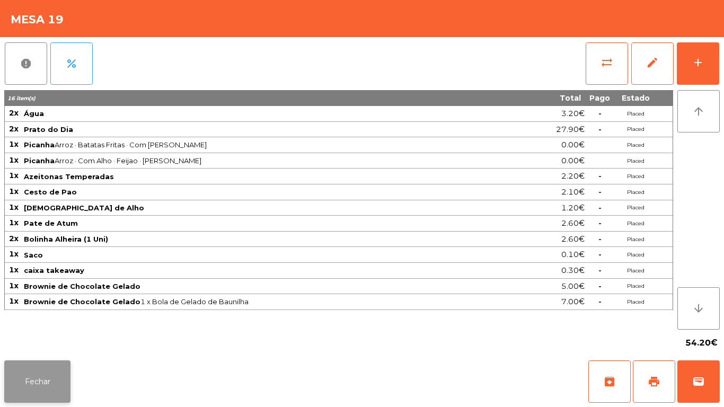
click at [35, 388] on button "Fechar" at bounding box center [37, 382] width 66 height 42
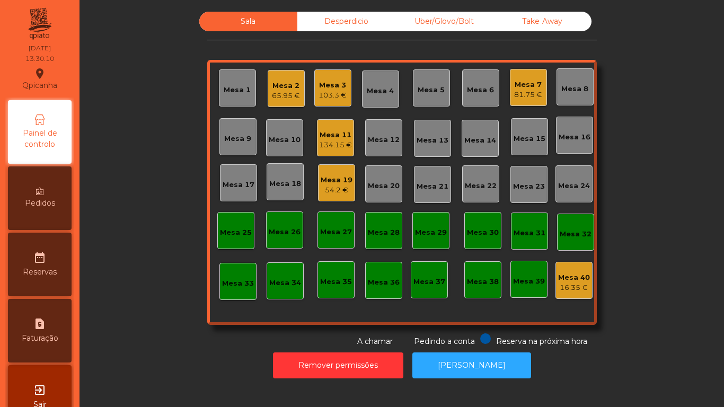
click at [519, 92] on div "81.75 €" at bounding box center [528, 95] width 28 height 11
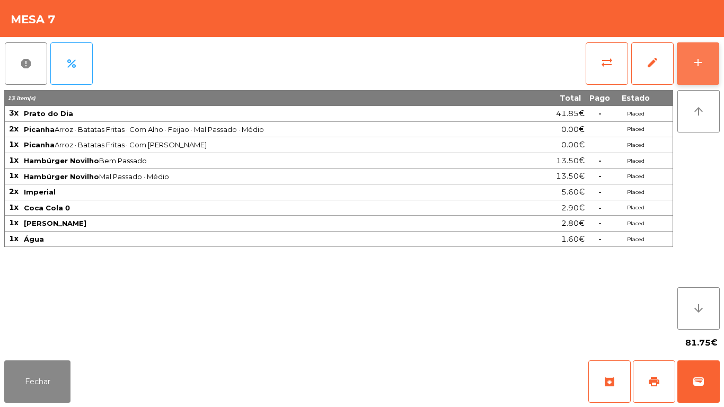
click at [686, 64] on button "add" at bounding box center [698, 63] width 42 height 42
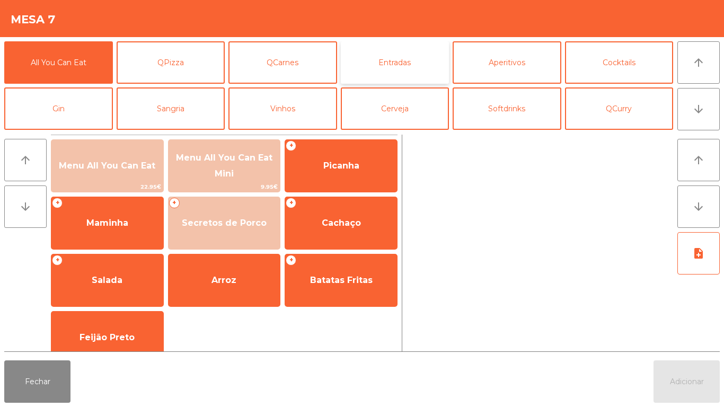
click at [396, 76] on button "Entradas" at bounding box center [395, 62] width 109 height 42
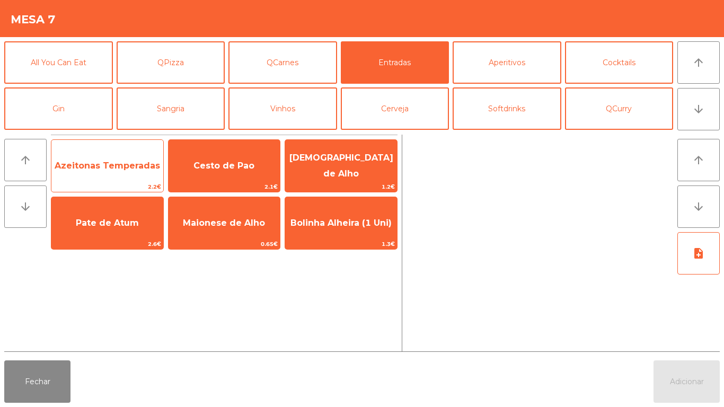
click at [127, 159] on span "Azeitonas Temperadas" at bounding box center [107, 166] width 112 height 29
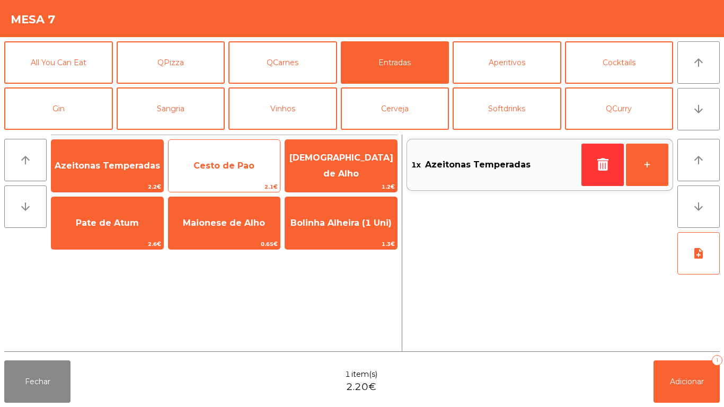
click at [223, 164] on span "Cesto de Pao" at bounding box center [224, 166] width 61 height 10
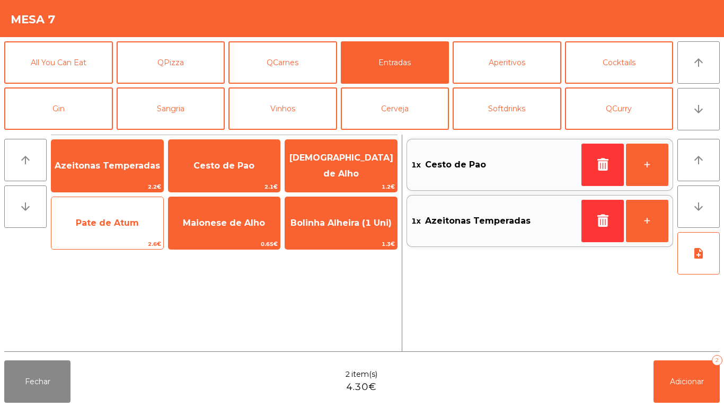
click at [106, 230] on span "Pate de Atum" at bounding box center [107, 223] width 112 height 29
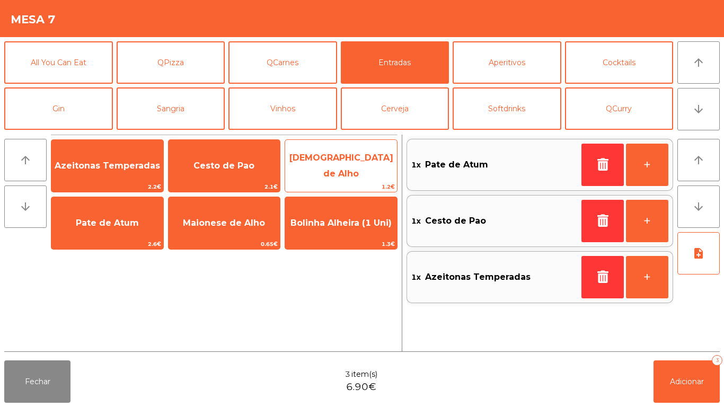
click at [322, 166] on span "[DEMOGRAPHIC_DATA] de Alho" at bounding box center [342, 166] width 104 height 26
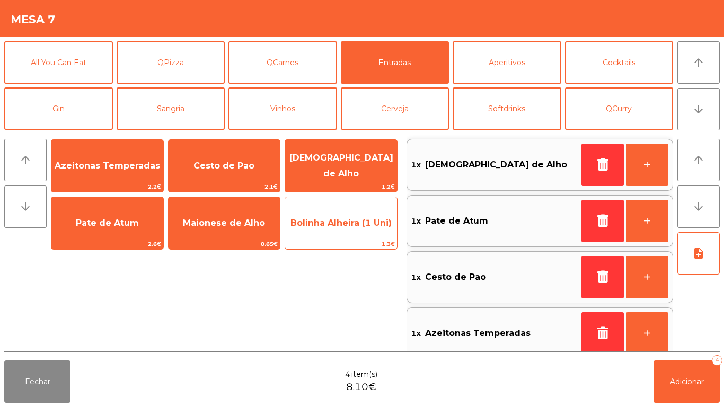
click at [332, 228] on span "Bolinha Alheira (1 Uni)" at bounding box center [341, 223] width 112 height 29
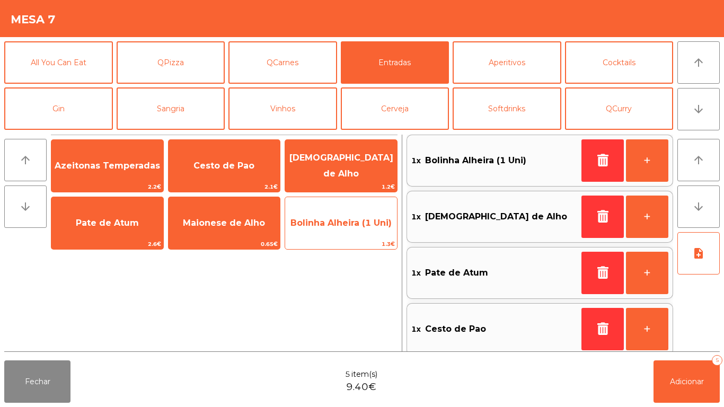
click at [330, 227] on span "Bolinha Alheira (1 Uni)" at bounding box center [341, 223] width 101 height 10
click at [343, 230] on span "Bolinha Alheira (1 Uni)" at bounding box center [341, 223] width 112 height 29
click at [342, 221] on span "Bolinha Alheira (1 Uni)" at bounding box center [341, 223] width 101 height 10
click at [338, 222] on span "Bolinha Alheira (1 Uni)" at bounding box center [341, 223] width 101 height 10
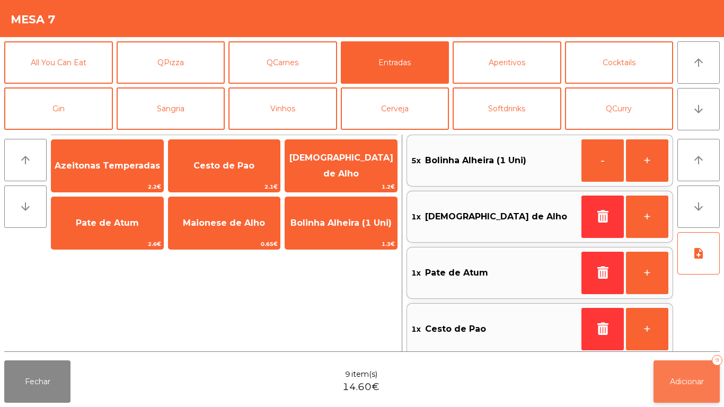
click at [687, 380] on span "Adicionar" at bounding box center [687, 382] width 34 height 10
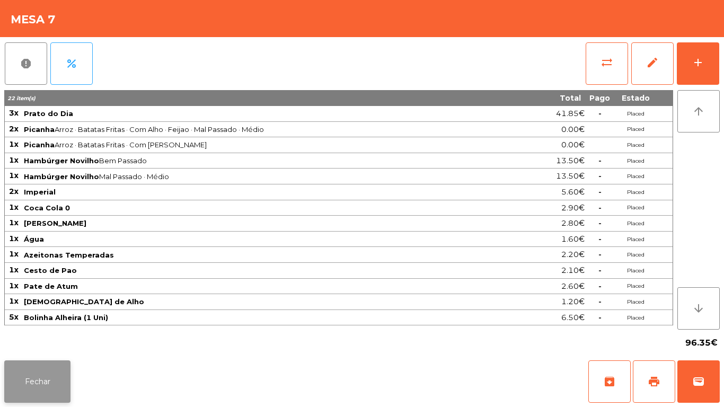
click at [41, 372] on button "Fechar" at bounding box center [37, 382] width 66 height 42
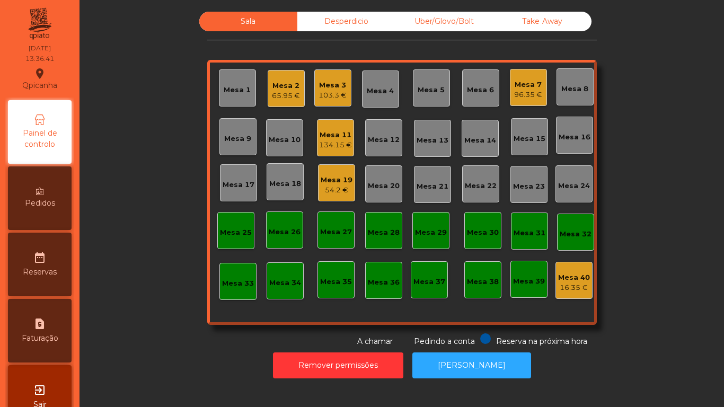
click at [286, 94] on div "65.95 €" at bounding box center [286, 96] width 28 height 11
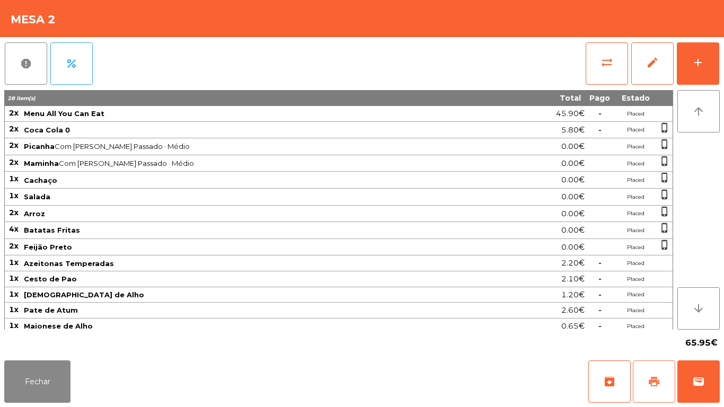
click at [645, 384] on button "print" at bounding box center [654, 382] width 42 height 42
click at [651, 378] on span "print" at bounding box center [654, 381] width 13 height 13
click at [645, 379] on button "print" at bounding box center [654, 382] width 42 height 42
click at [697, 376] on span "wallet" at bounding box center [698, 381] width 13 height 13
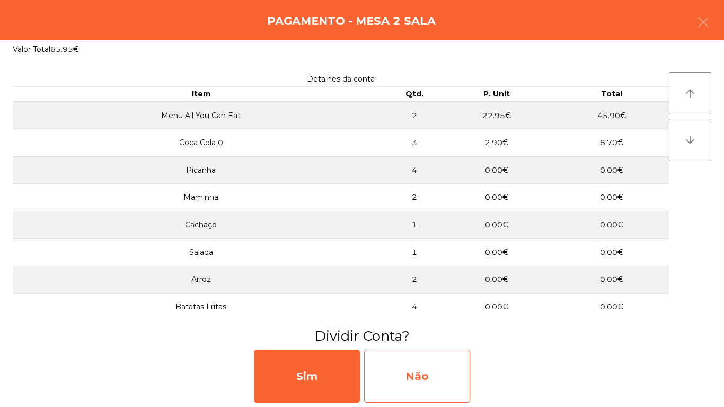
click at [439, 366] on div "Não" at bounding box center [417, 376] width 106 height 53
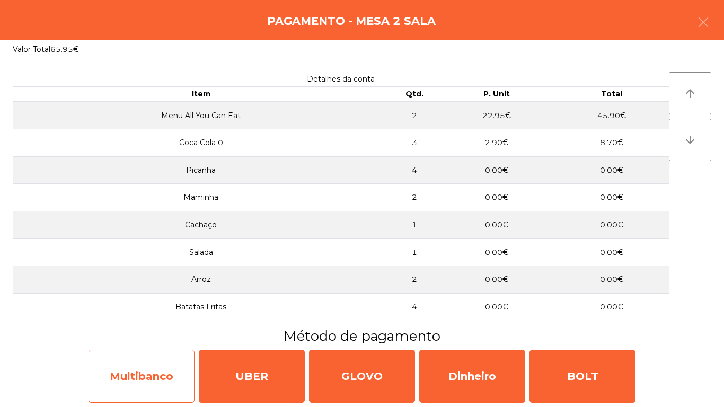
click at [150, 378] on div "Multibanco" at bounding box center [142, 376] width 106 height 53
select select "**"
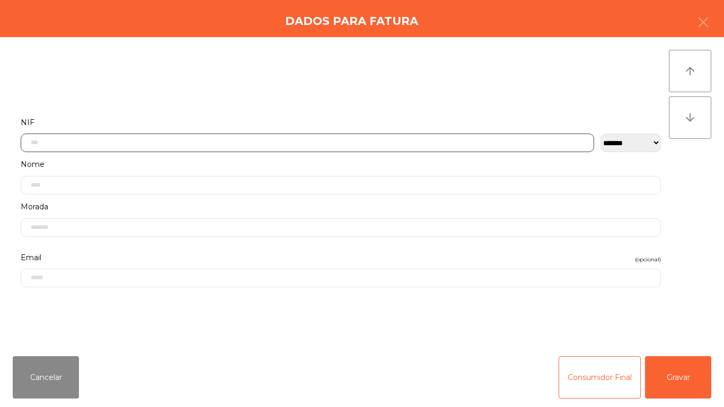
click at [77, 144] on input "text" at bounding box center [308, 143] width 574 height 19
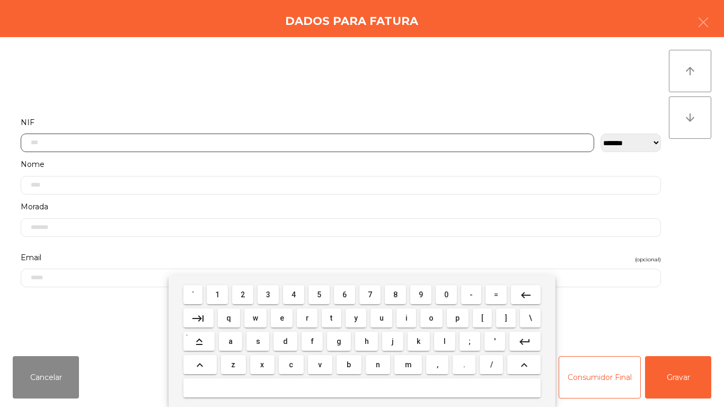
scroll to position [65, 0]
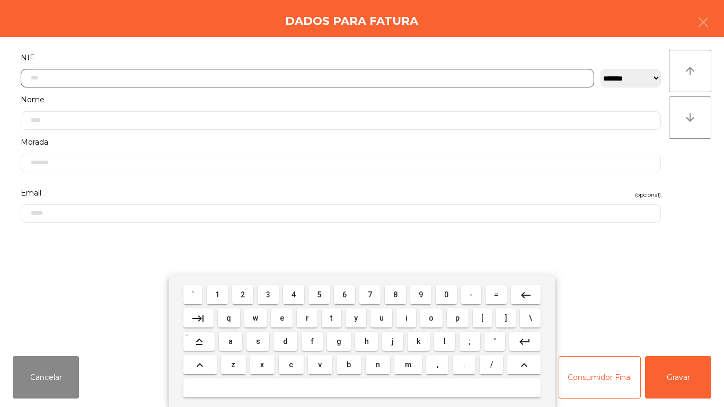
click at [245, 291] on span "2" at bounding box center [243, 295] width 4 height 8
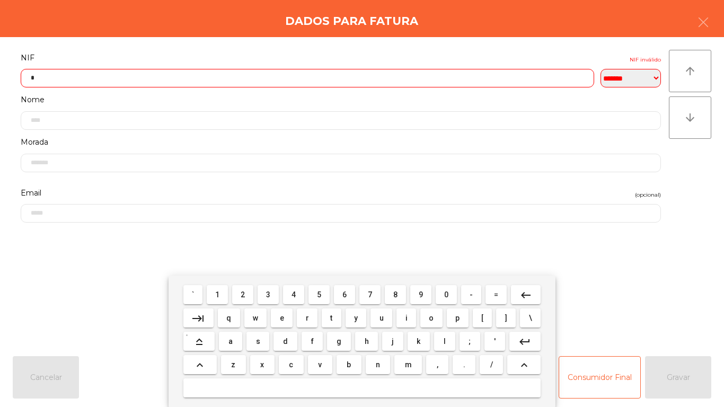
click at [321, 294] on span "5" at bounding box center [319, 295] width 4 height 8
click at [446, 294] on span "0" at bounding box center [446, 295] width 4 height 8
click at [421, 294] on span "9" at bounding box center [421, 295] width 4 height 8
click at [369, 293] on span "7" at bounding box center [370, 295] width 4 height 8
click at [370, 294] on span "7" at bounding box center [370, 295] width 4 height 8
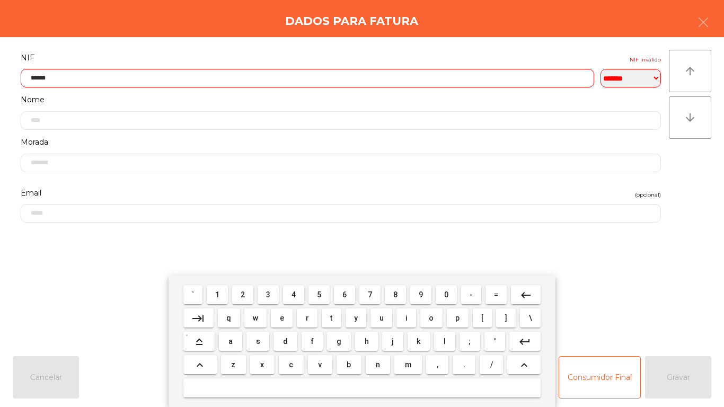
click at [370, 294] on span "7" at bounding box center [370, 295] width 4 height 8
click at [370, 293] on span "7" at bounding box center [370, 295] width 4 height 8
click at [445, 291] on span "0" at bounding box center [446, 295] width 4 height 8
type input "*********"
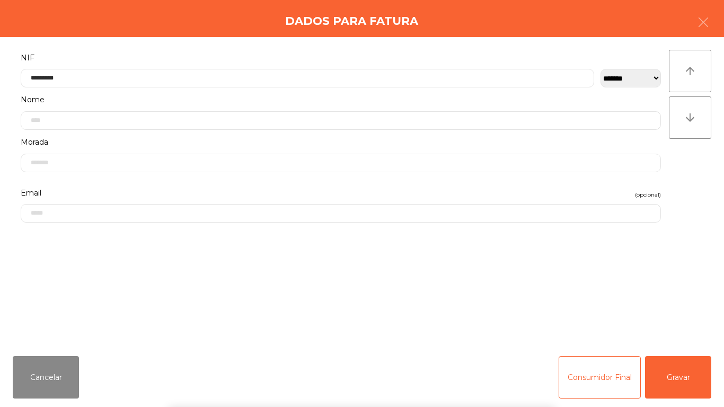
click at [682, 373] on div "` 1 2 3 4 5 6 7 8 9 0 - = keyboard_backspace keyboard_tab q w e r t y u i o p […" at bounding box center [362, 341] width 724 height 131
click at [677, 369] on button "Gravar" at bounding box center [678, 377] width 66 height 42
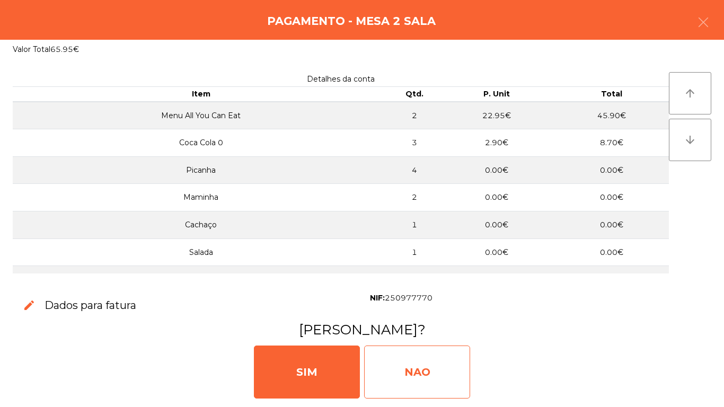
click at [416, 372] on div "NAO" at bounding box center [417, 372] width 106 height 53
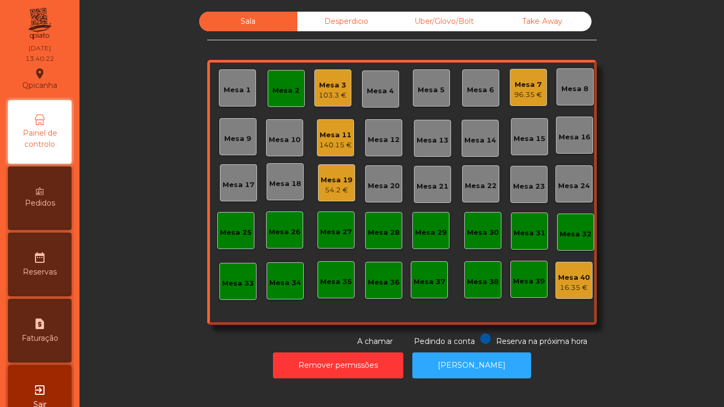
click at [283, 192] on div "Mesa 18" at bounding box center [285, 181] width 37 height 37
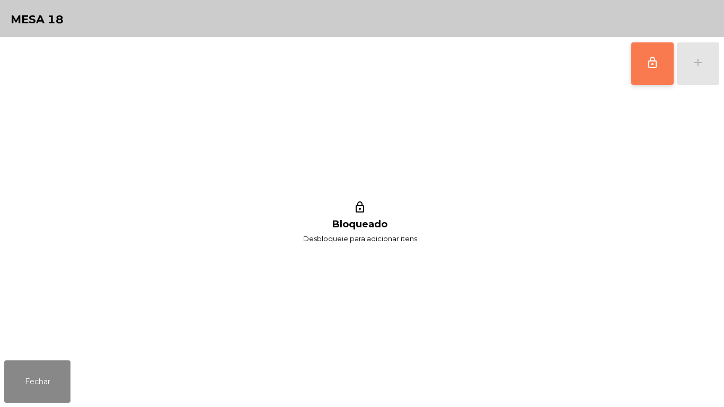
click at [642, 67] on button "lock_outline" at bounding box center [652, 63] width 42 height 42
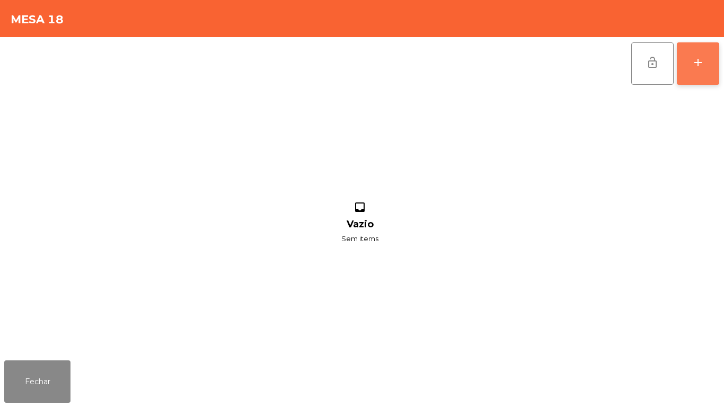
click at [697, 68] on div "add" at bounding box center [698, 62] width 13 height 13
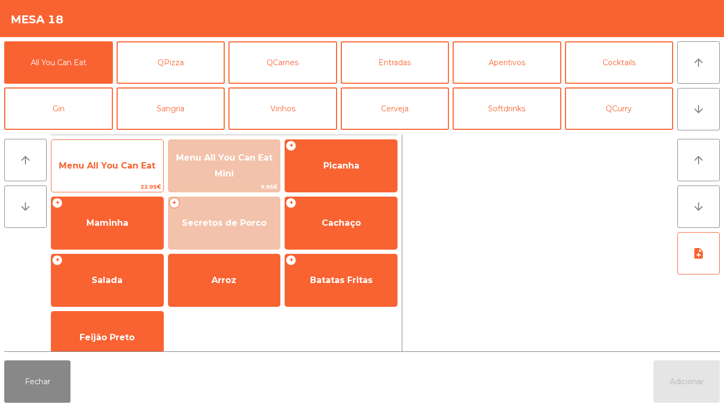
click at [119, 177] on span "Menu All You Can Eat" at bounding box center [107, 166] width 112 height 29
click at [110, 171] on span "Menu All You Can Eat" at bounding box center [107, 166] width 112 height 29
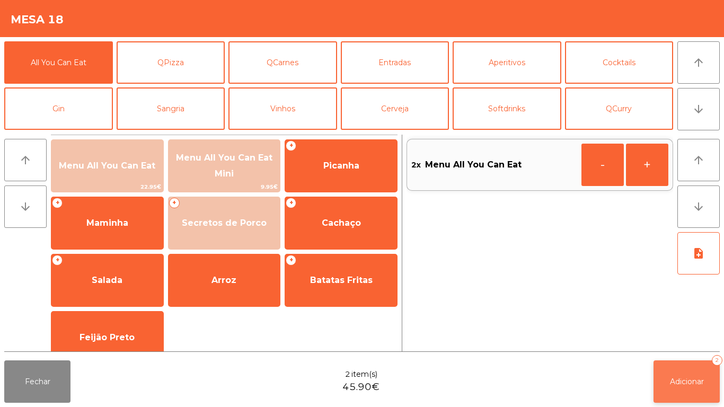
click at [672, 366] on button "Adicionar 2" at bounding box center [687, 382] width 66 height 42
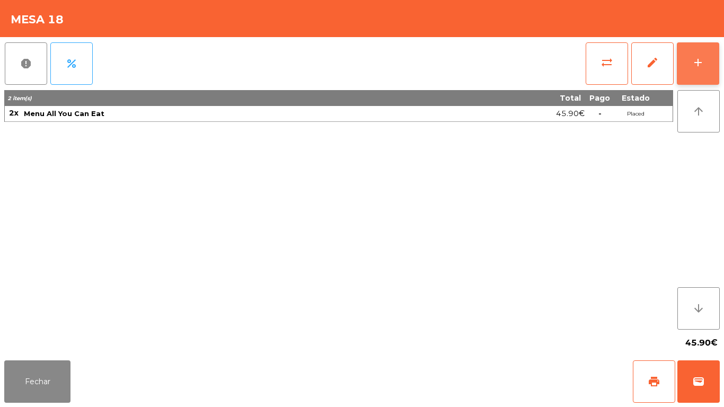
click at [694, 60] on div "add" at bounding box center [698, 62] width 13 height 13
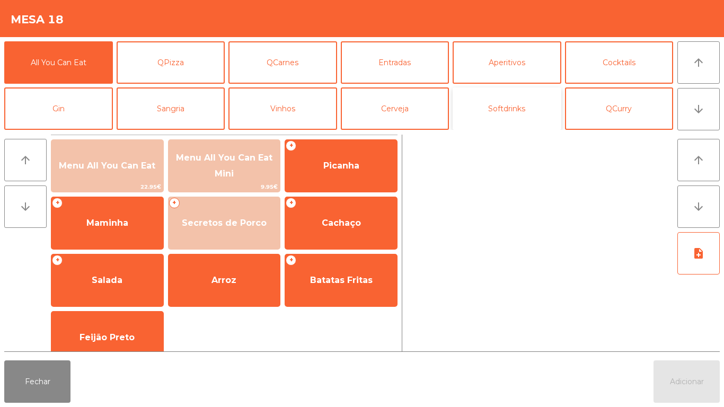
click at [497, 113] on button "Softdrinks" at bounding box center [507, 108] width 109 height 42
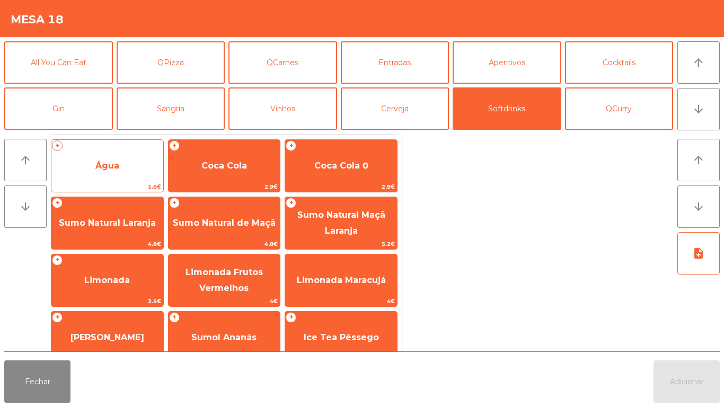
click at [109, 169] on span "Água" at bounding box center [107, 166] width 24 height 10
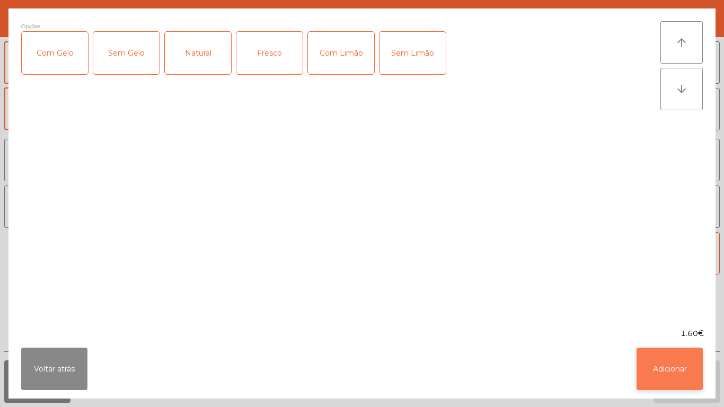
click at [653, 364] on button "Adicionar" at bounding box center [670, 369] width 66 height 42
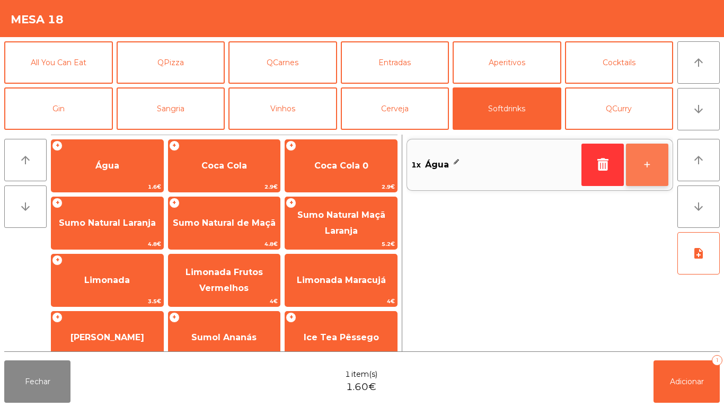
click at [643, 168] on button "+" at bounding box center [647, 165] width 42 height 42
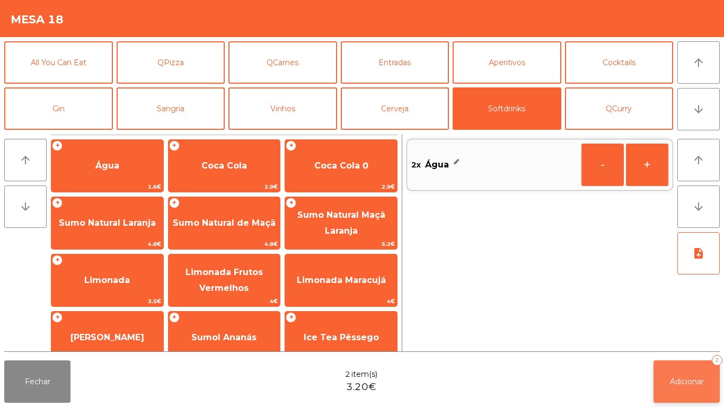
click at [681, 377] on span "Adicionar" at bounding box center [687, 382] width 34 height 10
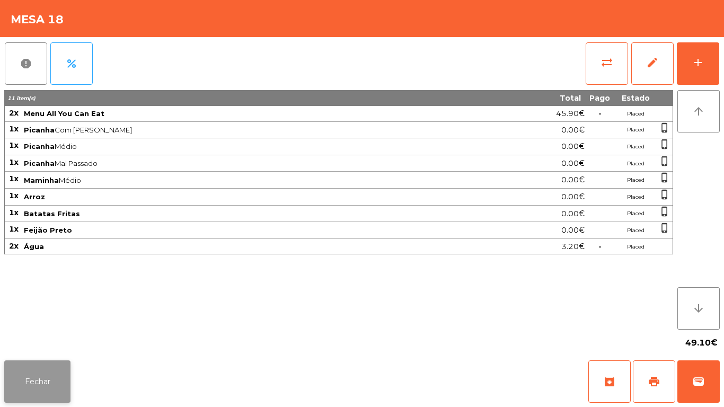
click at [36, 372] on button "Fechar" at bounding box center [37, 382] width 66 height 42
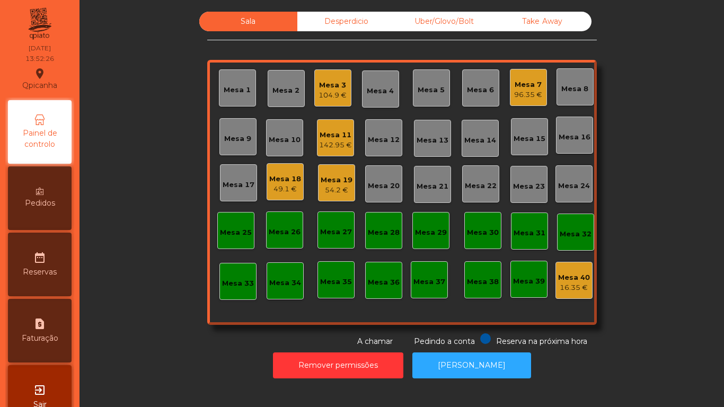
click at [283, 191] on div "49.1 €" at bounding box center [285, 189] width 32 height 11
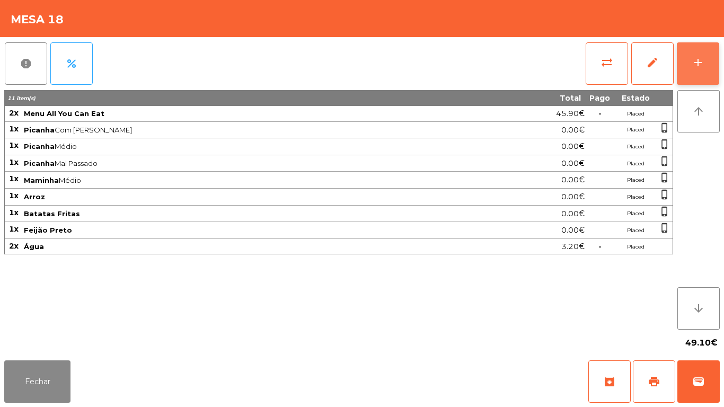
click at [697, 76] on button "add" at bounding box center [698, 63] width 42 height 42
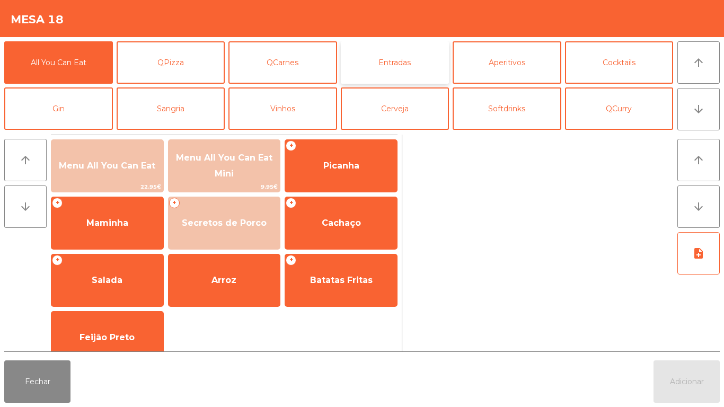
click at [396, 67] on button "Entradas" at bounding box center [395, 62] width 109 height 42
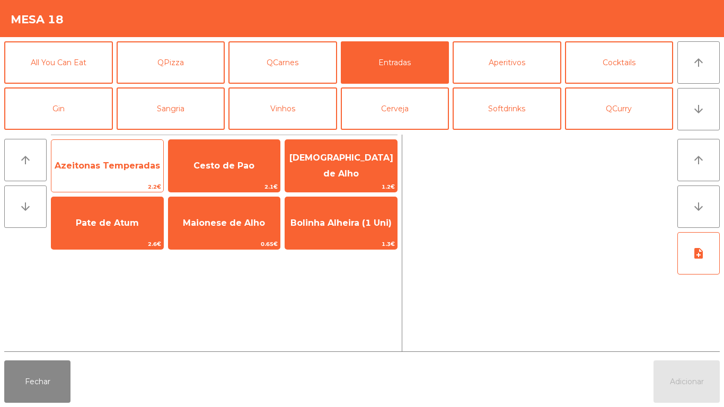
click at [103, 176] on span "Azeitonas Temperadas" at bounding box center [107, 166] width 112 height 29
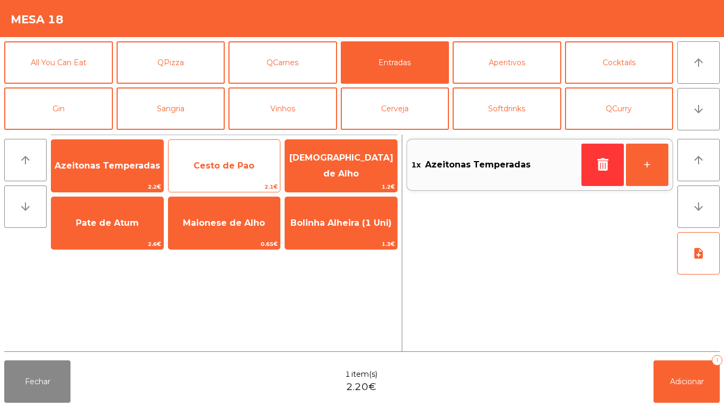
click at [235, 177] on span "Cesto de Pao" at bounding box center [225, 166] width 112 height 29
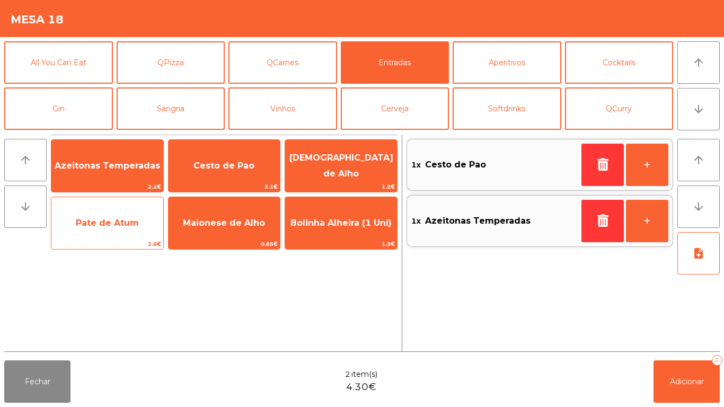
click at [104, 226] on span "Pate de Atum" at bounding box center [107, 223] width 63 height 10
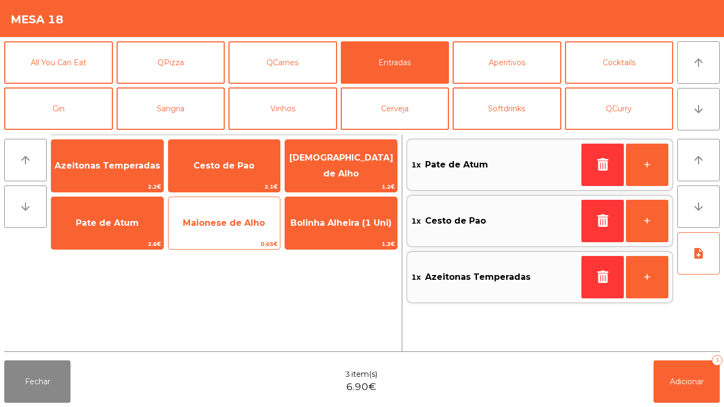
click at [223, 230] on span "Maionese de Alho" at bounding box center [225, 223] width 112 height 29
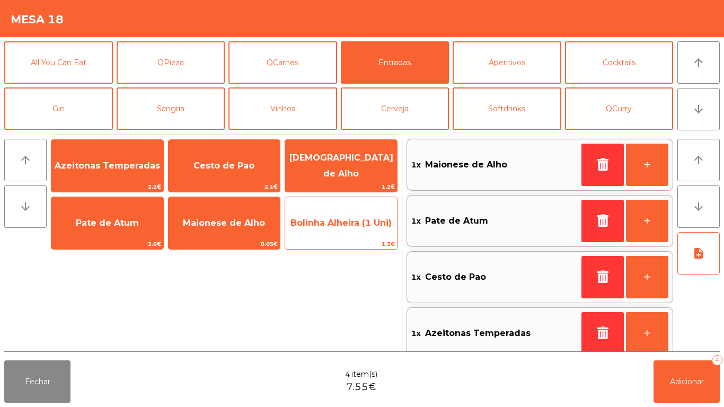
click at [330, 230] on span "Bolinha Alheira (1 Uni)" at bounding box center [341, 223] width 112 height 29
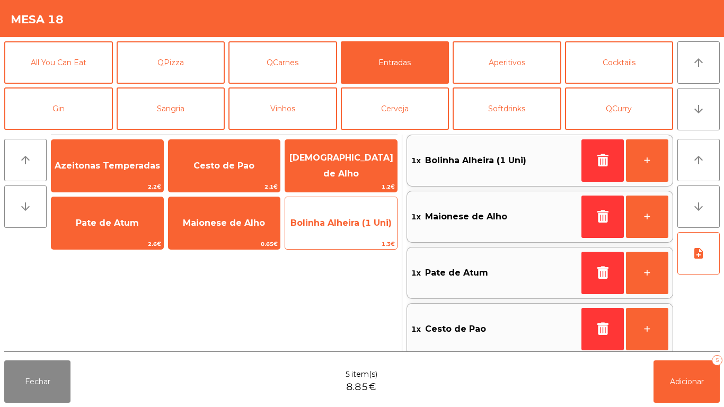
click at [336, 226] on span "Bolinha Alheira (1 Uni)" at bounding box center [341, 223] width 101 height 10
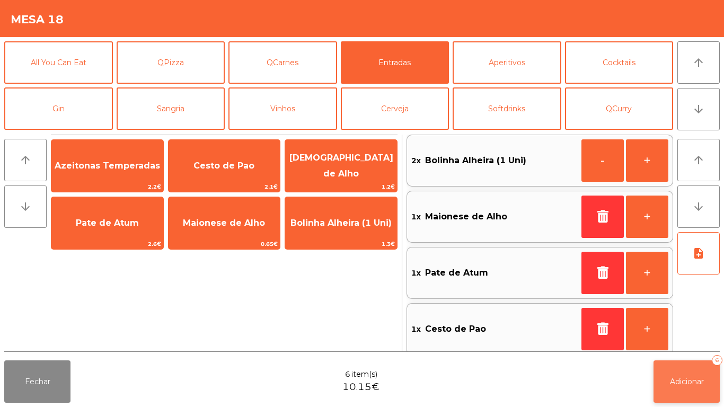
click at [688, 385] on span "Adicionar" at bounding box center [687, 382] width 34 height 10
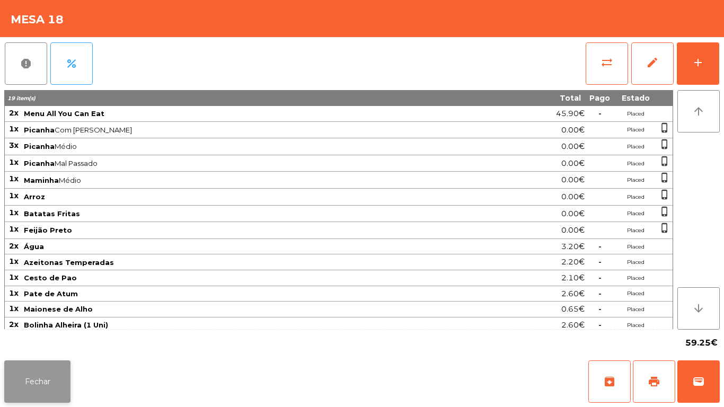
click at [41, 382] on button "Fechar" at bounding box center [37, 382] width 66 height 42
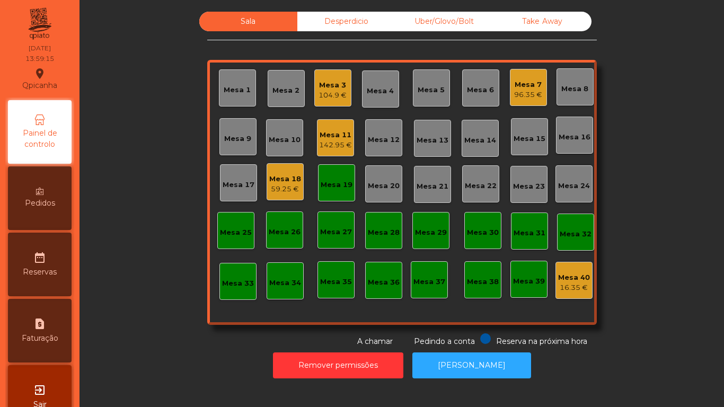
click at [525, 143] on div "Mesa 15" at bounding box center [530, 139] width 32 height 11
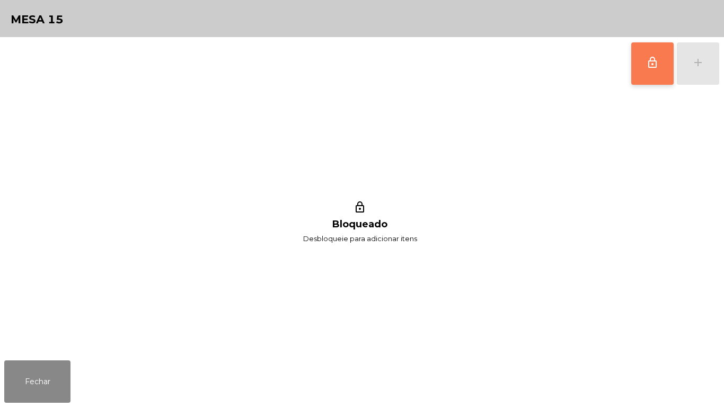
click at [638, 81] on button "lock_outline" at bounding box center [652, 63] width 42 height 42
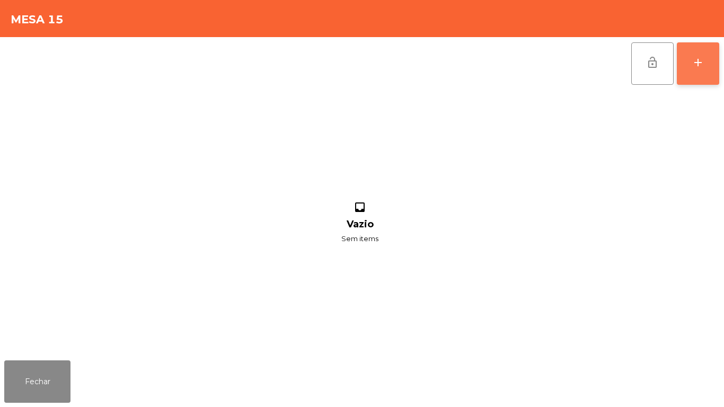
click at [696, 71] on button "add" at bounding box center [698, 63] width 42 height 42
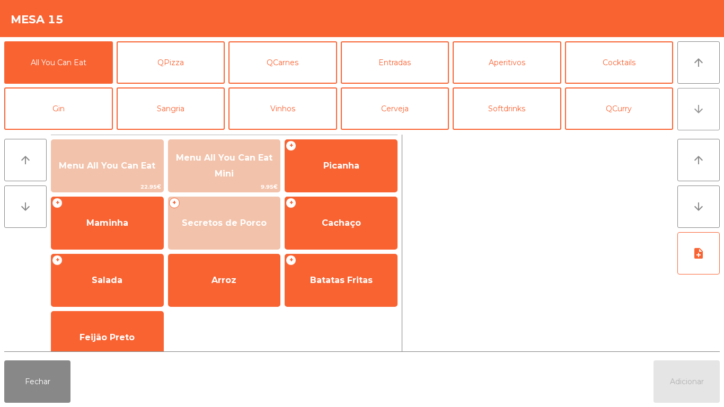
click at [688, 127] on button "arrow_downward" at bounding box center [699, 109] width 42 height 42
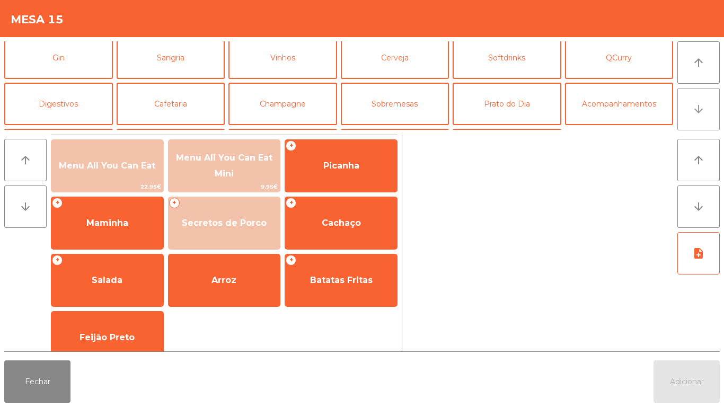
scroll to position [92, 0]
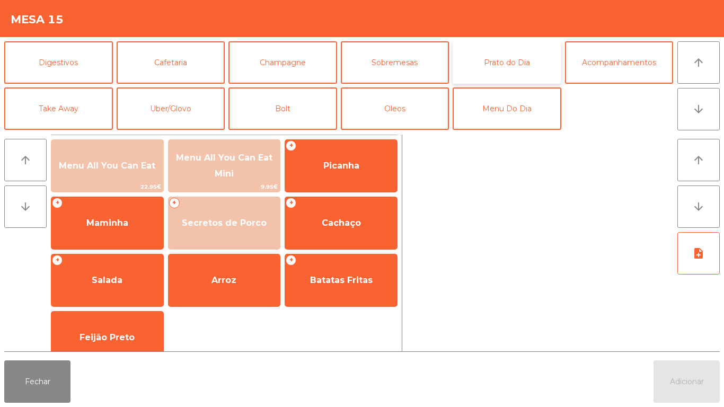
click at [516, 68] on button "Prato do Dia" at bounding box center [507, 62] width 109 height 42
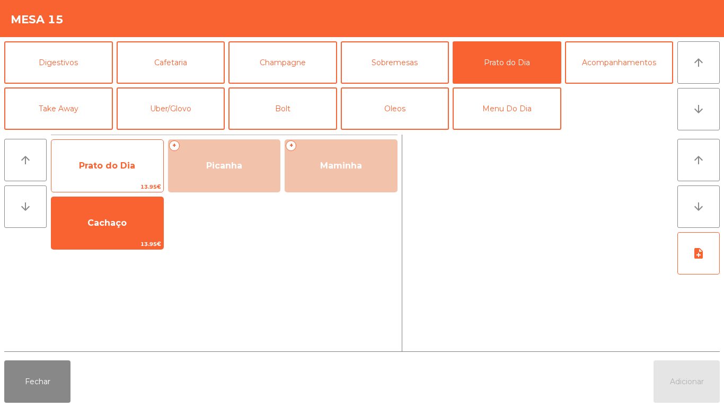
click at [109, 169] on span "Prato do Dia" at bounding box center [107, 166] width 56 height 10
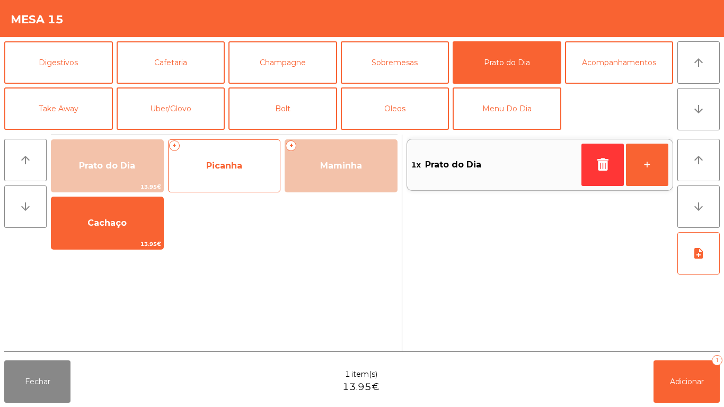
click at [229, 173] on span "Picanha" at bounding box center [225, 166] width 112 height 29
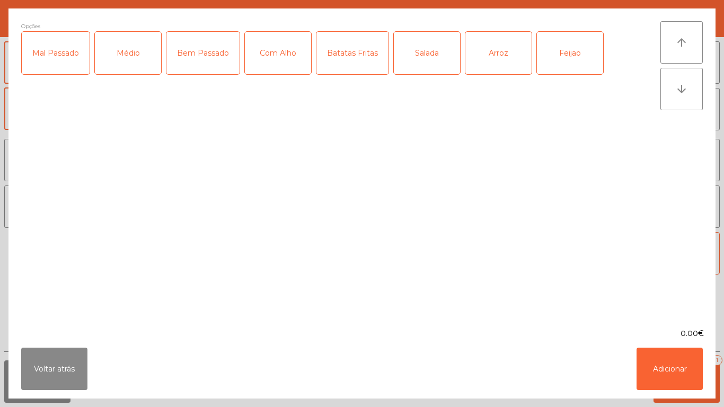
click at [133, 65] on div "Médio" at bounding box center [128, 53] width 66 height 42
click at [280, 62] on div "Com Alho" at bounding box center [278, 53] width 66 height 42
click at [360, 58] on div "Batatas Fritas" at bounding box center [353, 53] width 72 height 42
click at [490, 64] on div "Arroz" at bounding box center [499, 53] width 66 height 42
click at [566, 60] on div "Feijao" at bounding box center [570, 53] width 66 height 42
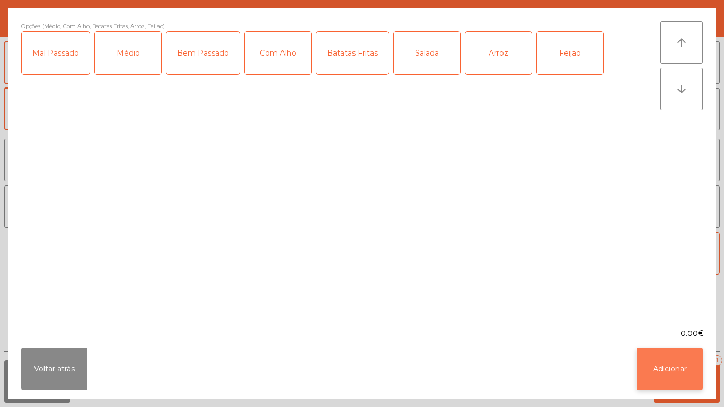
click at [660, 362] on button "Adicionar" at bounding box center [670, 369] width 66 height 42
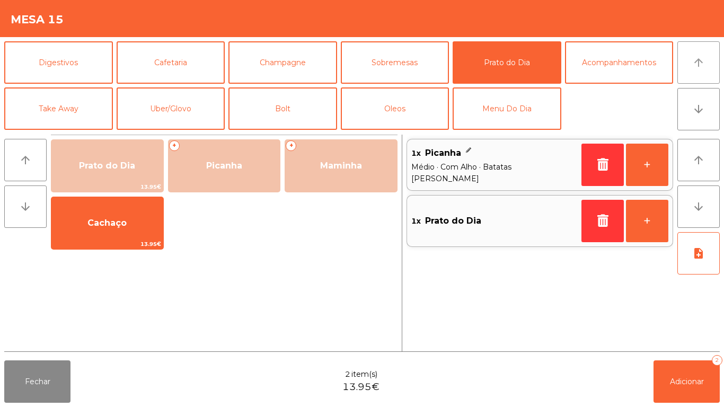
click at [687, 72] on button "arrow_upward" at bounding box center [699, 62] width 42 height 42
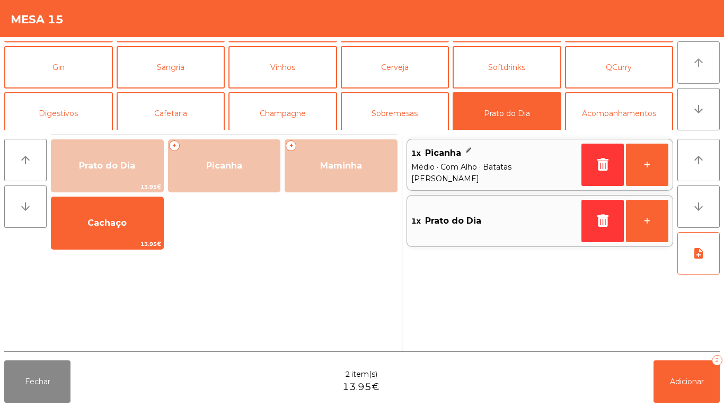
scroll to position [0, 0]
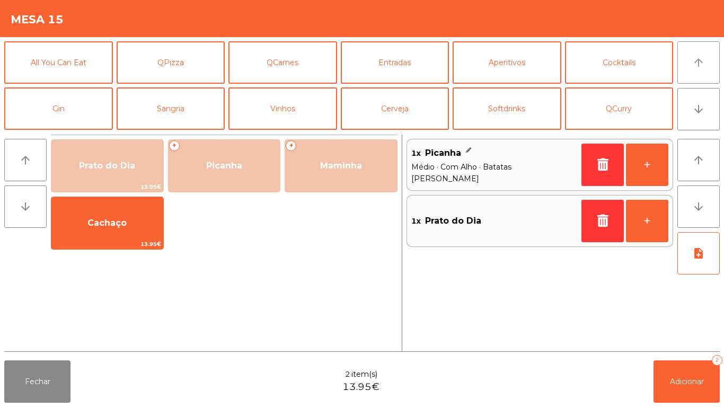
click at [691, 74] on button "arrow_upward" at bounding box center [699, 62] width 42 height 42
click at [626, 112] on button "QCurry" at bounding box center [619, 108] width 109 height 42
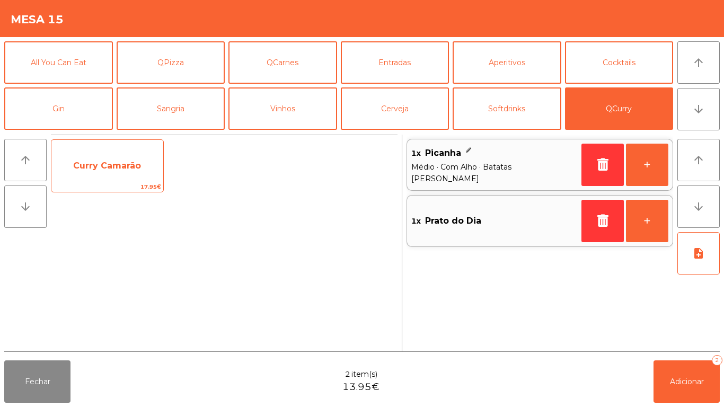
click at [107, 167] on span "Curry Camarão" at bounding box center [107, 166] width 68 height 10
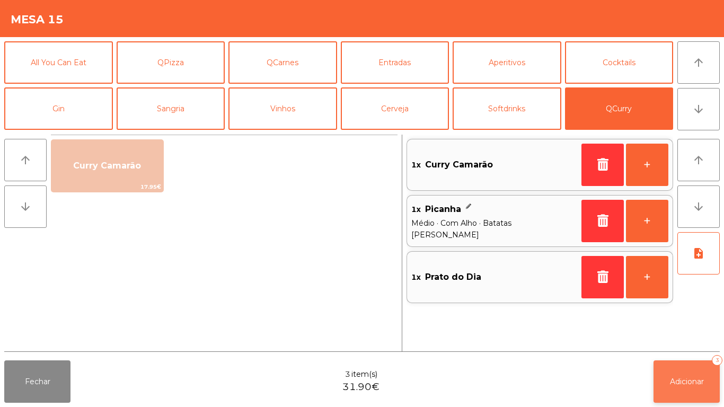
click at [683, 375] on button "Adicionar 3" at bounding box center [687, 382] width 66 height 42
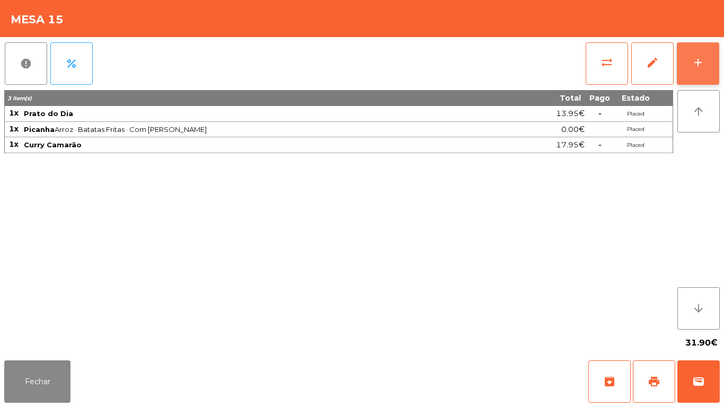
click at [697, 67] on div "add" at bounding box center [698, 62] width 13 height 13
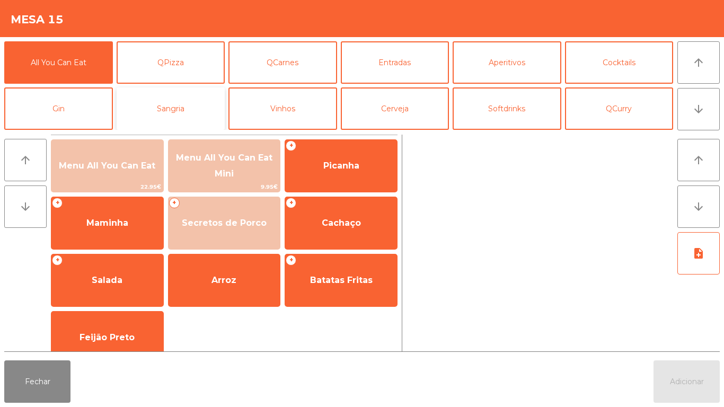
click at [186, 110] on button "Sangria" at bounding box center [171, 108] width 109 height 42
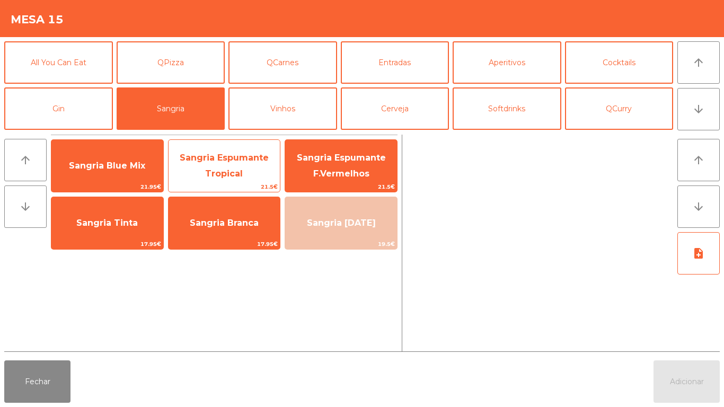
click at [226, 170] on span "Sangria Espumante Tropical" at bounding box center [224, 166] width 89 height 26
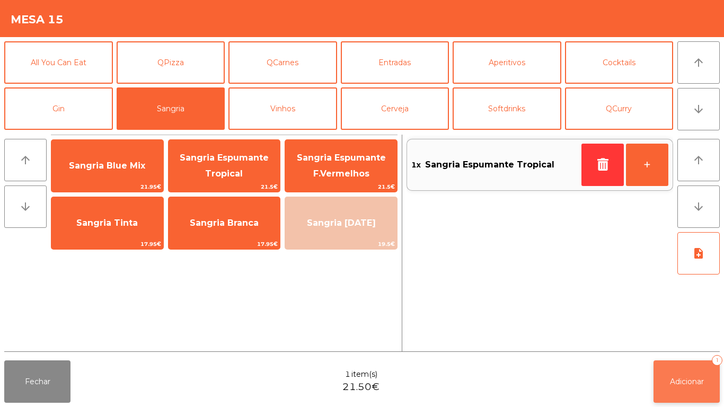
click at [678, 385] on span "Adicionar" at bounding box center [687, 382] width 34 height 10
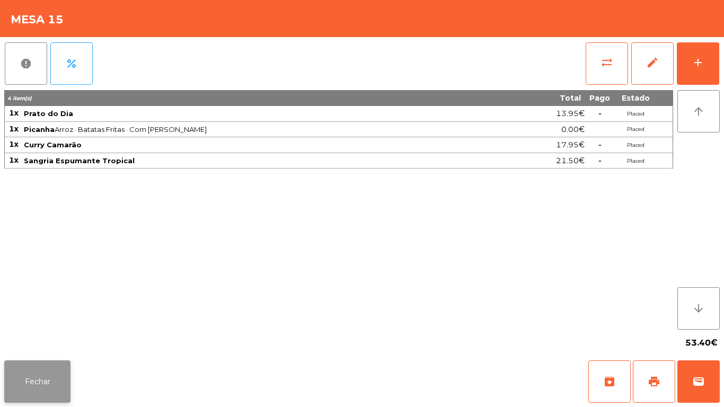
click at [27, 367] on button "Fechar" at bounding box center [37, 382] width 66 height 42
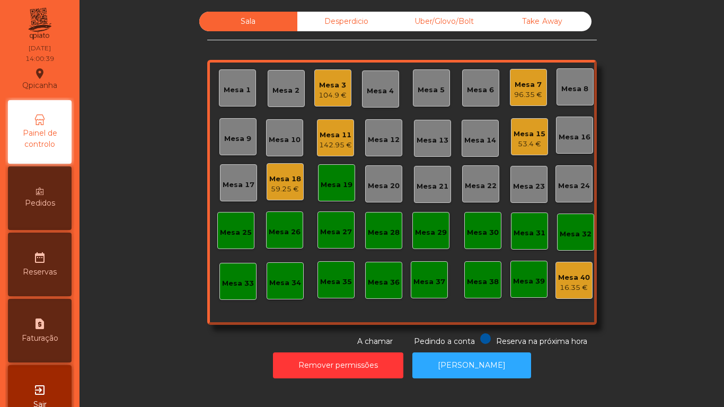
click at [327, 91] on div "104.9 €" at bounding box center [333, 95] width 28 height 11
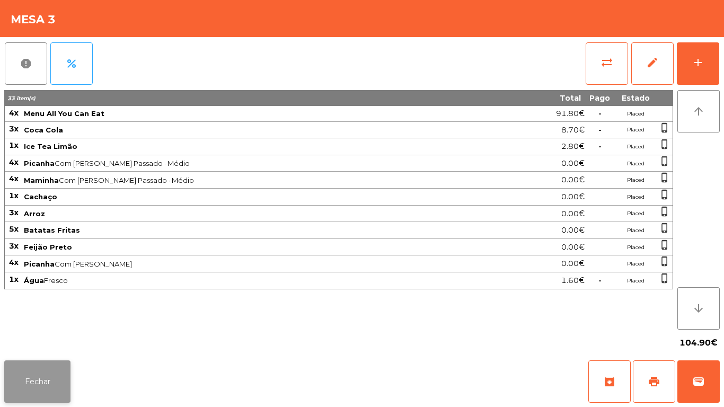
click at [38, 382] on button "Fechar" at bounding box center [37, 382] width 66 height 42
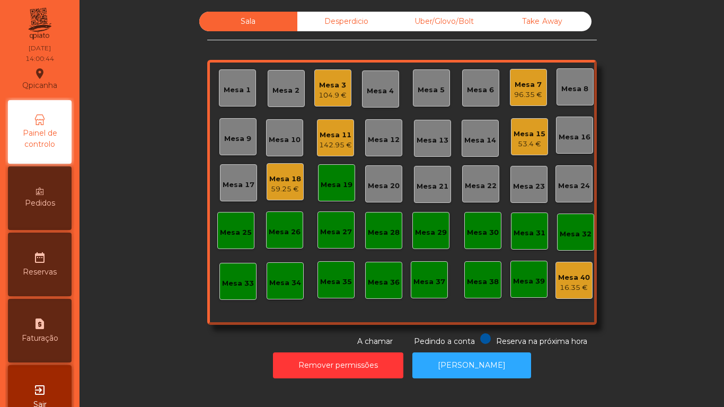
click at [280, 179] on div "Mesa 18" at bounding box center [285, 179] width 32 height 11
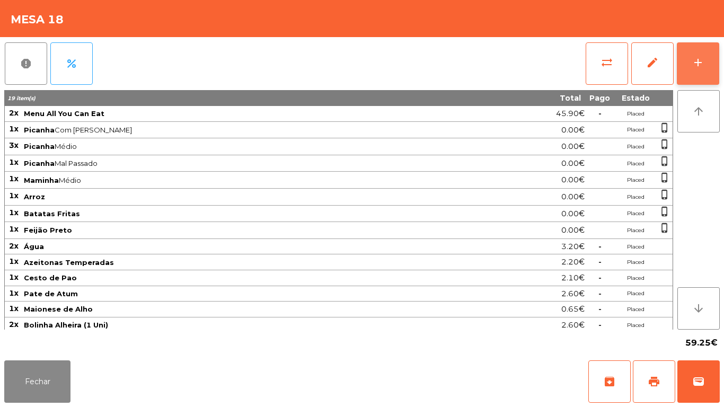
click at [689, 70] on button "add" at bounding box center [698, 63] width 42 height 42
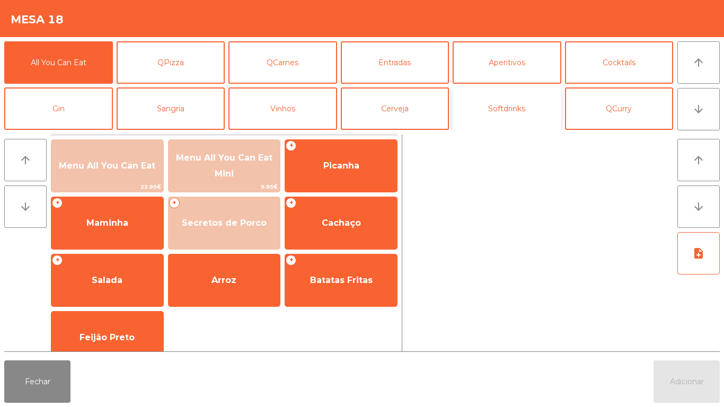
click at [507, 112] on button "Softdrinks" at bounding box center [507, 108] width 109 height 42
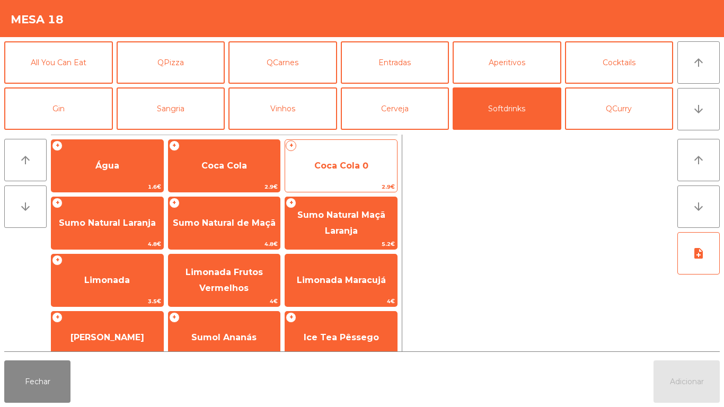
click at [334, 173] on span "Coca Cola 0" at bounding box center [341, 166] width 112 height 29
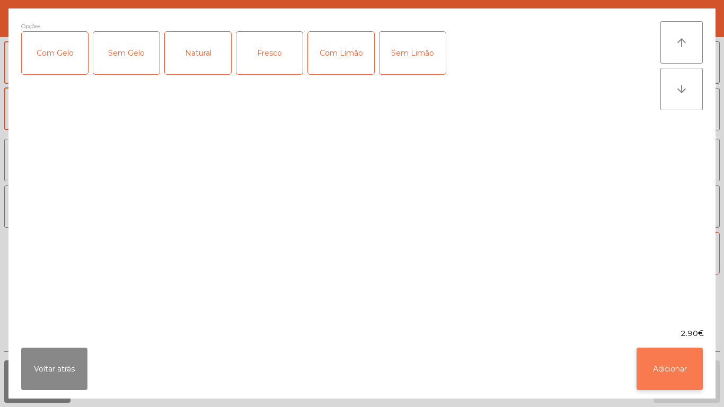
click at [673, 360] on button "Adicionar" at bounding box center [670, 369] width 66 height 42
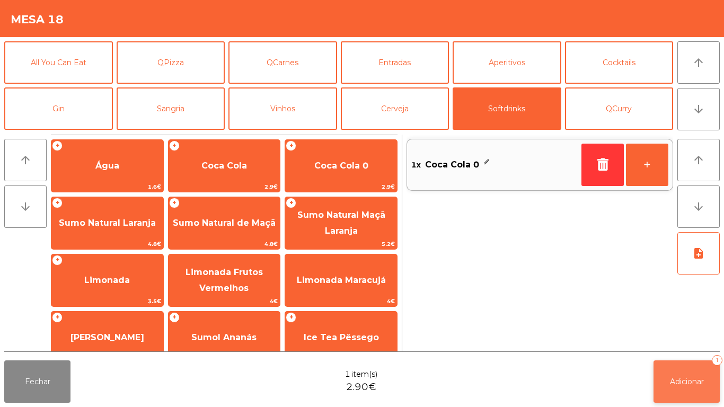
click at [681, 381] on span "Adicionar" at bounding box center [687, 382] width 34 height 10
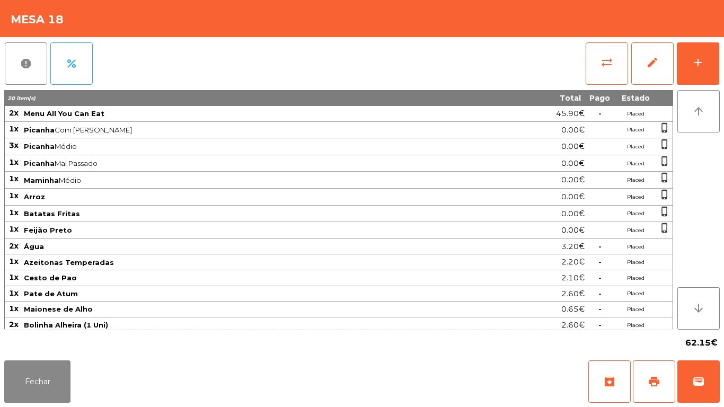
click at [39, 407] on div "Fechar archive print wallet" at bounding box center [362, 381] width 724 height 51
click at [34, 384] on button "Fechar" at bounding box center [37, 382] width 66 height 42
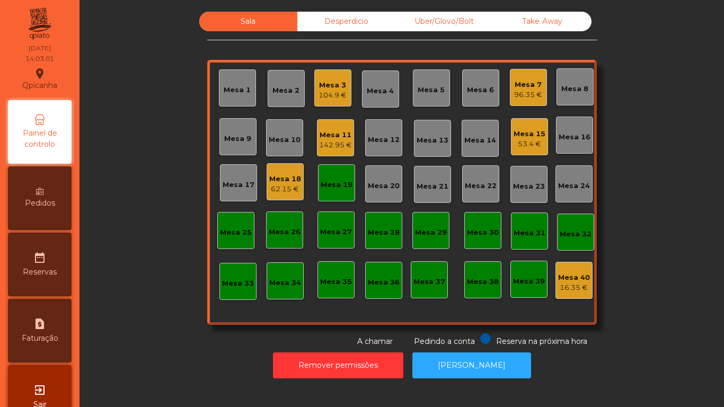
click at [335, 137] on div "Mesa 11" at bounding box center [335, 135] width 33 height 11
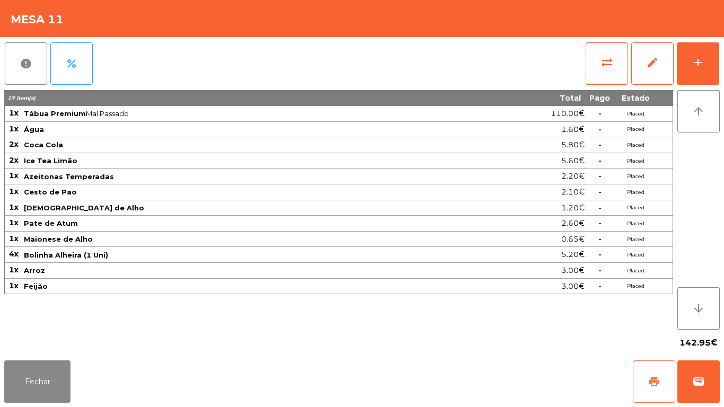
click at [650, 375] on span "print" at bounding box center [654, 381] width 13 height 13
click at [38, 376] on button "Fechar" at bounding box center [37, 382] width 66 height 42
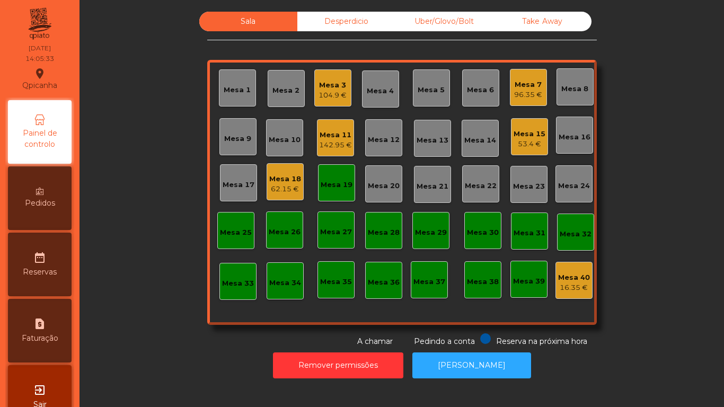
click at [528, 90] on div "96.35 €" at bounding box center [528, 95] width 28 height 11
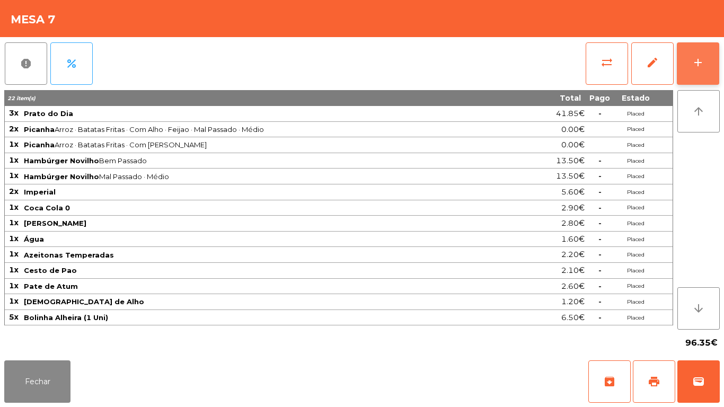
click at [694, 66] on div "add" at bounding box center [698, 62] width 13 height 13
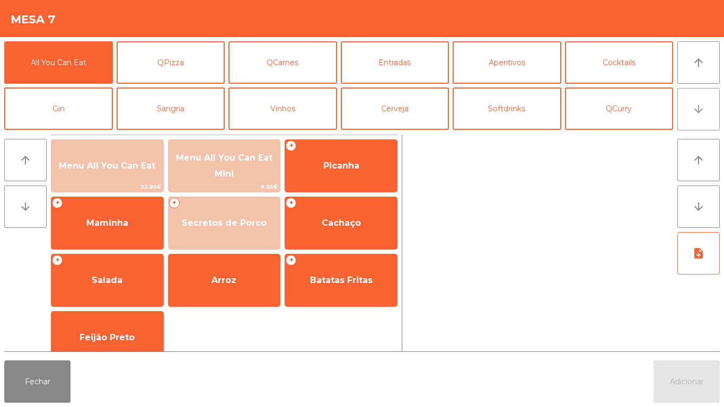
click at [696, 121] on button "arrow_downward" at bounding box center [699, 109] width 42 height 42
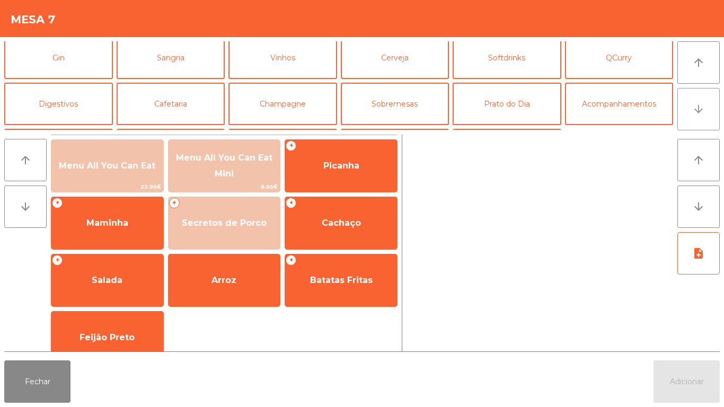
scroll to position [92, 0]
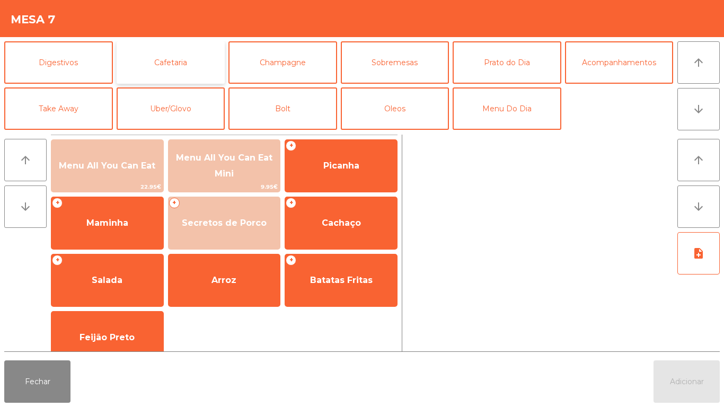
click at [170, 65] on button "Cafetaria" at bounding box center [171, 62] width 109 height 42
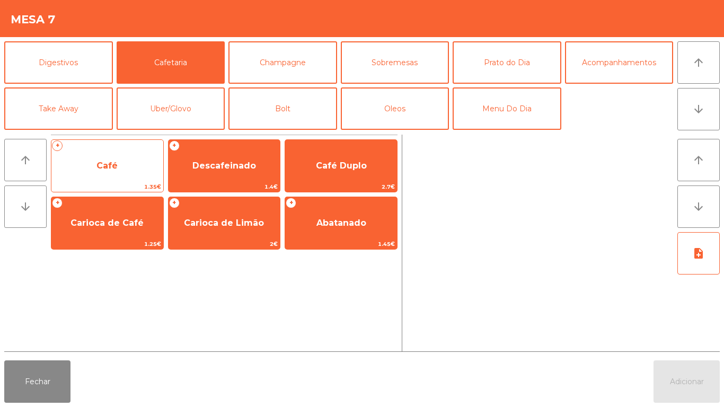
click at [107, 167] on span "Café" at bounding box center [107, 166] width 21 height 10
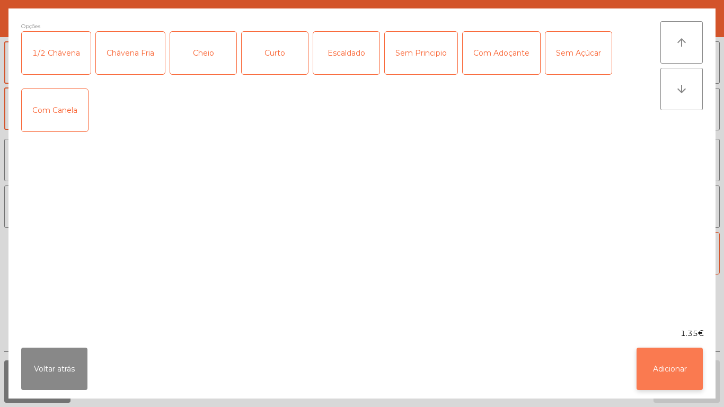
click at [666, 363] on button "Adicionar" at bounding box center [670, 369] width 66 height 42
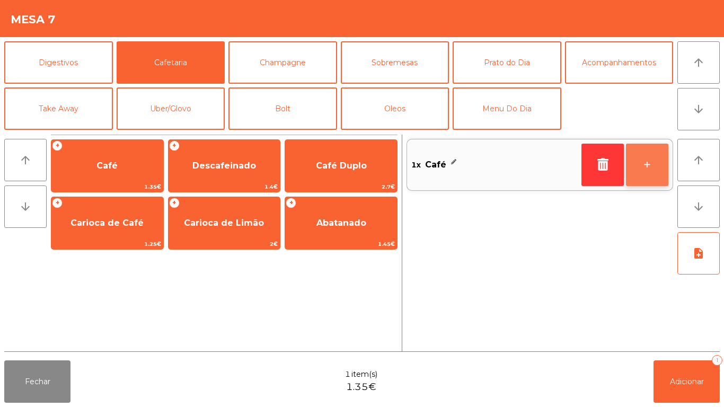
click at [647, 172] on button "+" at bounding box center [647, 165] width 42 height 42
click at [648, 170] on button "+" at bounding box center [647, 165] width 42 height 42
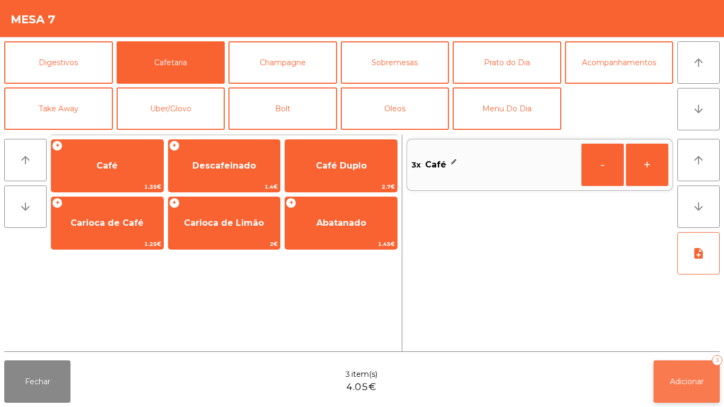
click at [684, 374] on button "Adicionar 3" at bounding box center [687, 382] width 66 height 42
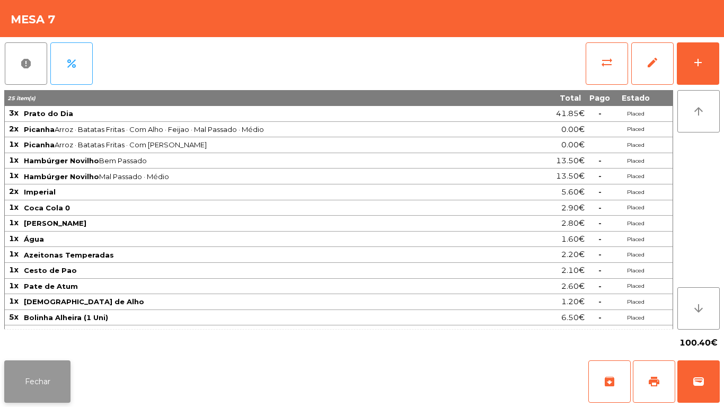
click at [49, 390] on button "Fechar" at bounding box center [37, 382] width 66 height 42
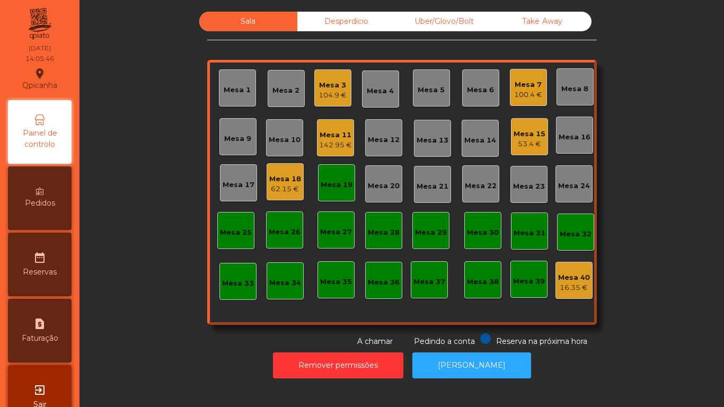
click at [335, 186] on div "Mesa 19" at bounding box center [337, 185] width 32 height 11
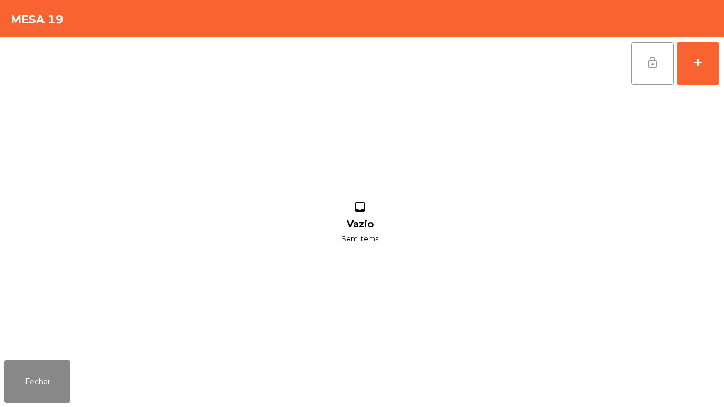
click at [648, 70] on button "lock_open" at bounding box center [652, 63] width 42 height 42
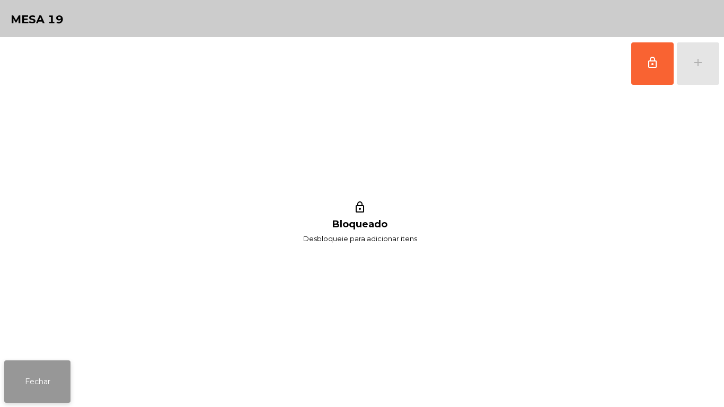
click at [51, 384] on button "Fechar" at bounding box center [37, 382] width 66 height 42
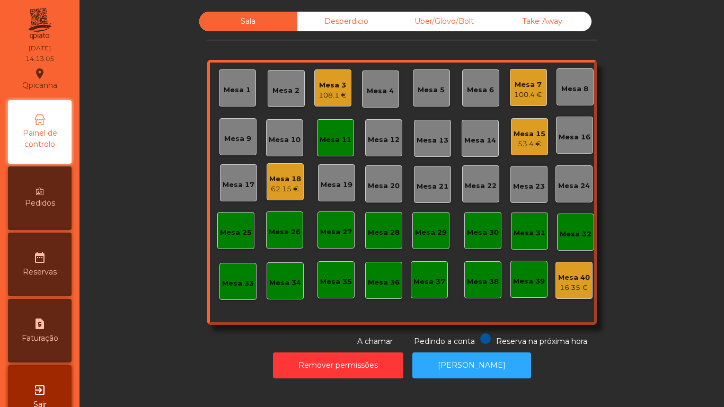
click at [529, 132] on div "Mesa 15" at bounding box center [530, 134] width 32 height 11
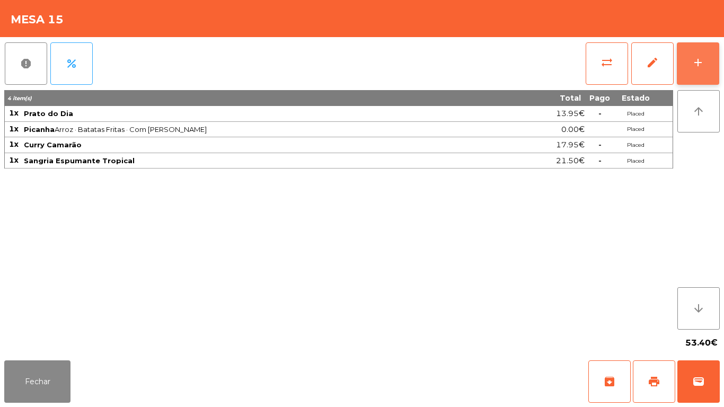
click at [692, 69] on button "add" at bounding box center [698, 63] width 42 height 42
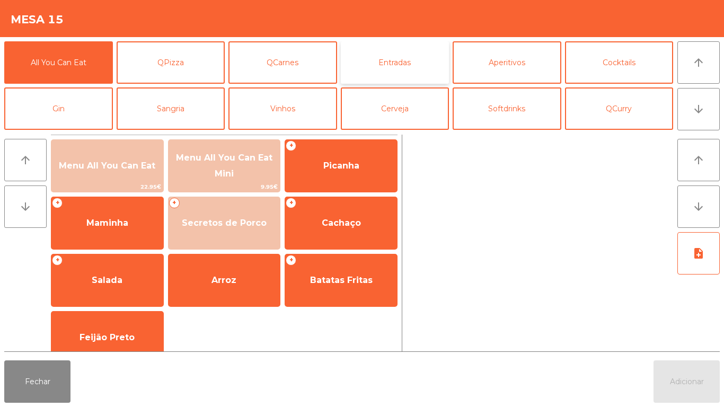
click at [406, 63] on button "Entradas" at bounding box center [395, 62] width 109 height 42
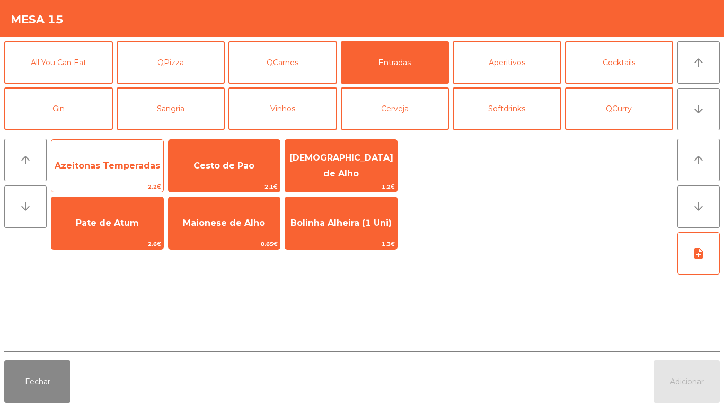
click at [103, 171] on span "Azeitonas Temperadas" at bounding box center [107, 166] width 112 height 29
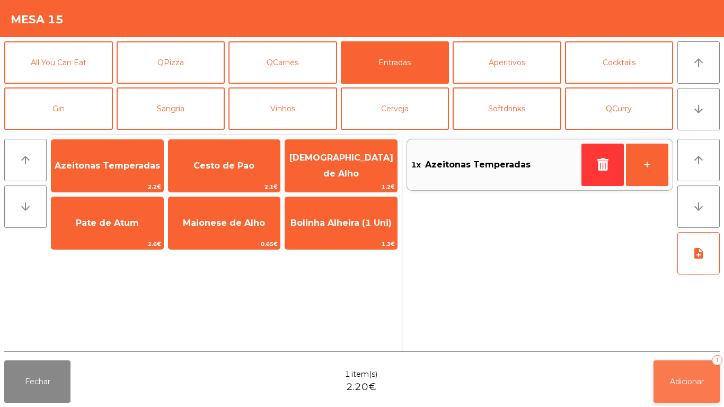
click at [680, 381] on span "Adicionar" at bounding box center [687, 382] width 34 height 10
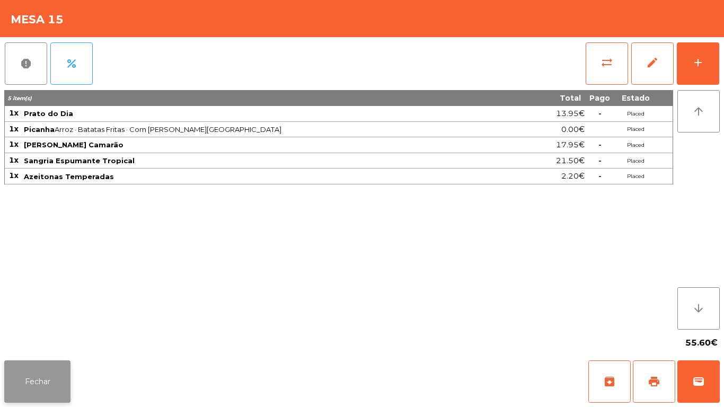
click at [28, 379] on button "Fechar" at bounding box center [37, 382] width 66 height 42
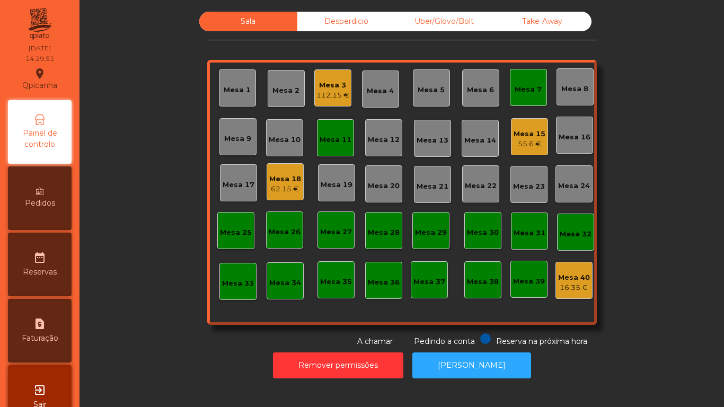
click at [522, 102] on div "Mesa 7" at bounding box center [528, 87] width 37 height 37
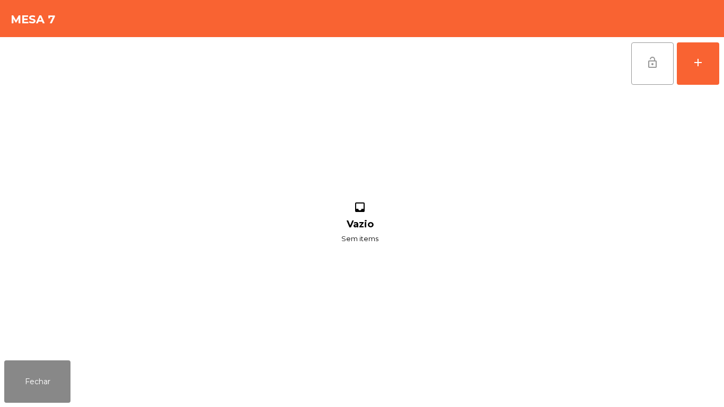
click at [655, 80] on button "lock_open" at bounding box center [652, 63] width 42 height 42
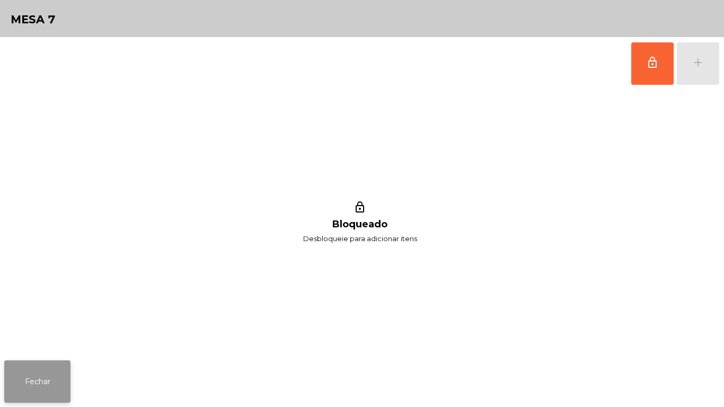
click at [50, 383] on button "Fechar" at bounding box center [37, 382] width 66 height 42
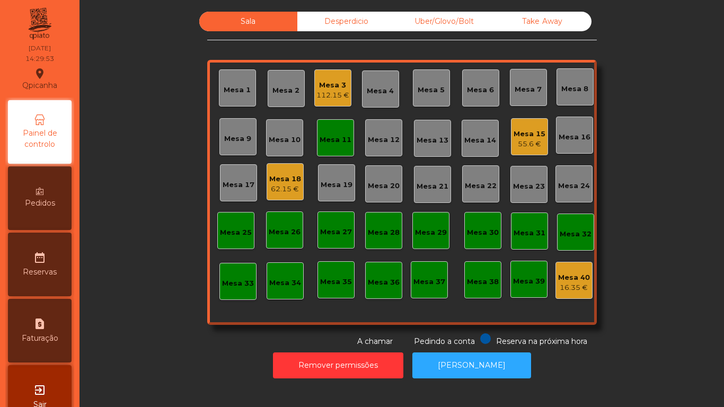
click at [334, 151] on div "Mesa 11" at bounding box center [335, 137] width 37 height 37
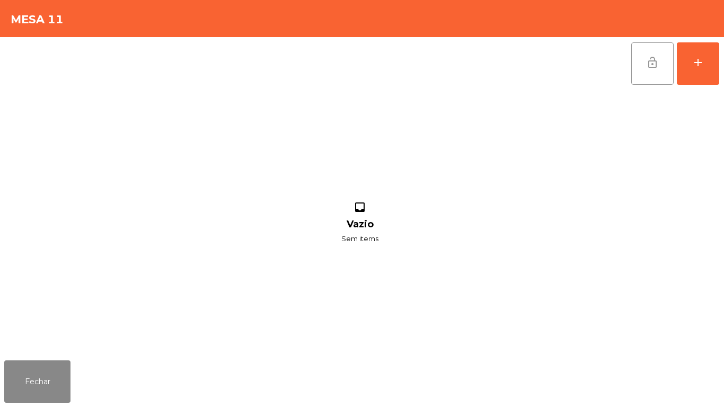
click at [638, 70] on button "lock_open" at bounding box center [652, 63] width 42 height 42
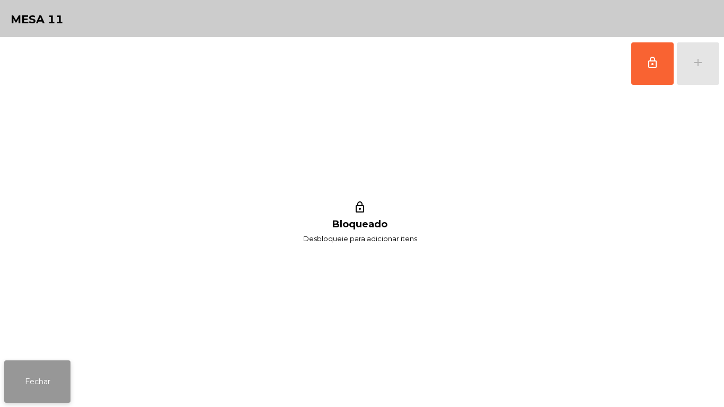
click at [27, 375] on button "Fechar" at bounding box center [37, 382] width 66 height 42
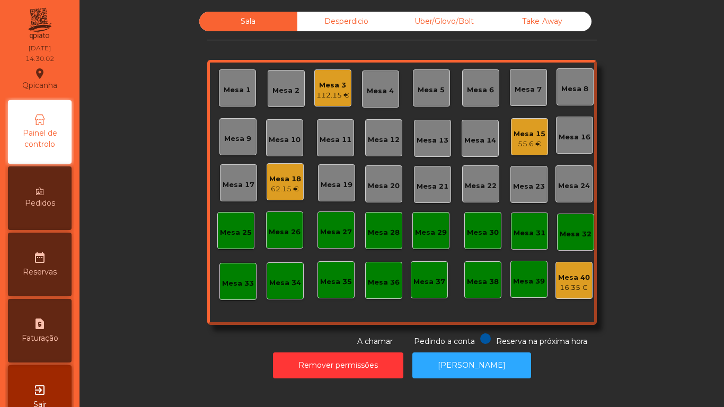
click at [529, 136] on div "Mesa 15" at bounding box center [530, 134] width 32 height 11
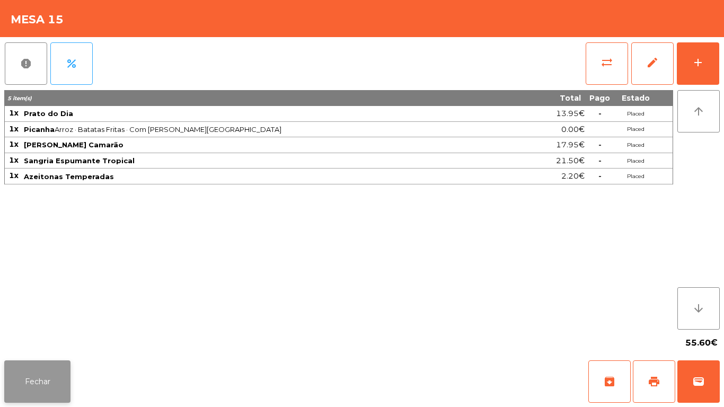
click at [37, 365] on button "Fechar" at bounding box center [37, 382] width 66 height 42
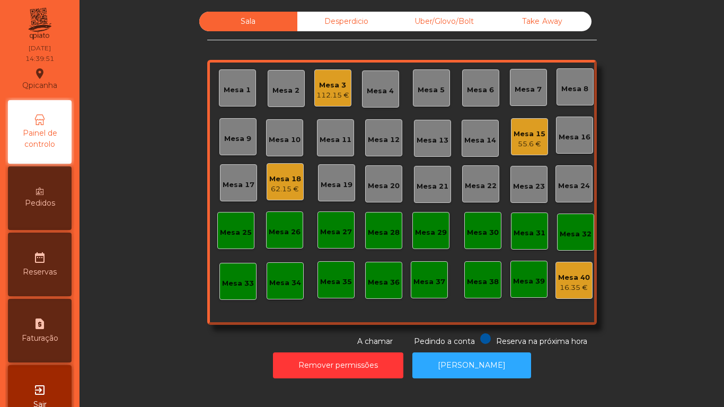
scroll to position [30, 0]
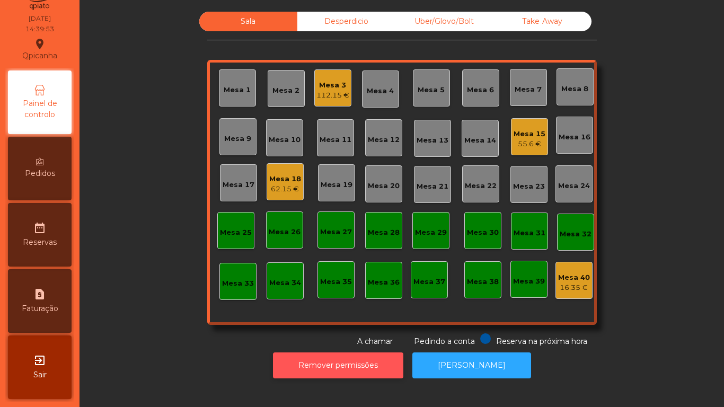
click at [318, 358] on button "Remover permissões" at bounding box center [338, 366] width 130 height 26
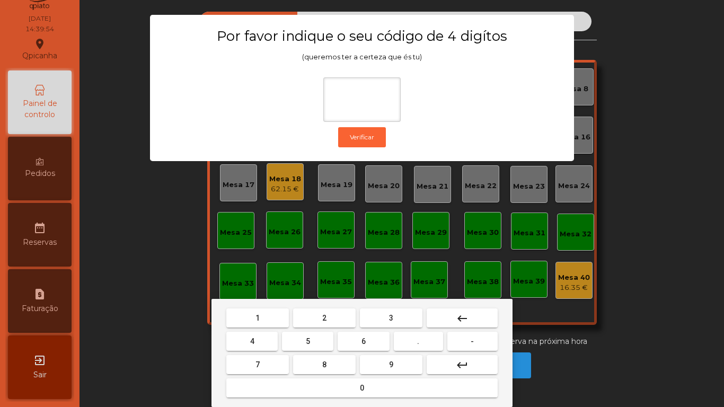
click at [253, 317] on button "1" at bounding box center [257, 318] width 63 height 19
click at [391, 363] on span "9" at bounding box center [391, 365] width 4 height 8
click at [253, 339] on span "4" at bounding box center [252, 341] width 4 height 8
click at [343, 382] on button "0" at bounding box center [361, 388] width 271 height 19
type input "****"
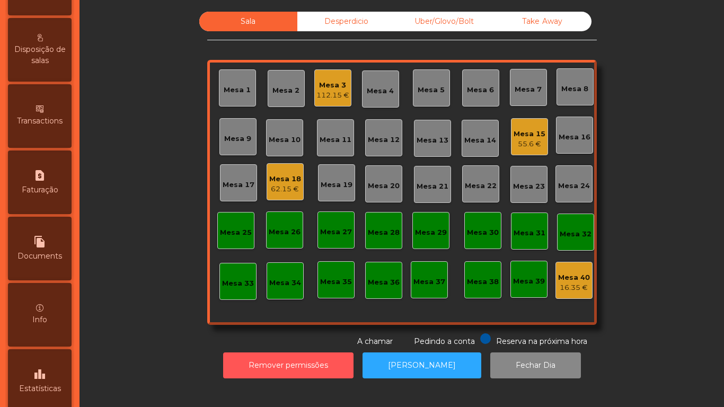
scroll to position [494, 0]
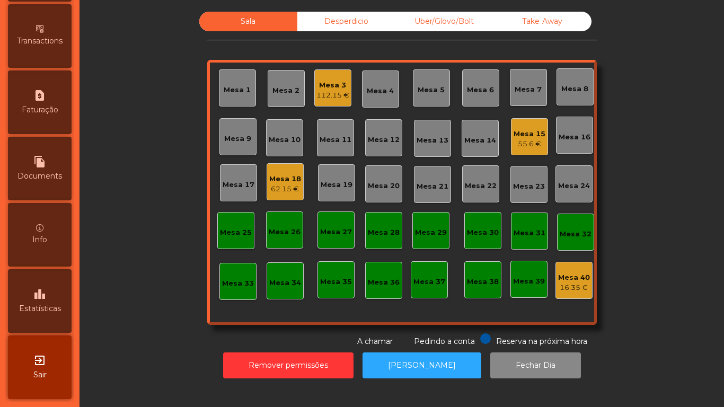
click at [49, 303] on div "leaderboard Estatísticas" at bounding box center [40, 301] width 64 height 64
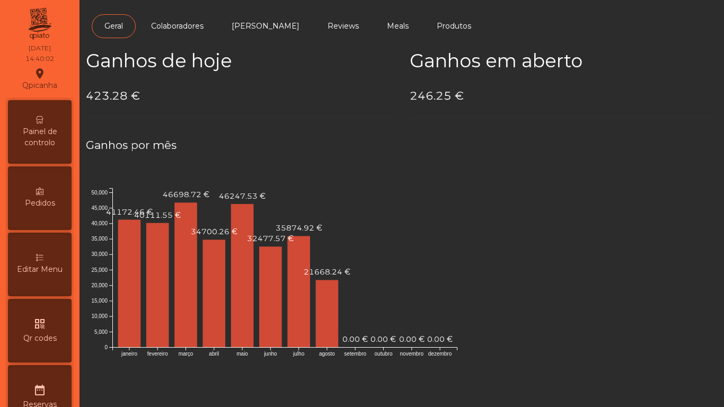
click at [48, 127] on span "Painel de controlo" at bounding box center [40, 137] width 58 height 22
